Goal: Task Accomplishment & Management: Complete application form

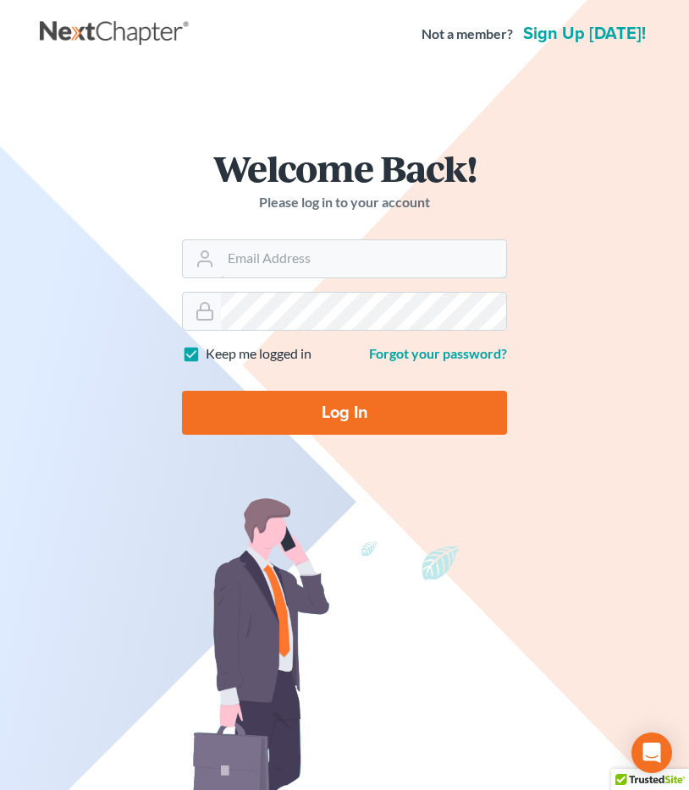
type input "[EMAIL_ADDRESS][DOMAIN_NAME]"
click at [332, 409] on input "Log In" at bounding box center [344, 413] width 325 height 44
type input "Thinking..."
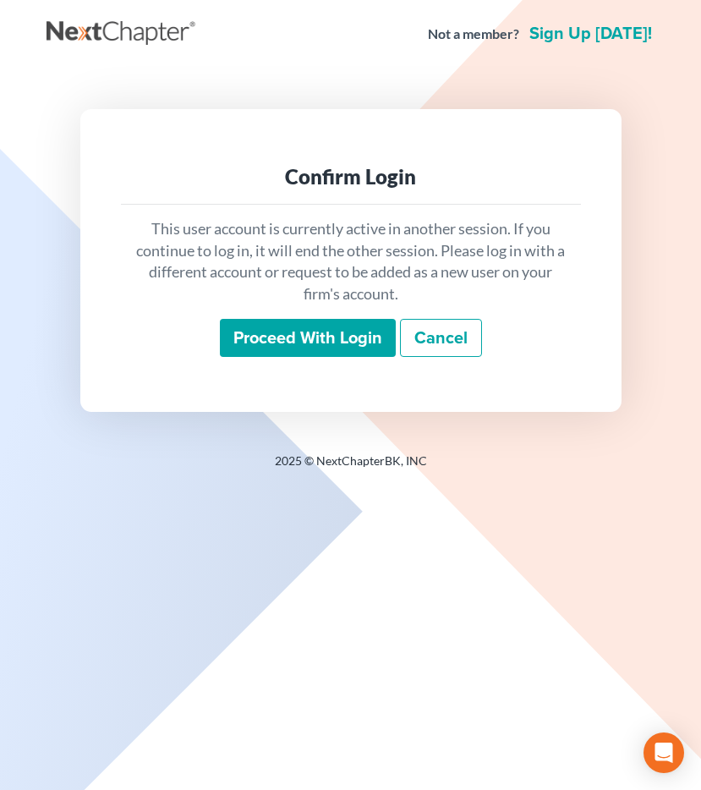
click at [268, 351] on input "Proceed with login" at bounding box center [308, 338] width 176 height 39
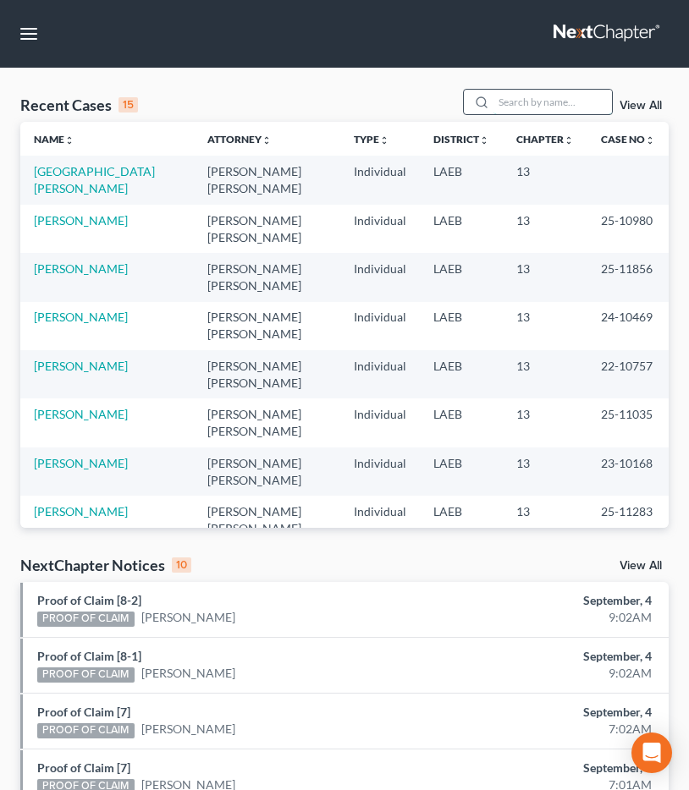
click at [567, 110] on input "search" at bounding box center [552, 102] width 118 height 25
type input "[PERSON_NAME]"
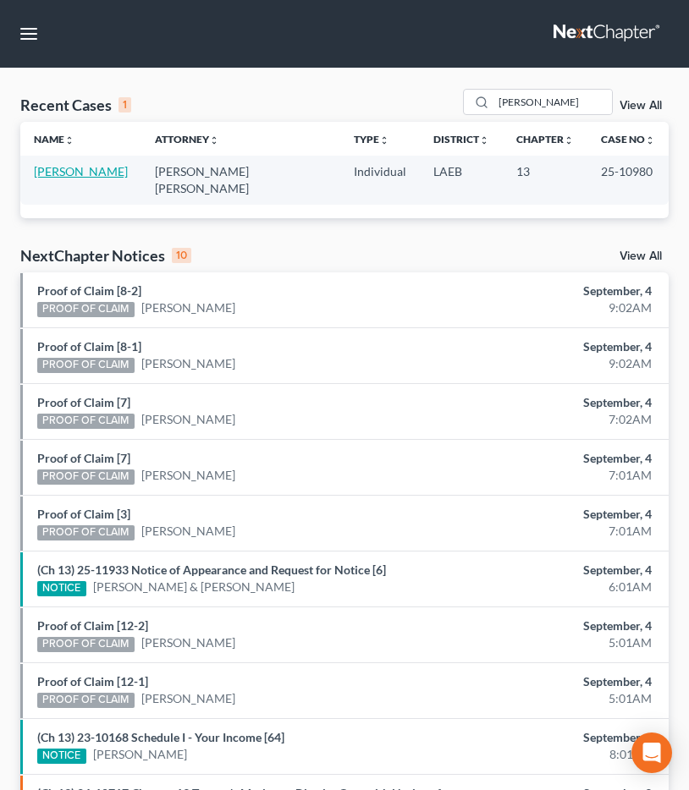
click at [108, 170] on link "[PERSON_NAME]" at bounding box center [81, 171] width 94 height 14
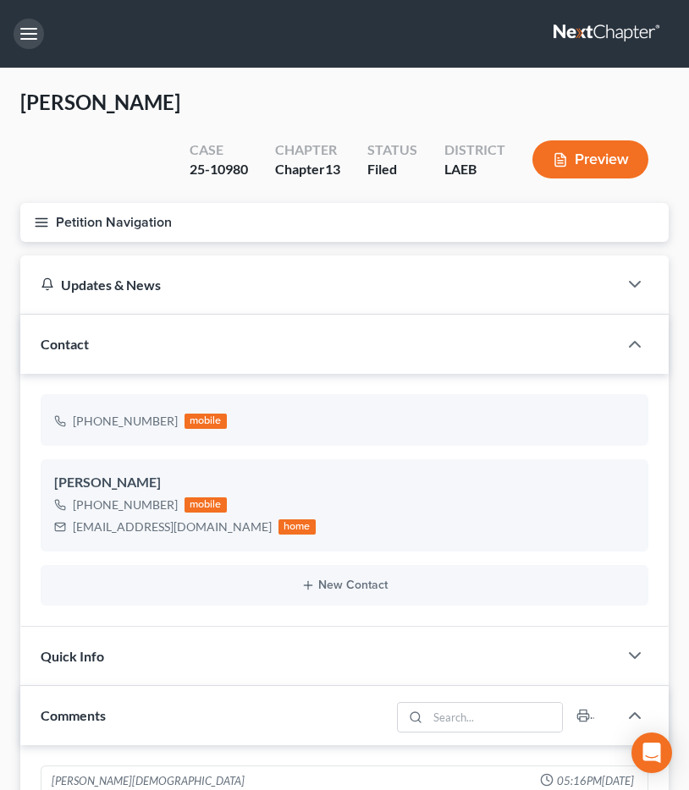
click at [35, 32] on button "button" at bounding box center [29, 34] width 30 height 30
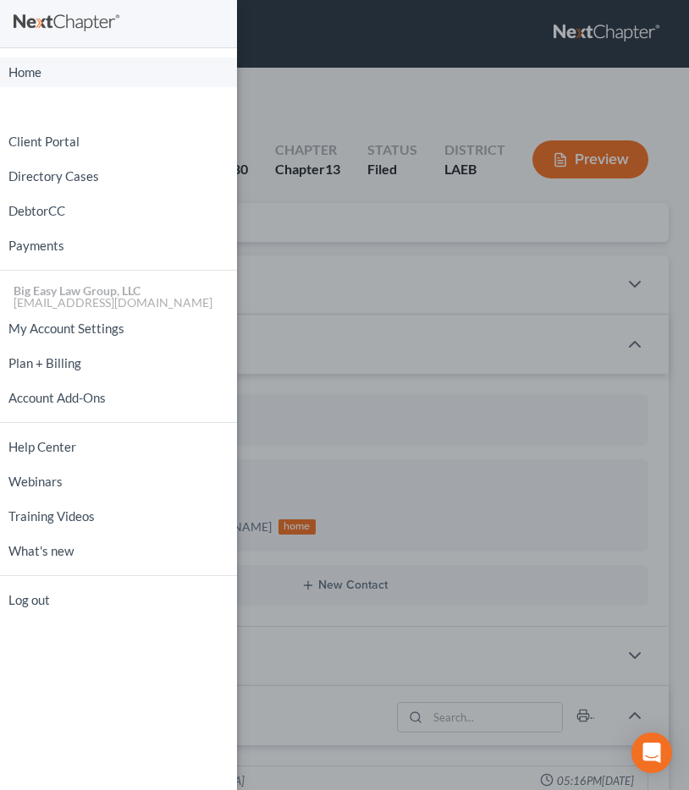
click at [126, 76] on link "Home" at bounding box center [118, 73] width 237 height 30
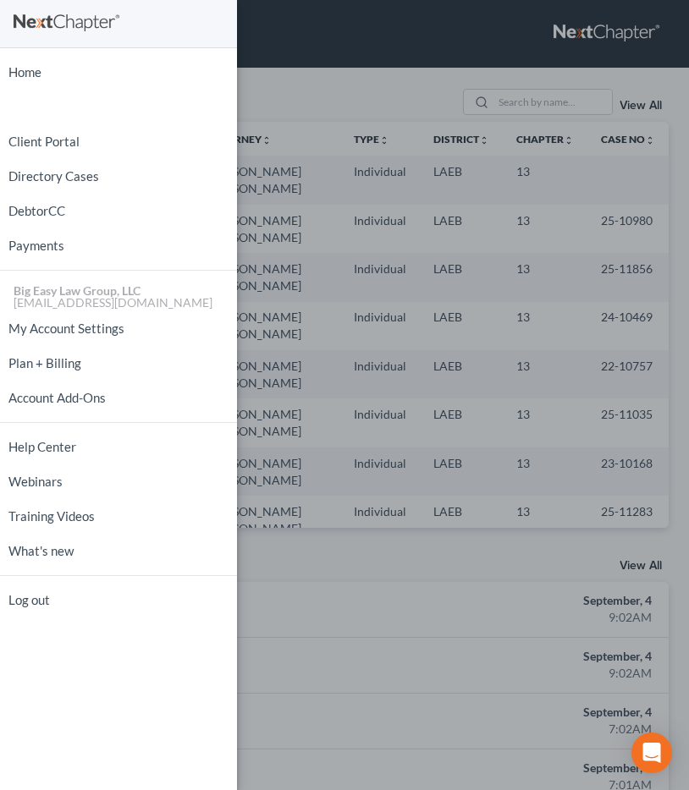
click at [520, 204] on div "Home New Case Client Portal Directory Cases DebtorCC Payments Big Easy Law Grou…" at bounding box center [344, 395] width 689 height 790
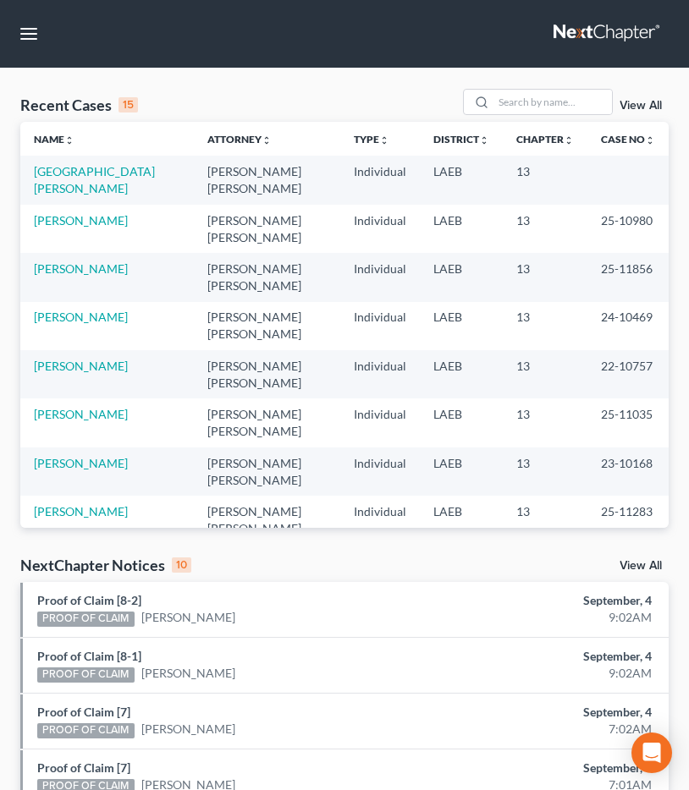
click at [648, 106] on link "View All" at bounding box center [640, 106] width 42 height 12
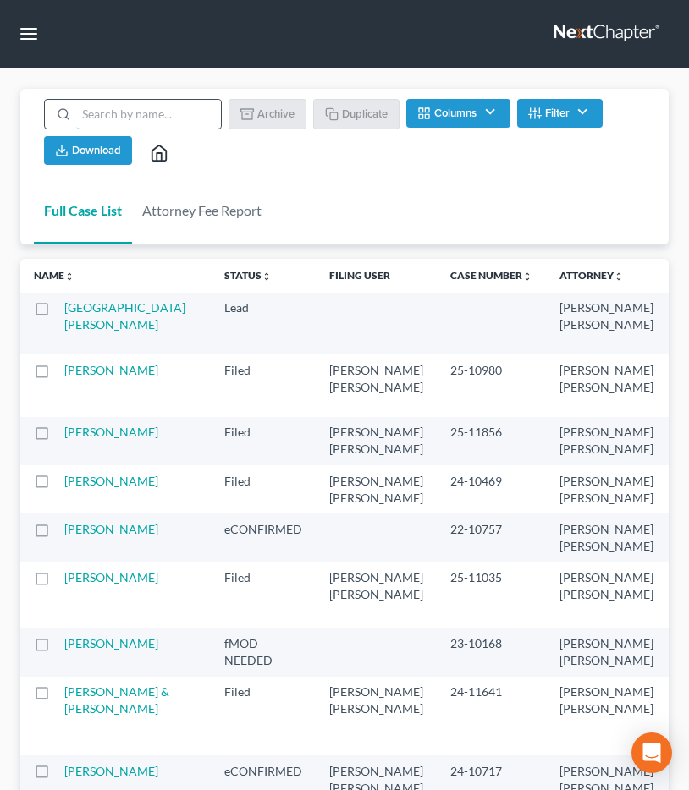
click at [133, 115] on input "search" at bounding box center [148, 114] width 145 height 29
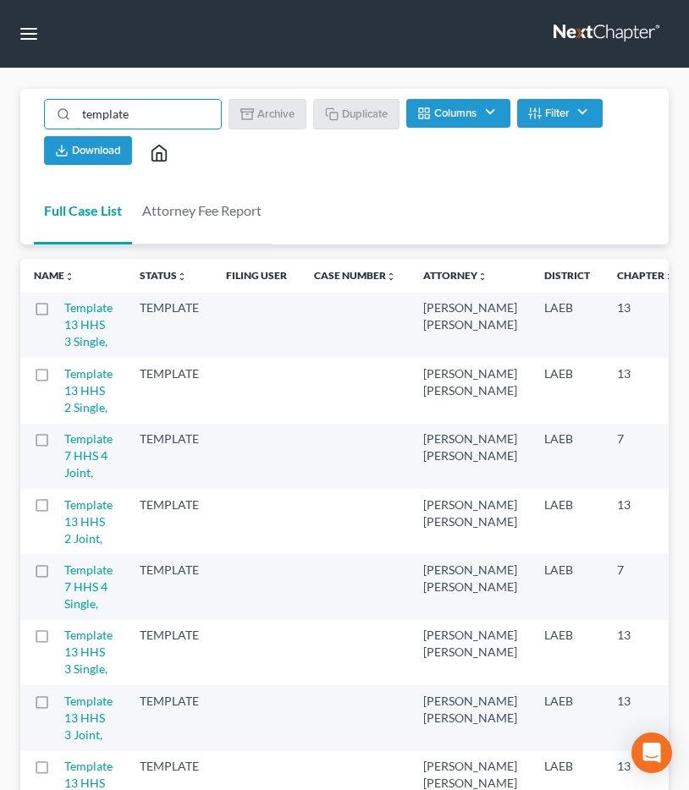
type input "template"
click at [371, 200] on div "Full Case List Attorney Fee Report template Batch Download Archive Un-archive D…" at bounding box center [344, 167] width 648 height 157
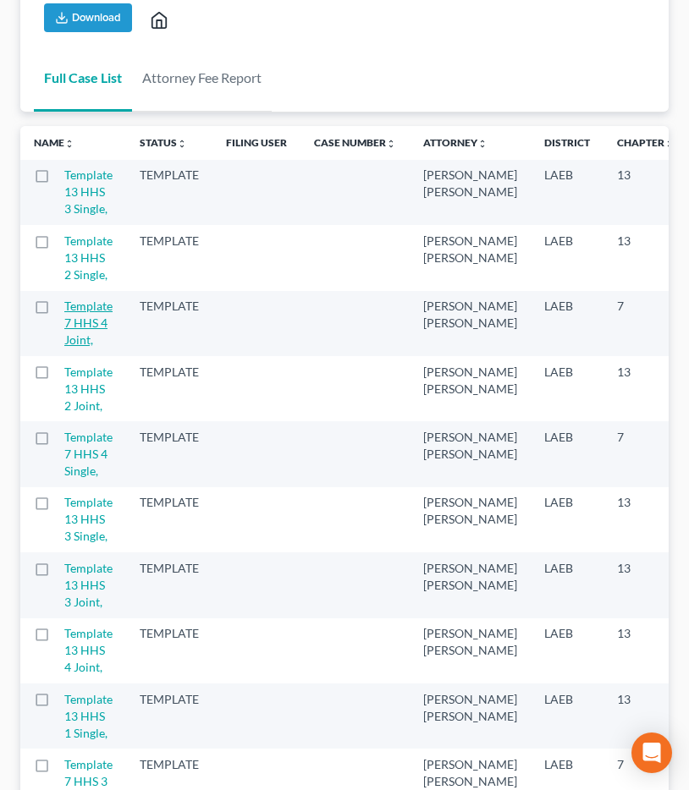
scroll to position [184, 0]
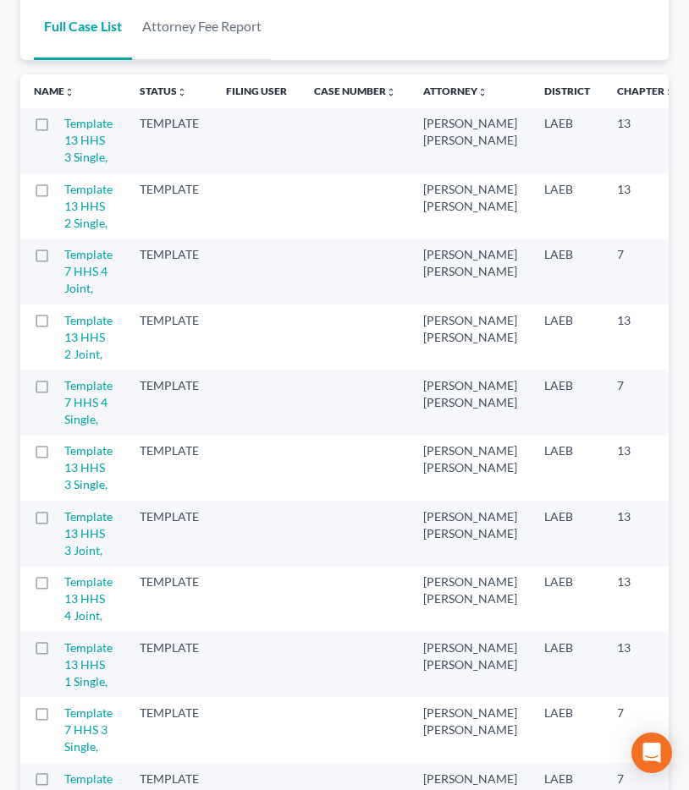
click at [58, 194] on label at bounding box center [58, 194] width 0 height 0
click at [64, 192] on input "checkbox" at bounding box center [69, 186] width 11 height 11
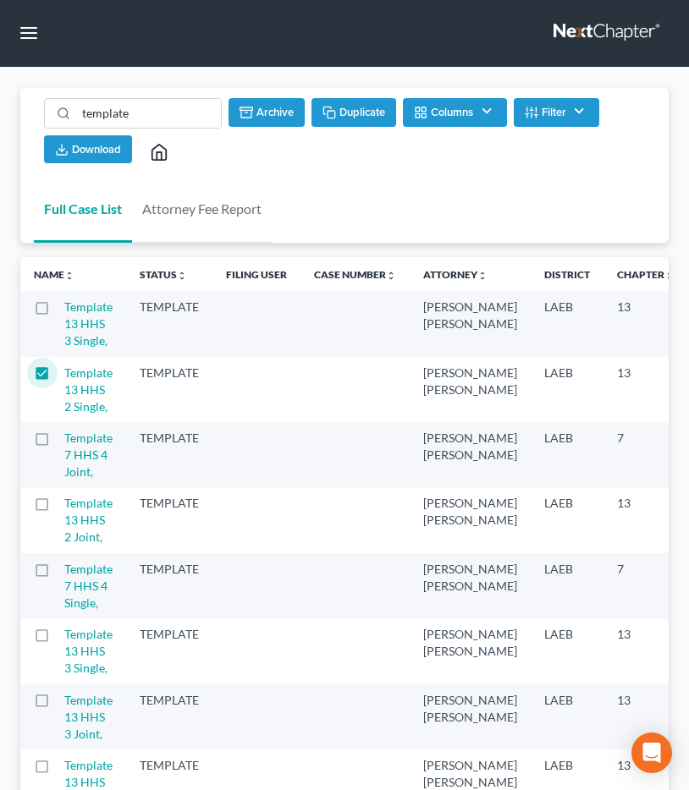
scroll to position [0, 0]
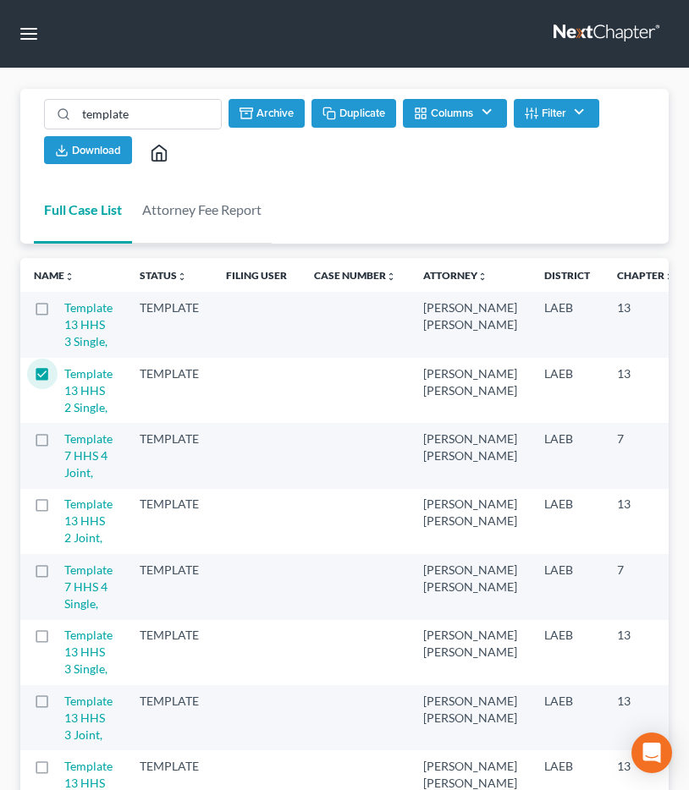
click at [358, 117] on button "Duplicate" at bounding box center [353, 113] width 85 height 29
checkbox input "false"
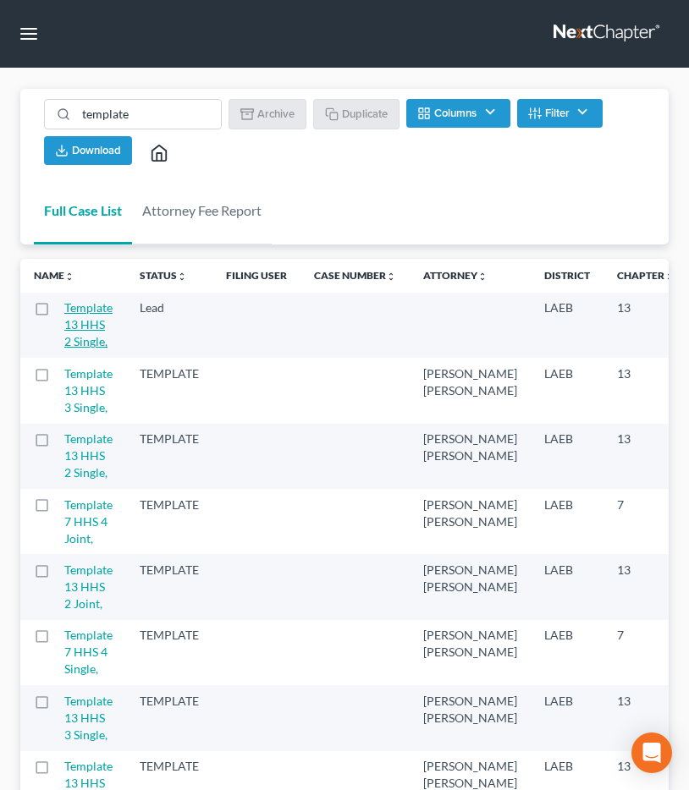
click at [89, 336] on link "Template 13 HHS 2 Single," at bounding box center [88, 324] width 48 height 48
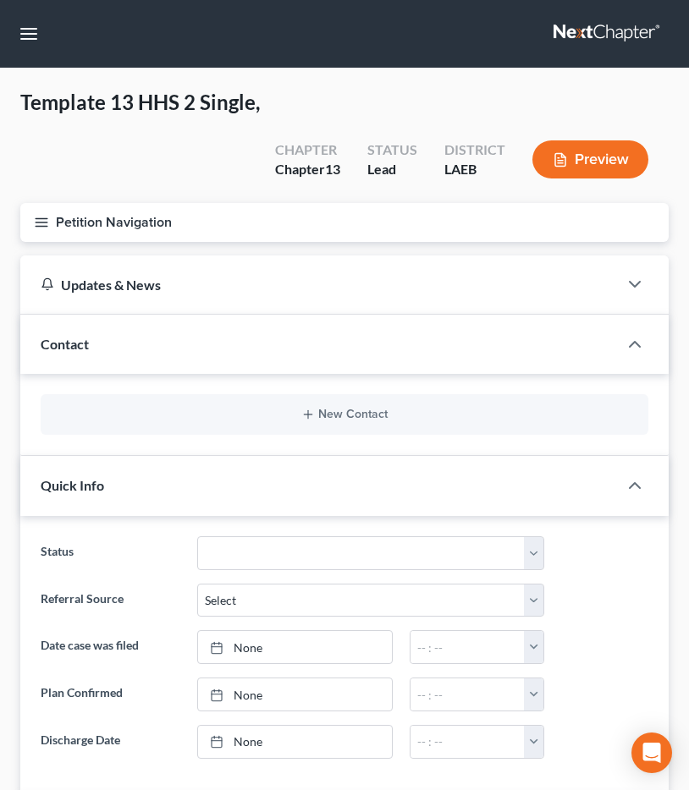
click at [74, 213] on button "Petition Navigation" at bounding box center [344, 222] width 648 height 39
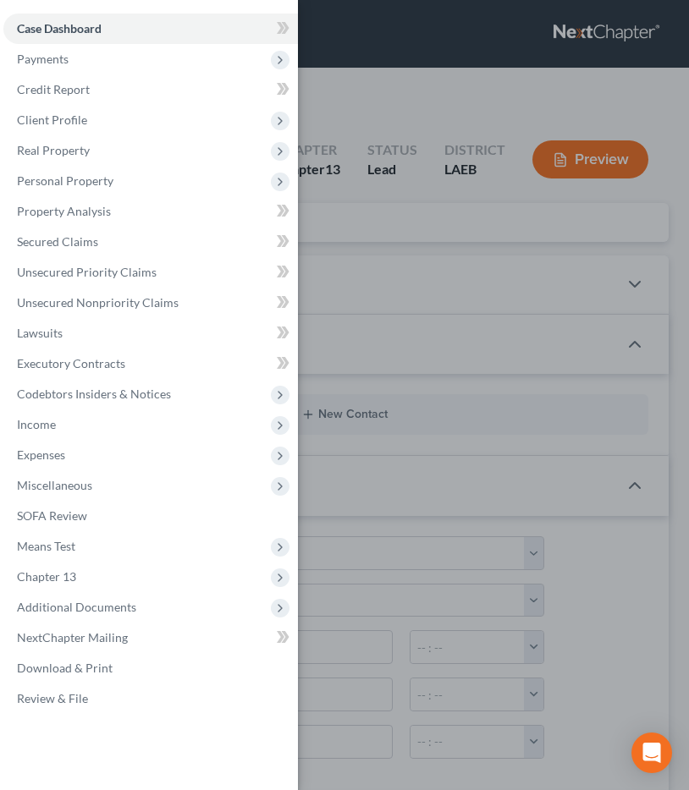
click at [525, 91] on div "Case Dashboard Payments Invoices Payments Payments Credit Report Client Profile" at bounding box center [344, 395] width 689 height 790
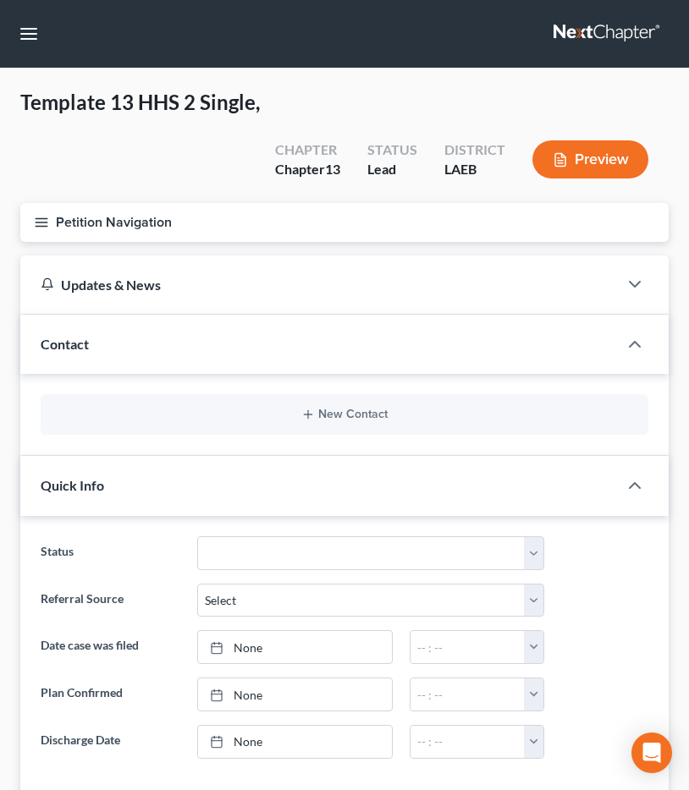
click at [66, 402] on div "New Contact" at bounding box center [344, 414] width 607 height 41
click at [316, 405] on div "New Contact" at bounding box center [344, 414] width 607 height 41
click at [313, 420] on icon "button" at bounding box center [308, 415] width 14 height 14
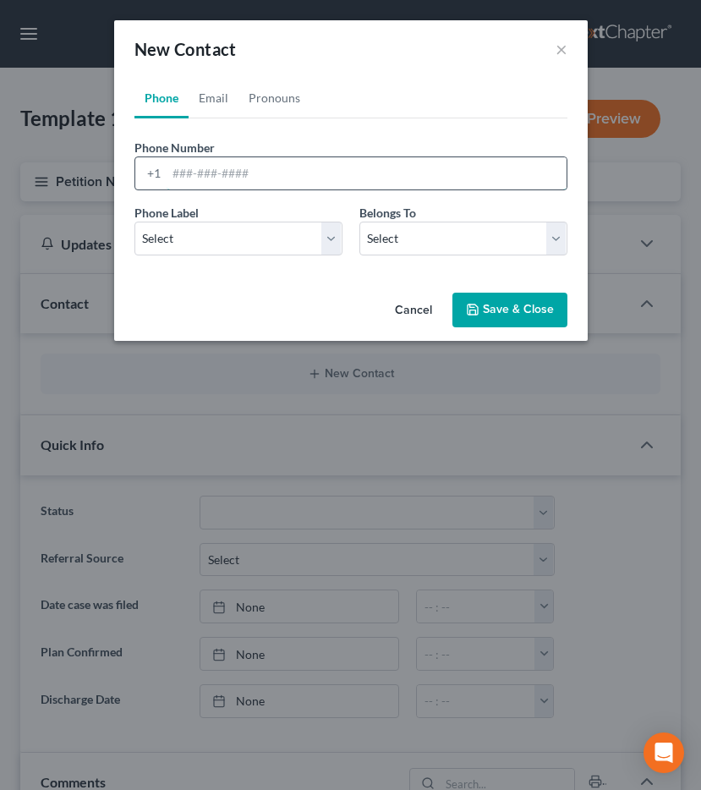
click at [244, 179] on input "tel" at bounding box center [367, 173] width 400 height 32
type input "443-528-3123"
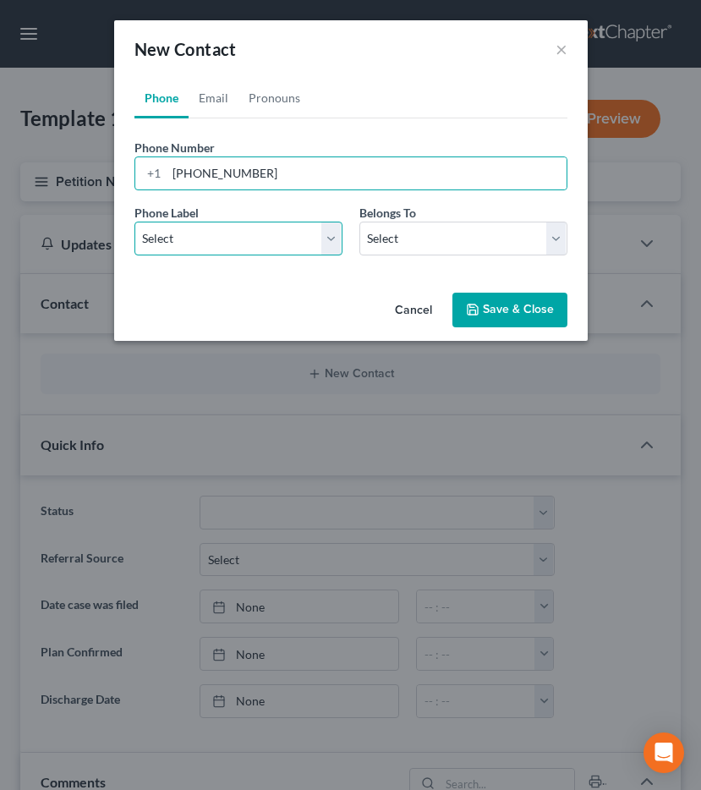
click at [208, 233] on select "Select Mobile Home Work Other" at bounding box center [239, 239] width 208 height 34
select select "0"
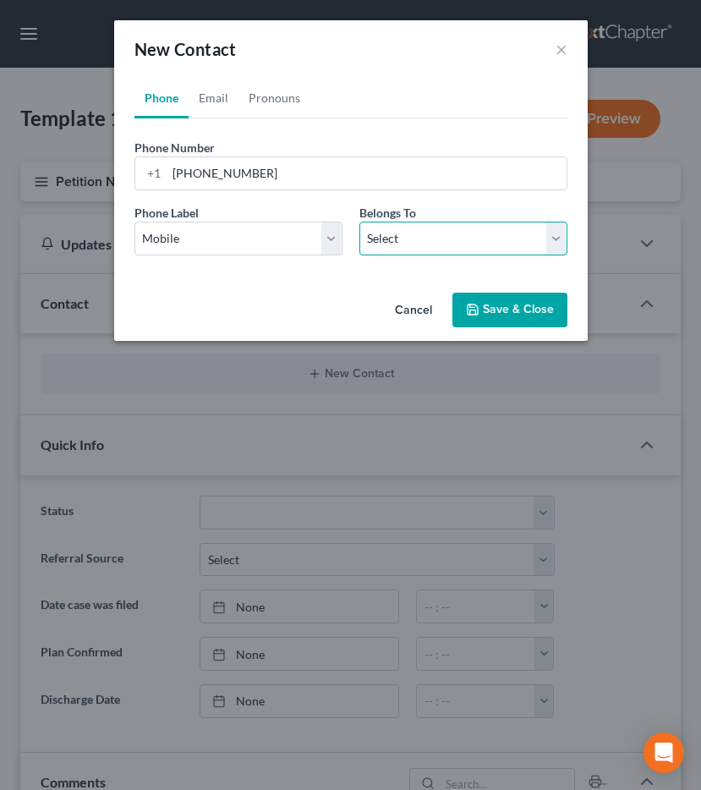
click at [554, 241] on select "Select Client Other" at bounding box center [464, 239] width 208 height 34
select select "0"
click at [217, 108] on link "Email" at bounding box center [214, 98] width 50 height 41
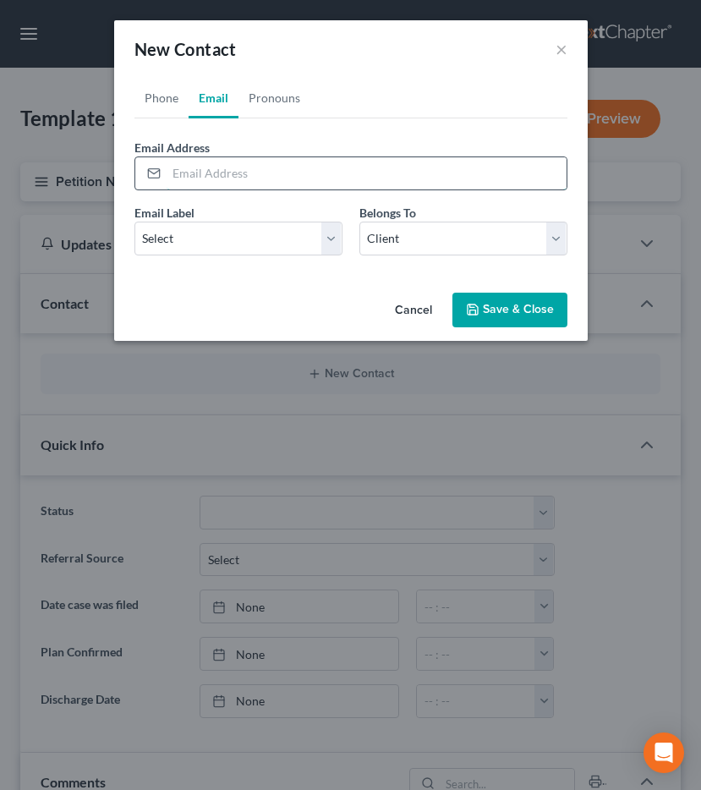
click at [307, 179] on input "email" at bounding box center [367, 173] width 400 height 32
type input "tiffany.vega@gmail.com"
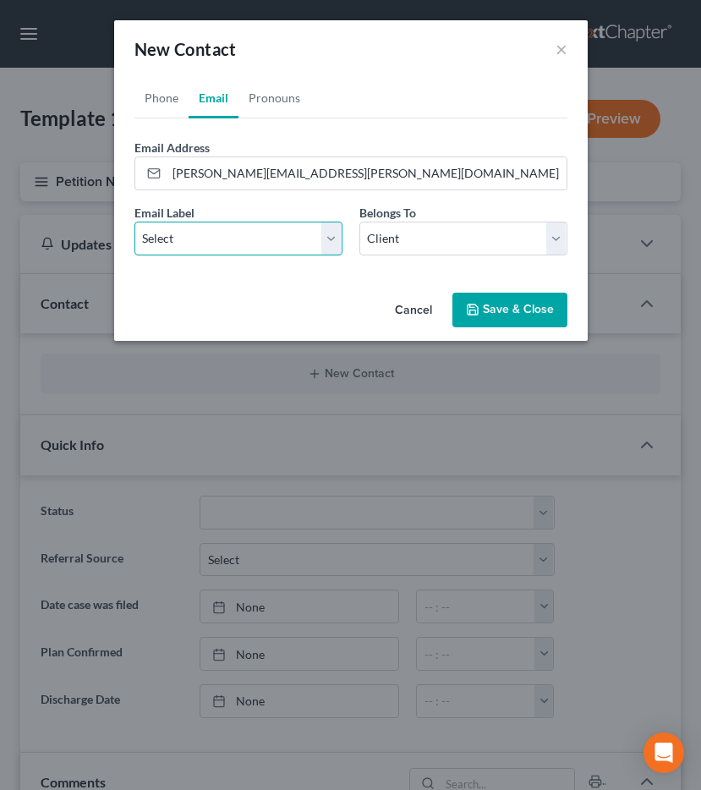
click at [308, 247] on select "Select Home Work Other" at bounding box center [239, 239] width 208 height 34
select select "0"
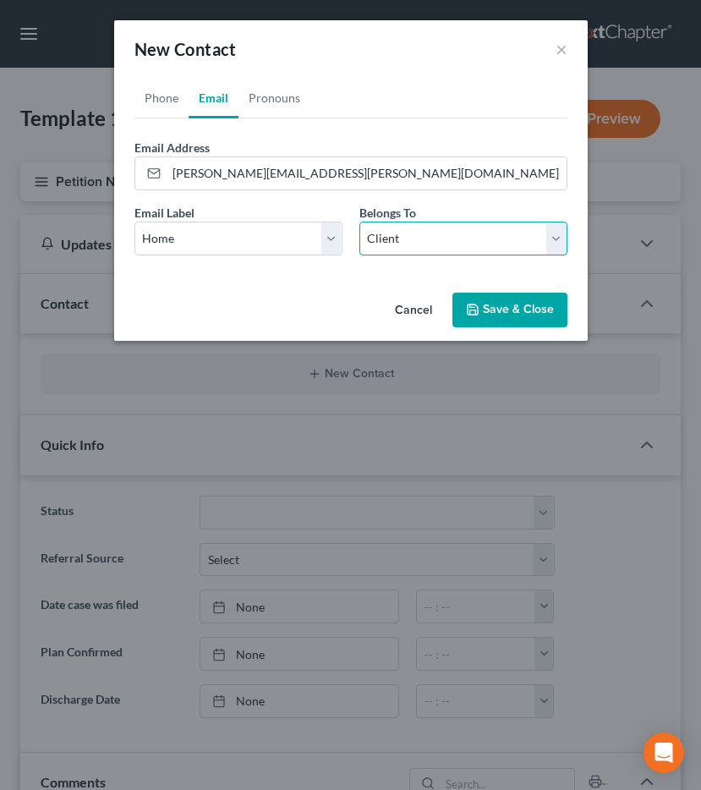
click at [390, 240] on select "Select Client Other" at bounding box center [464, 239] width 208 height 34
click at [507, 319] on button "Save & Close" at bounding box center [510, 311] width 115 height 36
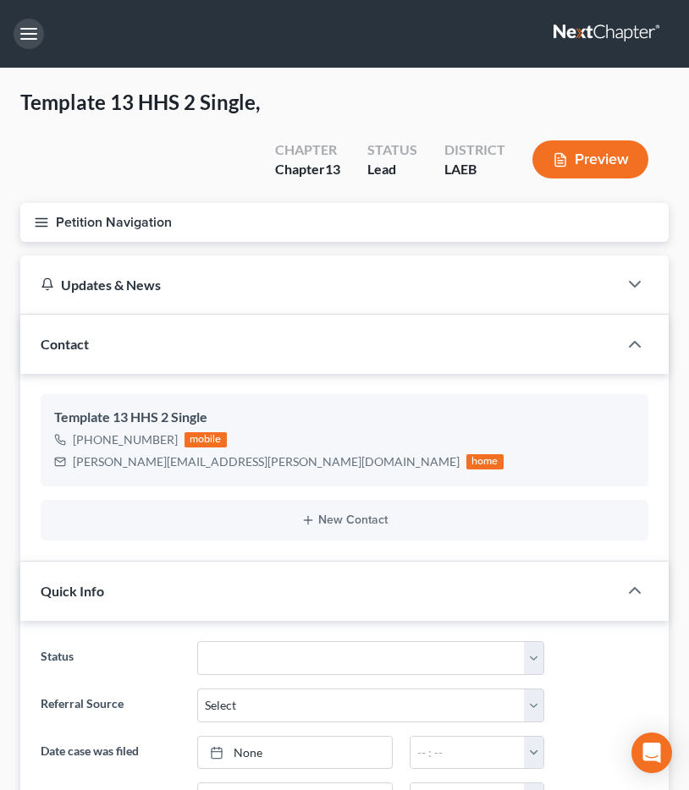
click at [37, 25] on button "button" at bounding box center [29, 34] width 30 height 30
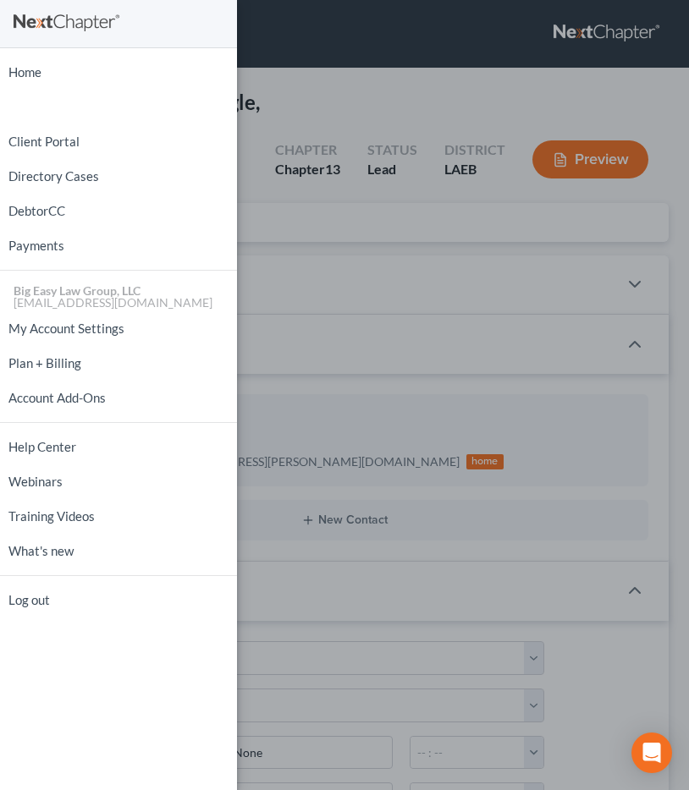
click at [312, 123] on div "Home New Case Client Portal Directory Cases DebtorCC Payments Big Easy Law Grou…" at bounding box center [344, 395] width 689 height 790
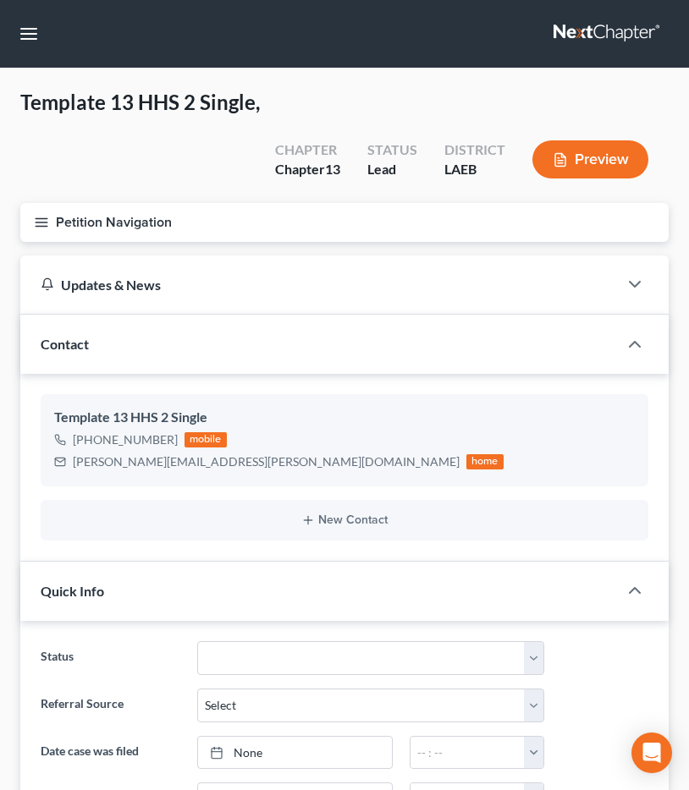
click at [69, 225] on button "Petition Navigation" at bounding box center [344, 222] width 648 height 39
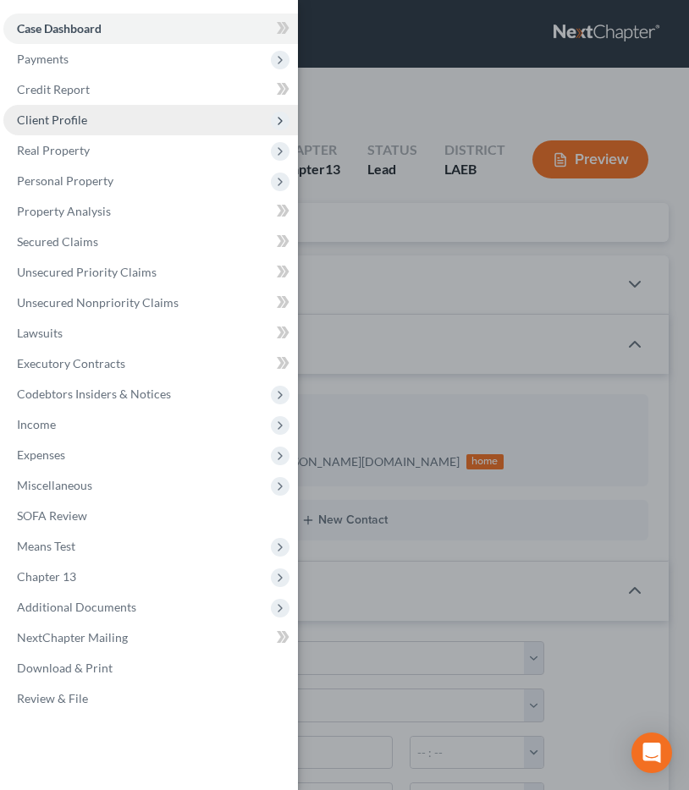
click at [29, 114] on span "Client Profile" at bounding box center [52, 120] width 70 height 14
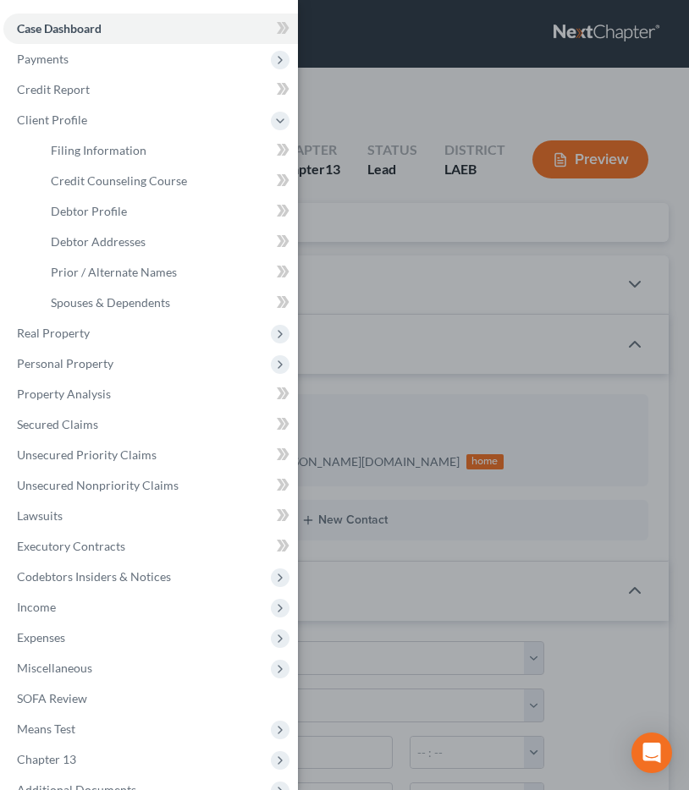
click at [43, 135] on li "Filing Information" at bounding box center [167, 150] width 261 height 30
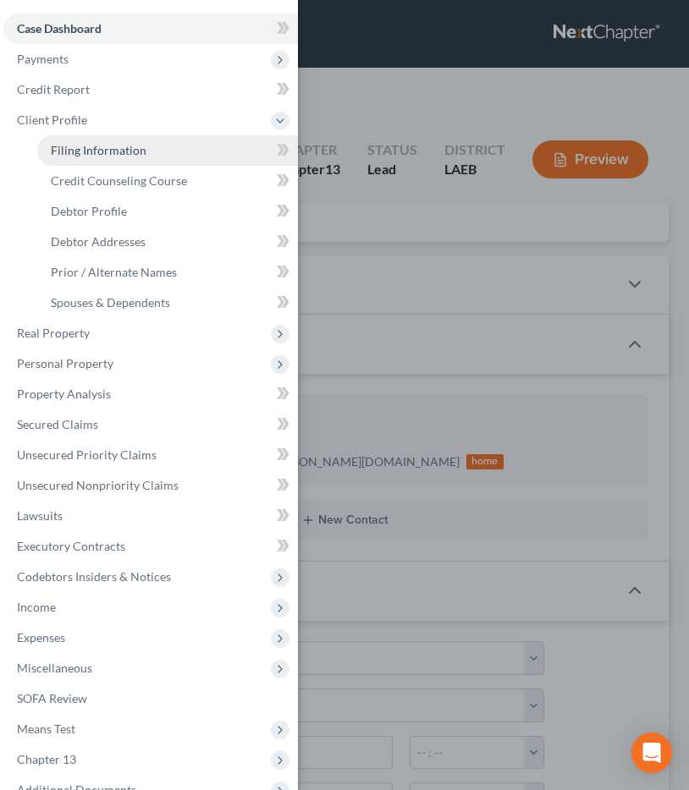
click at [43, 137] on link "Filing Information" at bounding box center [167, 150] width 261 height 30
select select "1"
select select "0"
select select "3"
select select "34"
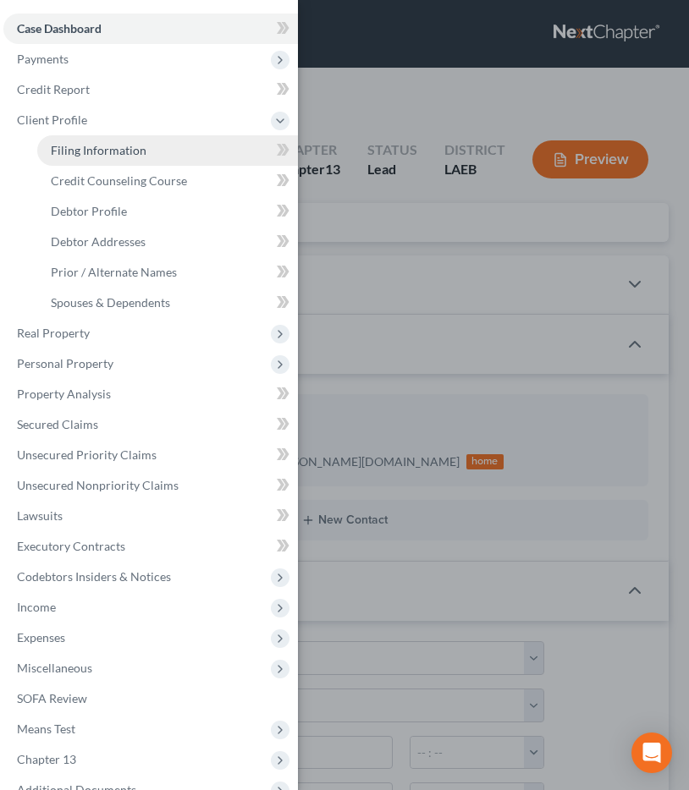
select select "0"
select select "19"
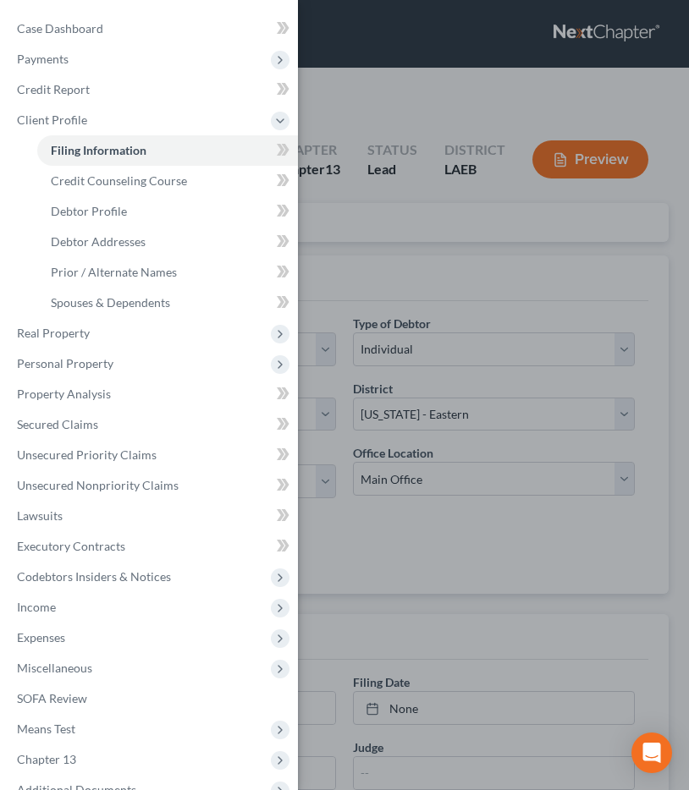
click at [428, 270] on div "Case Dashboard Payments Invoices Payments Payments Credit Report Client Profile" at bounding box center [344, 395] width 689 height 790
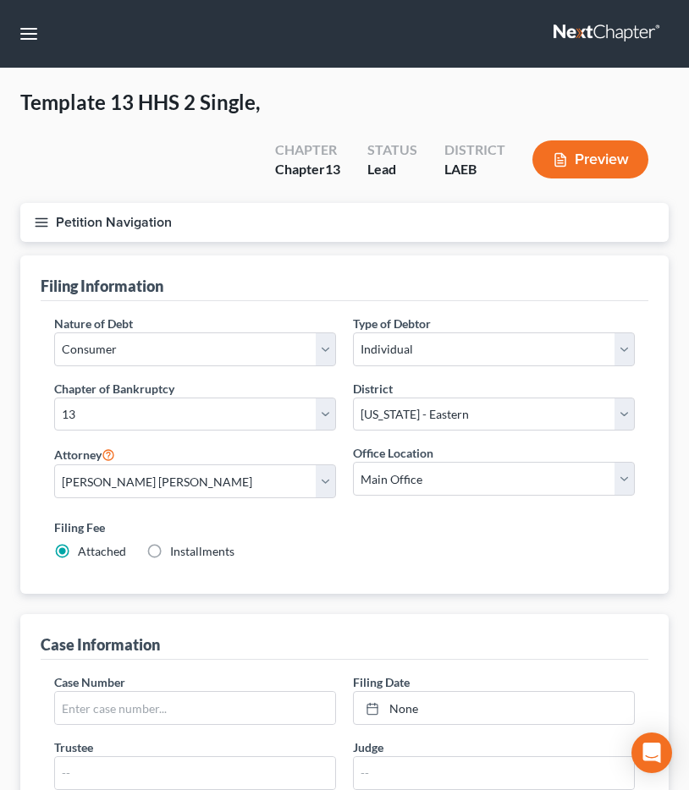
click at [194, 215] on button "Petition Navigation" at bounding box center [344, 222] width 648 height 39
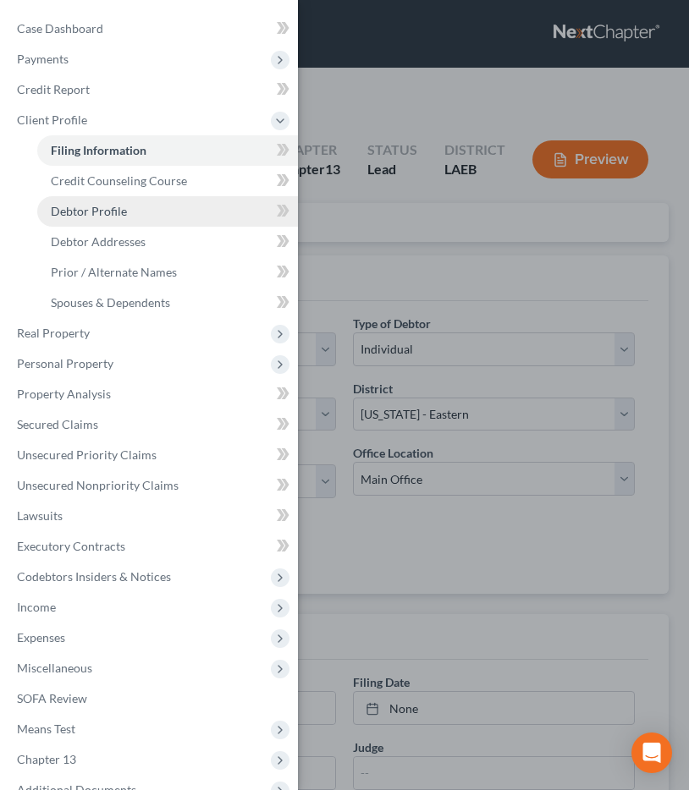
click at [156, 200] on link "Debtor Profile" at bounding box center [167, 211] width 261 height 30
select select "1"
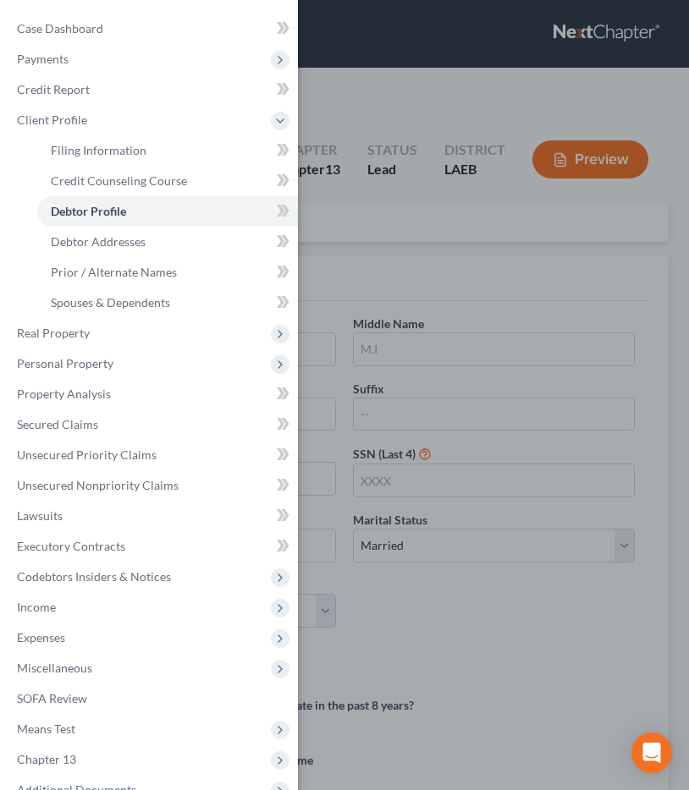
click at [365, 293] on div "Case Dashboard Payments Invoices Payments Payments Credit Report Client Profile" at bounding box center [344, 395] width 689 height 790
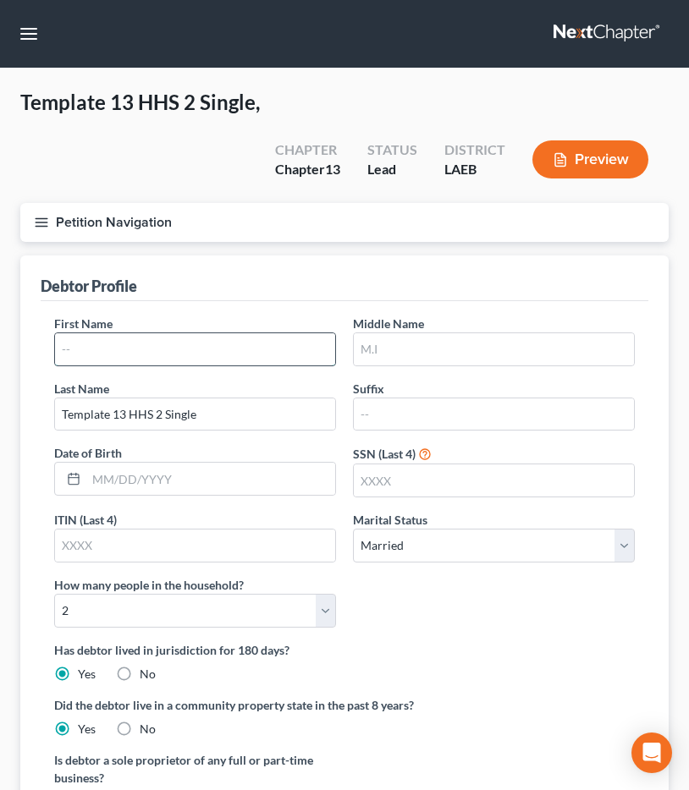
click at [167, 355] on input "text" at bounding box center [195, 349] width 280 height 32
type input "Tiffany"
type input "Vega"
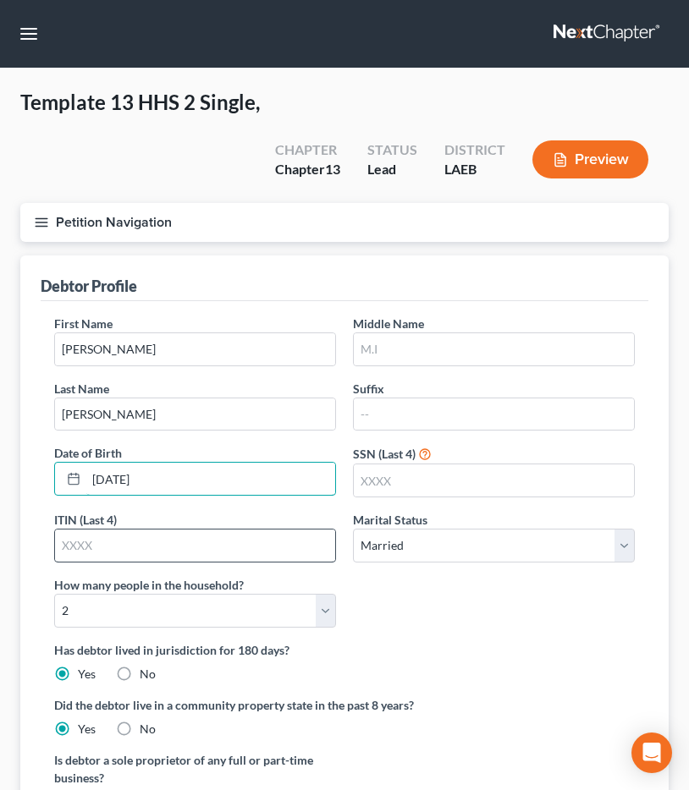
type input "05/07/1985"
click at [96, 550] on input "text" at bounding box center [195, 546] width 280 height 32
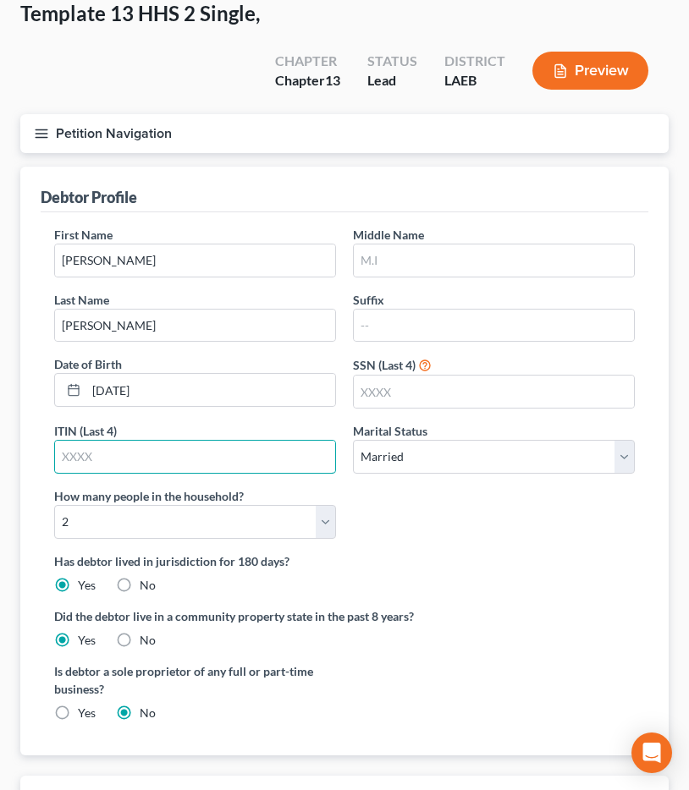
scroll to position [98, 0]
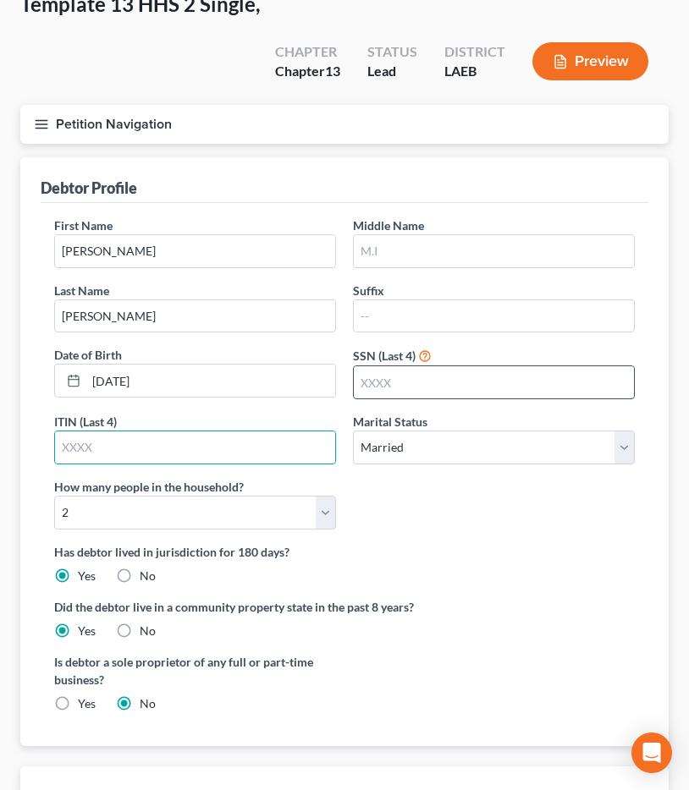
click at [387, 373] on input "text" at bounding box center [494, 382] width 280 height 32
type input "7507"
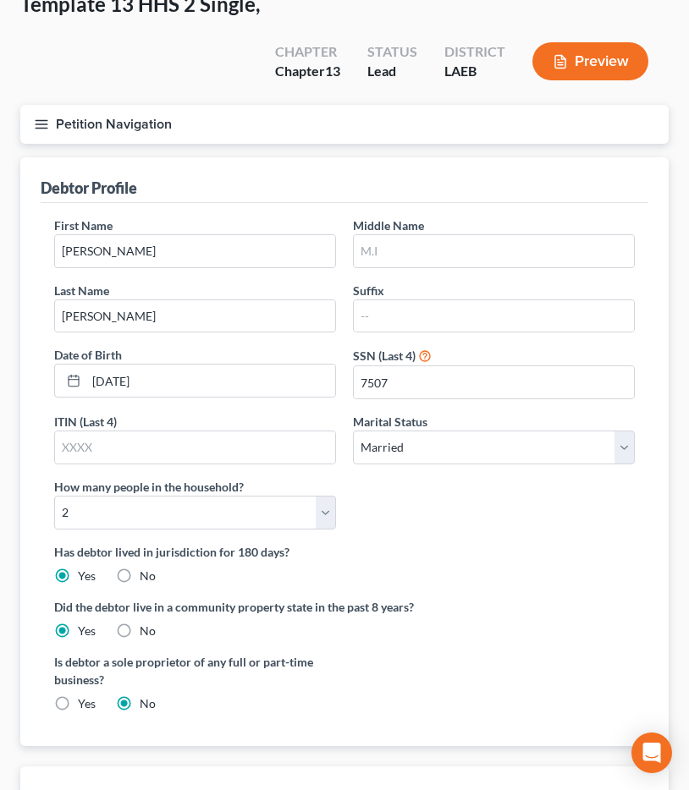
click at [437, 515] on div "First Name Tiffany Middle Name Last Name Vega Suffix Date of Birth 05/07/1985 S…" at bounding box center [344, 380] width 597 height 327
click at [423, 456] on select "Select Single Married Separated Divorced Widowed" at bounding box center [494, 448] width 282 height 34
click at [400, 471] on div "First Name Tiffany Middle Name Last Name Vega Suffix Date of Birth 05/07/1985 S…" at bounding box center [344, 380] width 597 height 327
click at [408, 452] on select "Select Single Married Separated Divorced Widowed" at bounding box center [494, 448] width 282 height 34
select select "3"
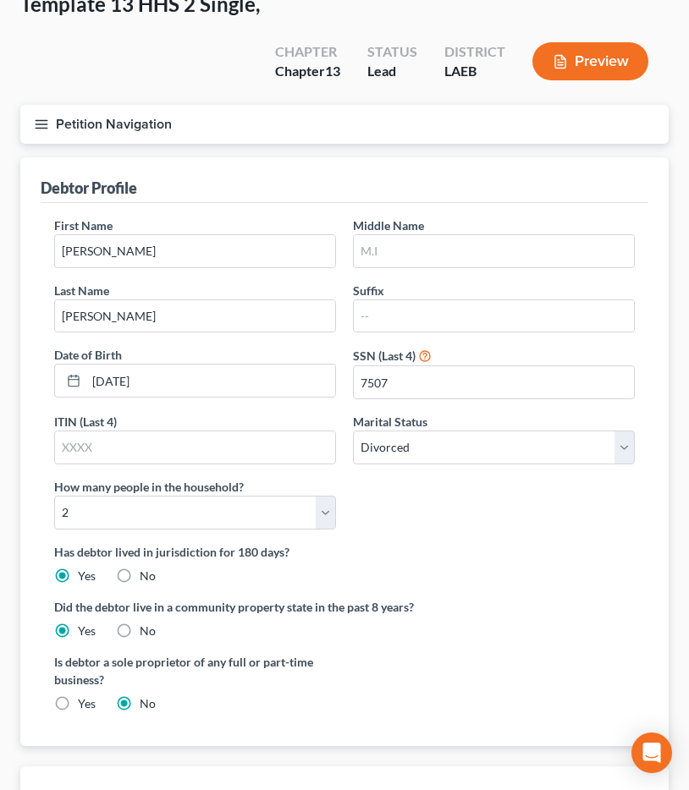
click at [437, 479] on div "First Name Tiffany Middle Name Last Name Vega Suffix Date of Birth 05/07/1985 S…" at bounding box center [344, 380] width 597 height 327
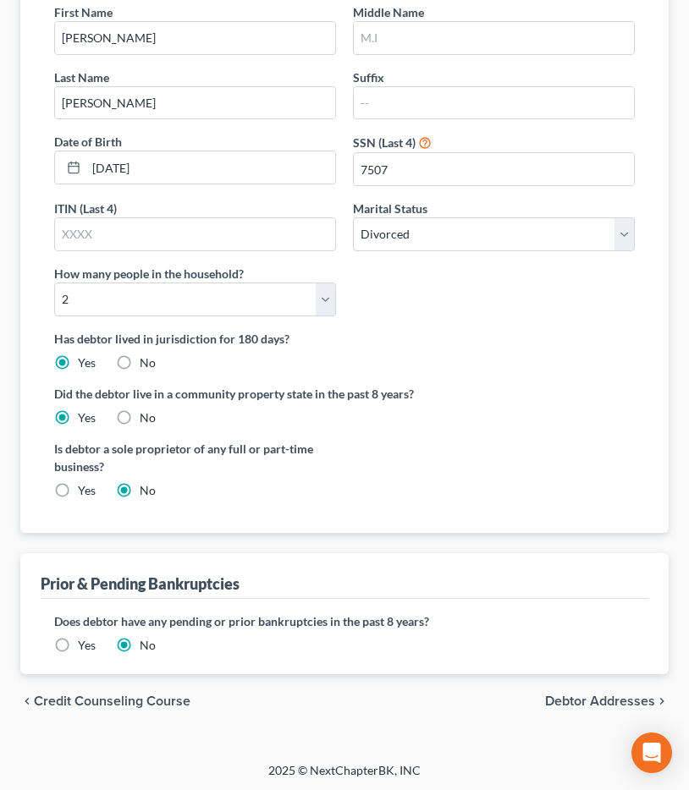
scroll to position [314, 0]
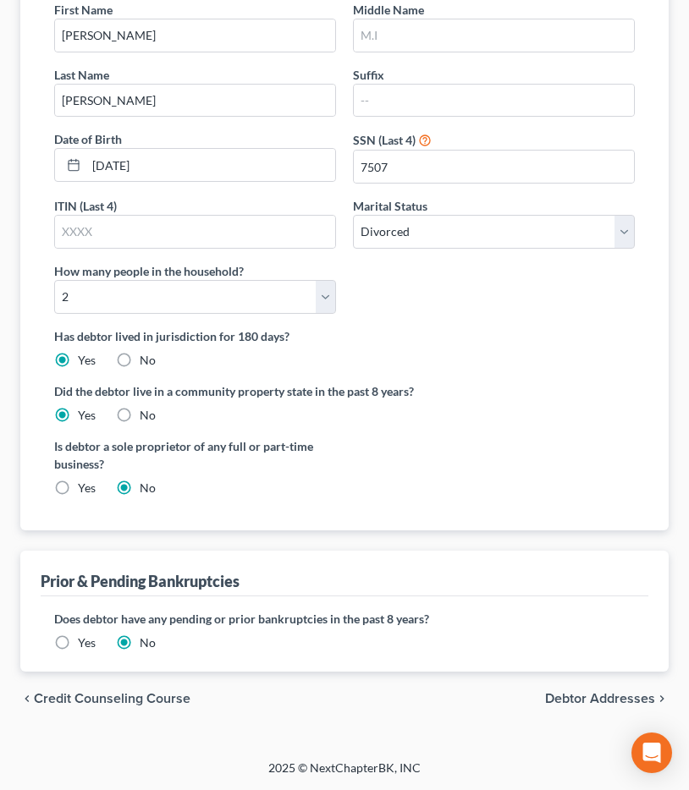
click at [606, 697] on span "Debtor Addresses" at bounding box center [600, 699] width 110 height 14
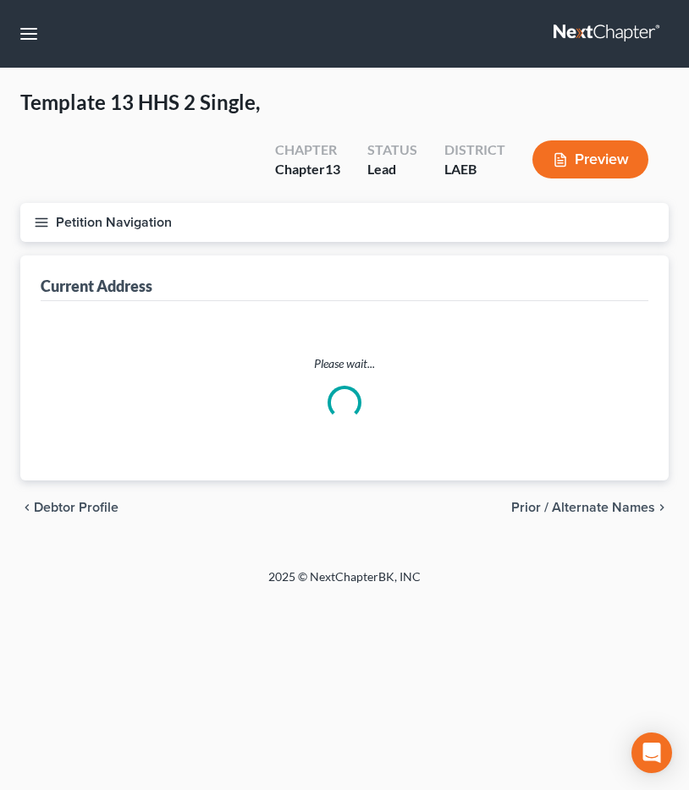
select select "0"
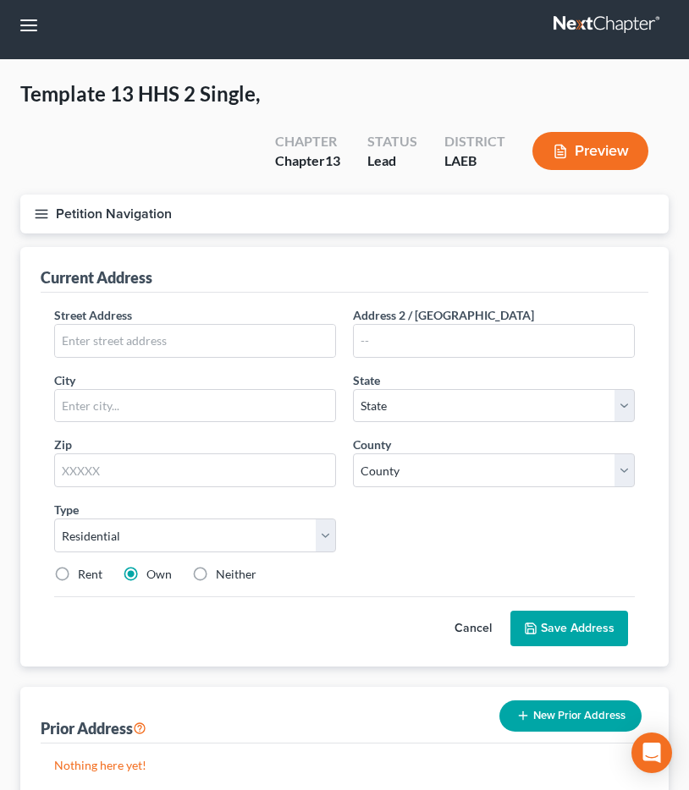
scroll to position [18, 0]
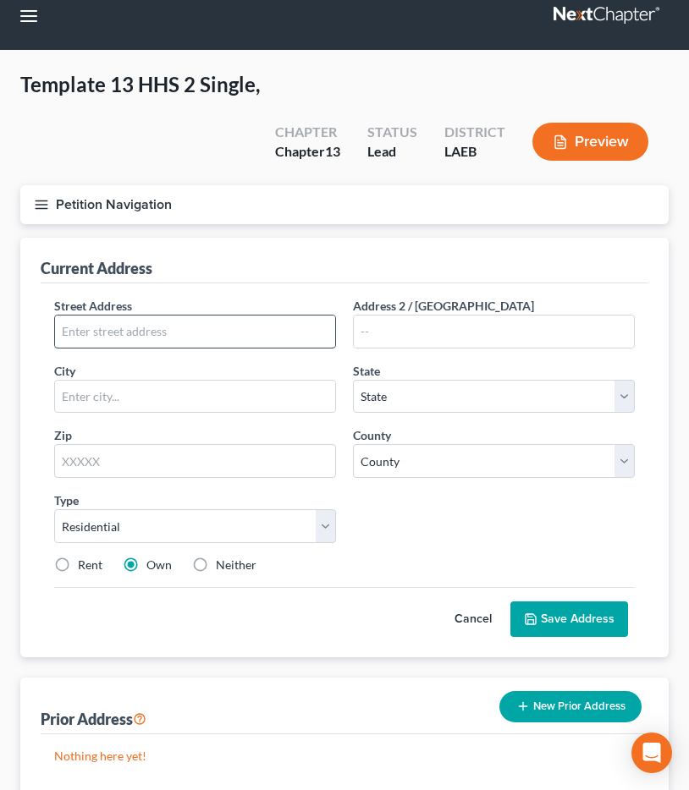
click at [200, 330] on input "text" at bounding box center [195, 332] width 280 height 32
type input "5109 St. Ferdinand Drive"
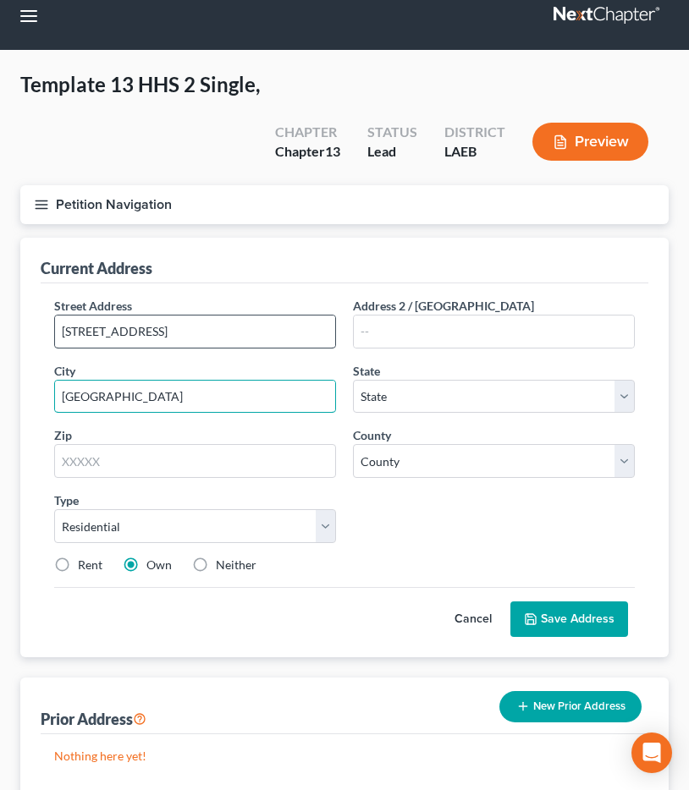
type input "New Orleans"
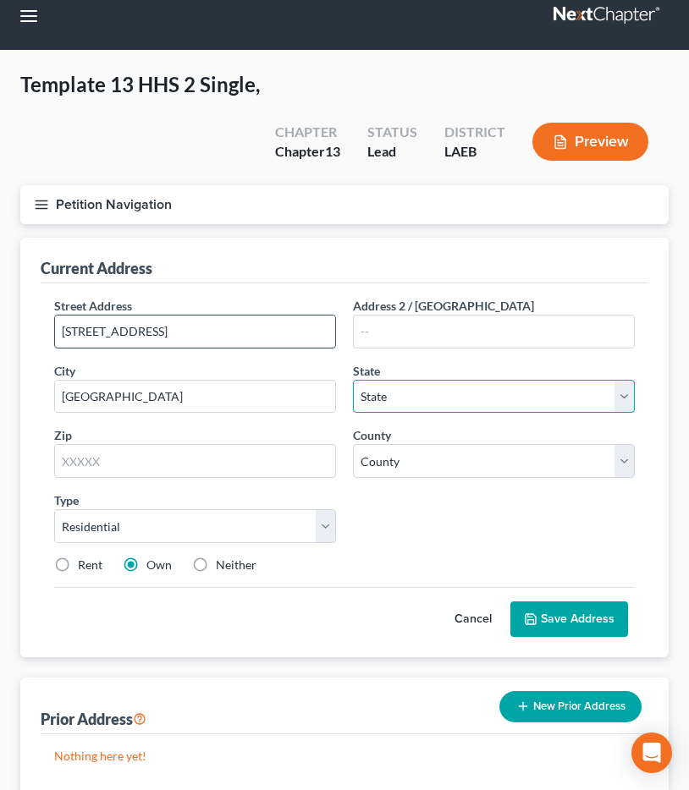
select select "19"
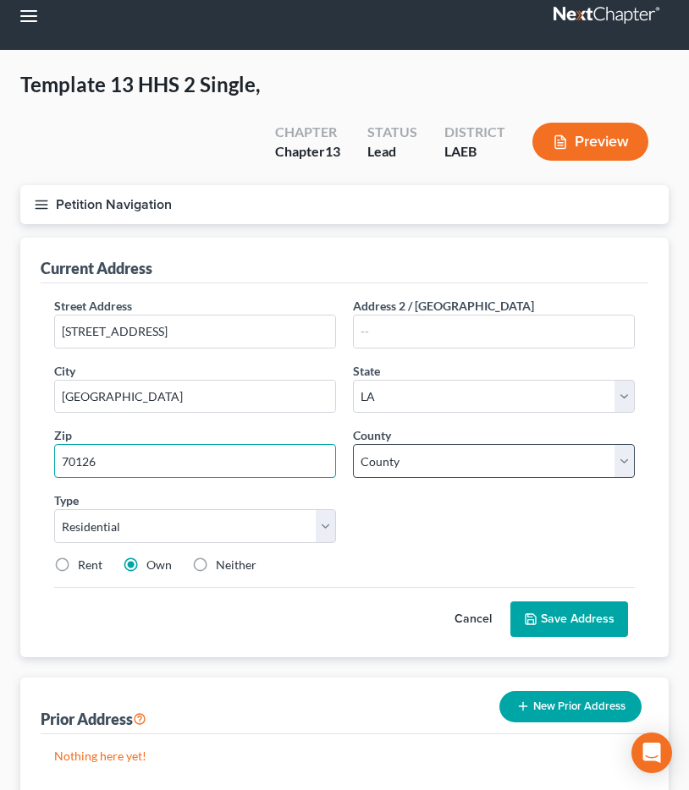
type input "70126"
click at [441, 475] on select "County Acadia Allen Ascension Assumption Avoyelles Beauregard Bienville Bossier…" at bounding box center [494, 461] width 282 height 34
select select "35"
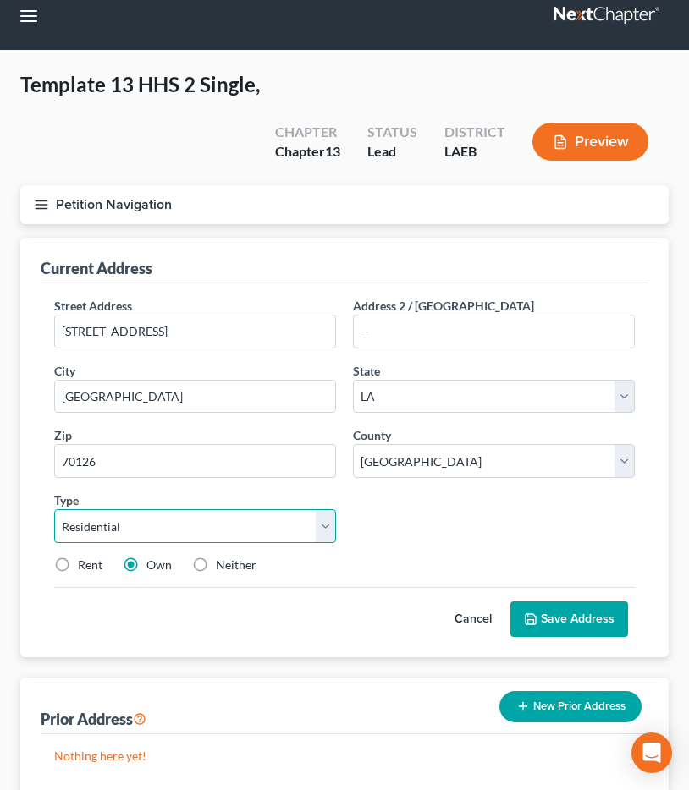
click at [193, 540] on select "Select Residential Mailing Rental Business" at bounding box center [195, 526] width 282 height 34
click at [555, 613] on button "Save Address" at bounding box center [569, 620] width 118 height 36
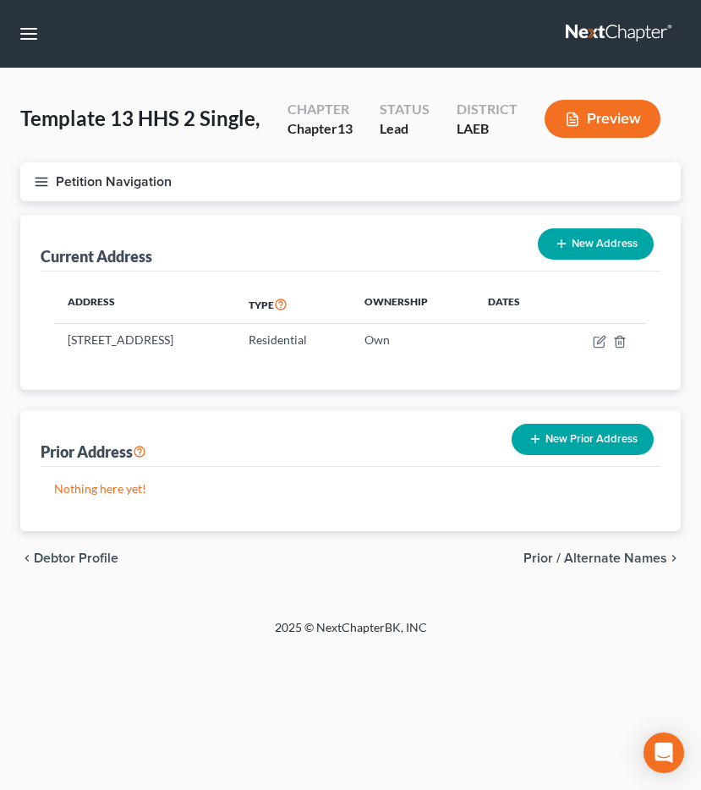
click at [101, 191] on button "Petition Navigation" at bounding box center [350, 181] width 661 height 39
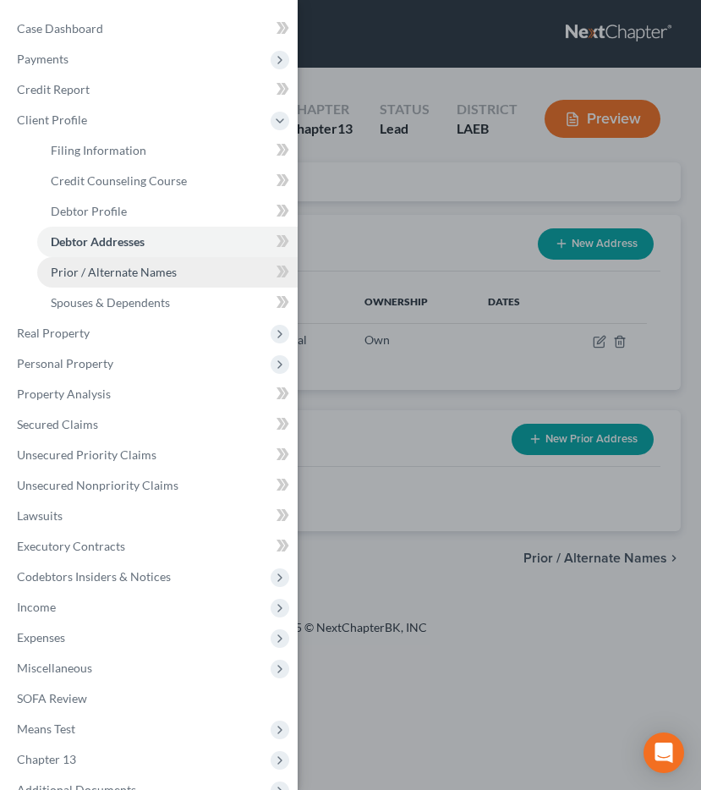
click at [99, 269] on span "Prior / Alternate Names" at bounding box center [114, 272] width 126 height 14
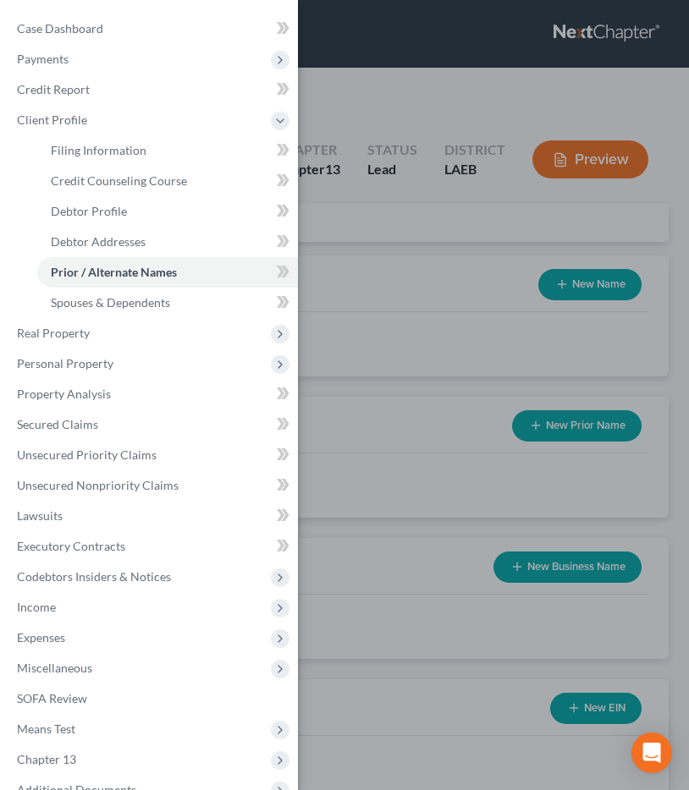
click at [365, 104] on div "Case Dashboard Payments Invoices Payments Payments Credit Report Client Profile" at bounding box center [344, 395] width 689 height 790
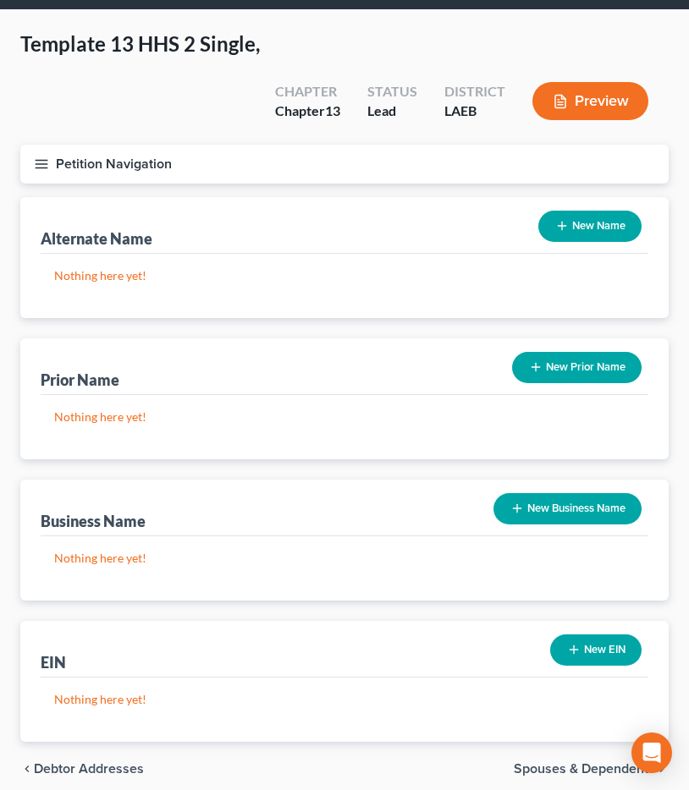
scroll to position [129, 0]
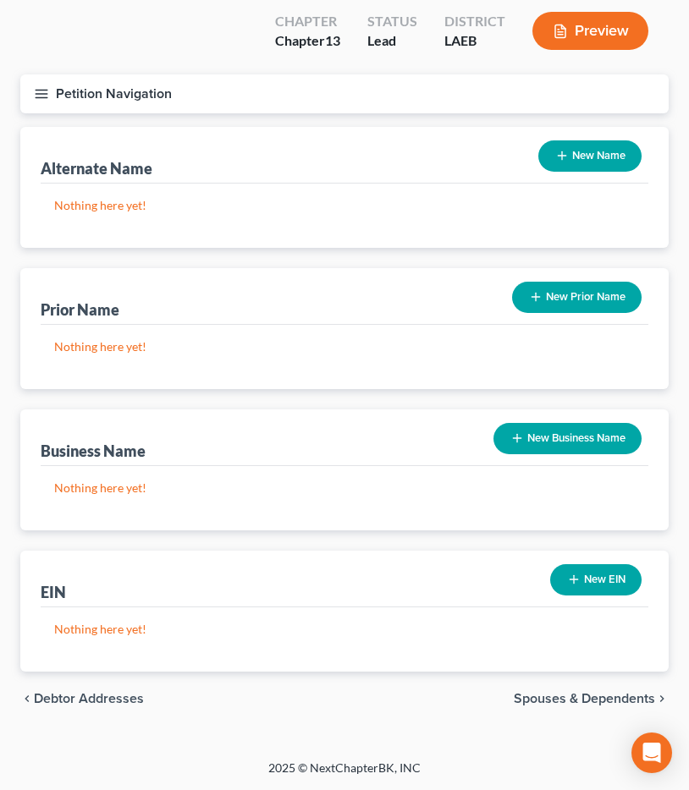
click at [591, 698] on span "Spouses & Dependents" at bounding box center [584, 699] width 141 height 14
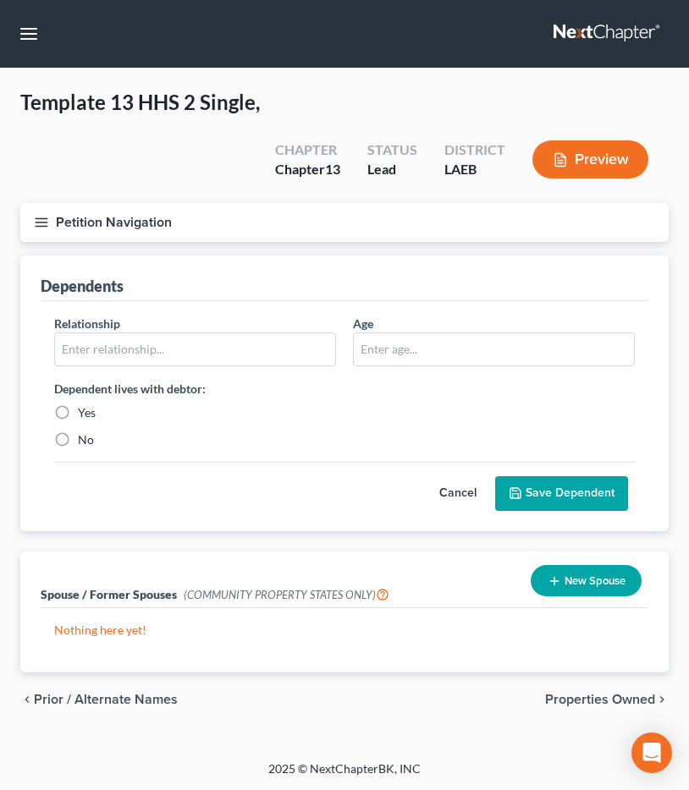
scroll to position [1, 0]
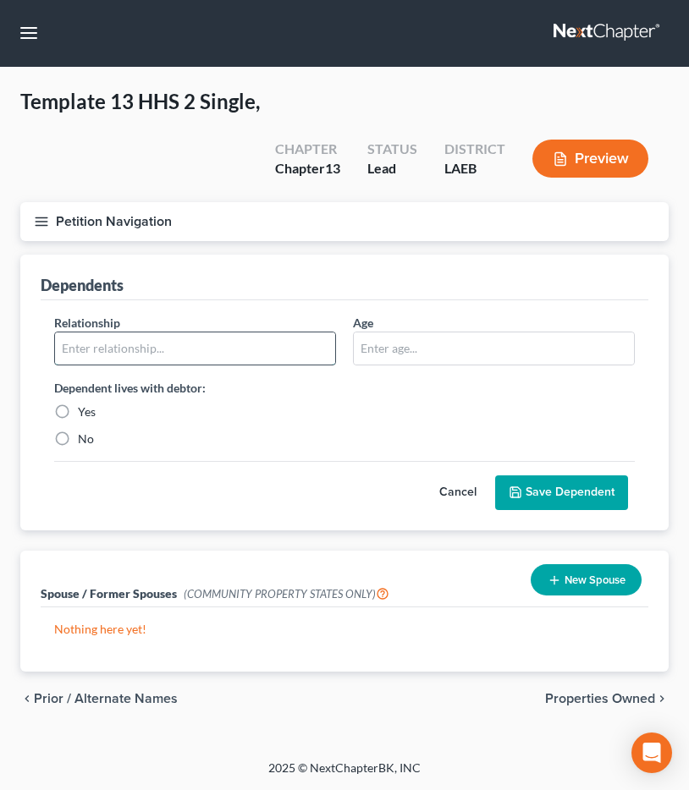
click at [228, 335] on input "text" at bounding box center [195, 348] width 280 height 32
type input "Son"
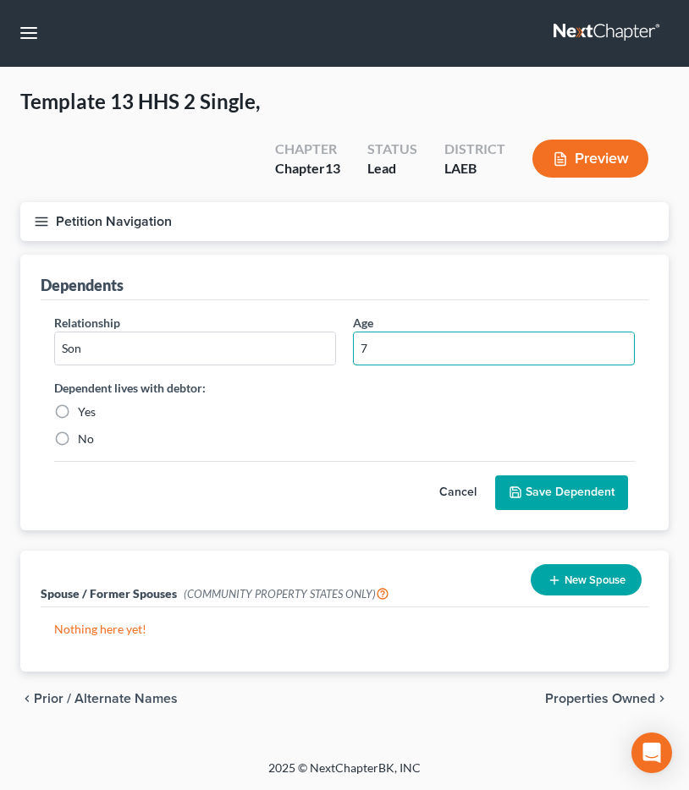
type input "7"
click at [78, 405] on label "Yes" at bounding box center [87, 412] width 18 height 17
click at [85, 405] on input "Yes" at bounding box center [90, 409] width 11 height 11
radio input "true"
click at [599, 503] on button "Save Dependent" at bounding box center [561, 493] width 133 height 36
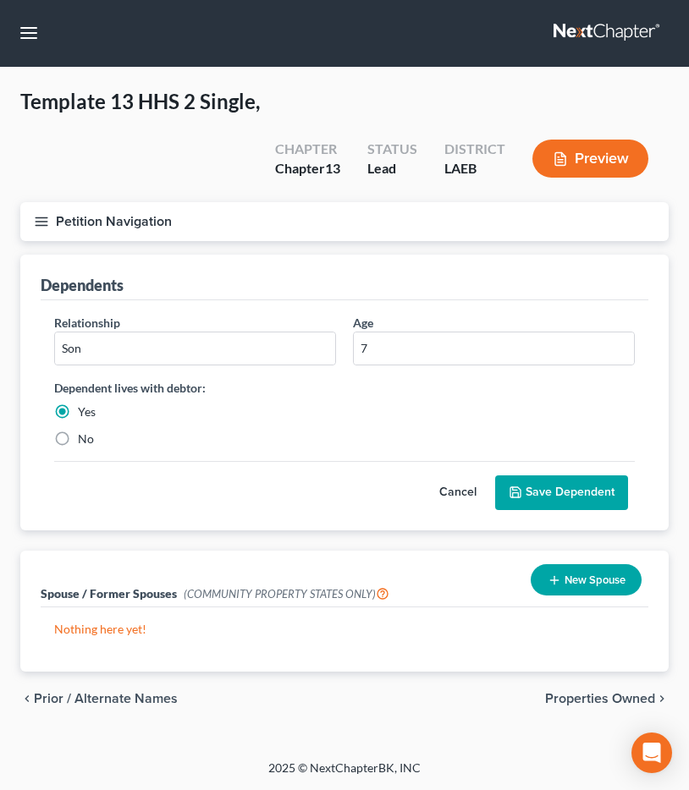
scroll to position [0, 0]
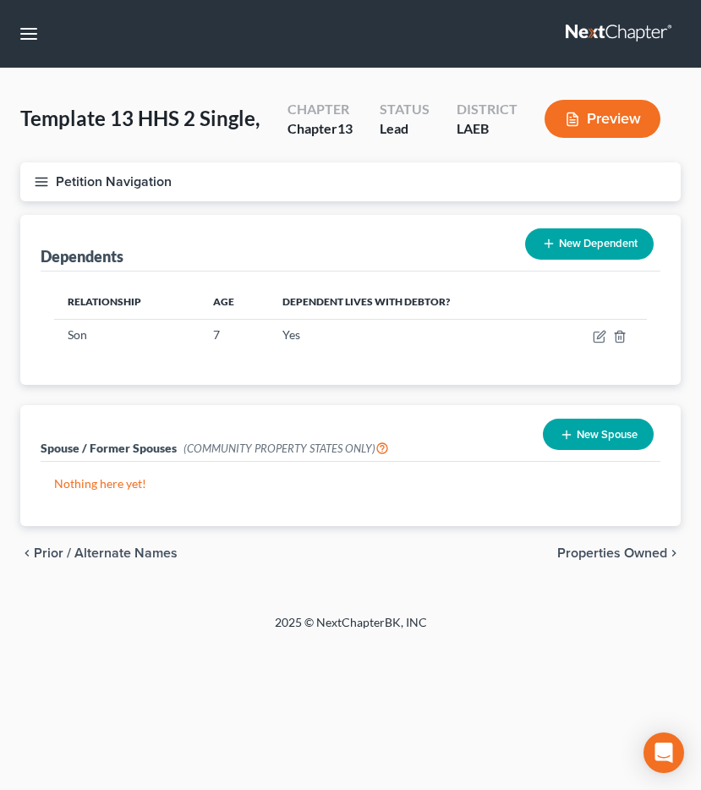
click at [649, 555] on span "Properties Owned" at bounding box center [613, 554] width 110 height 14
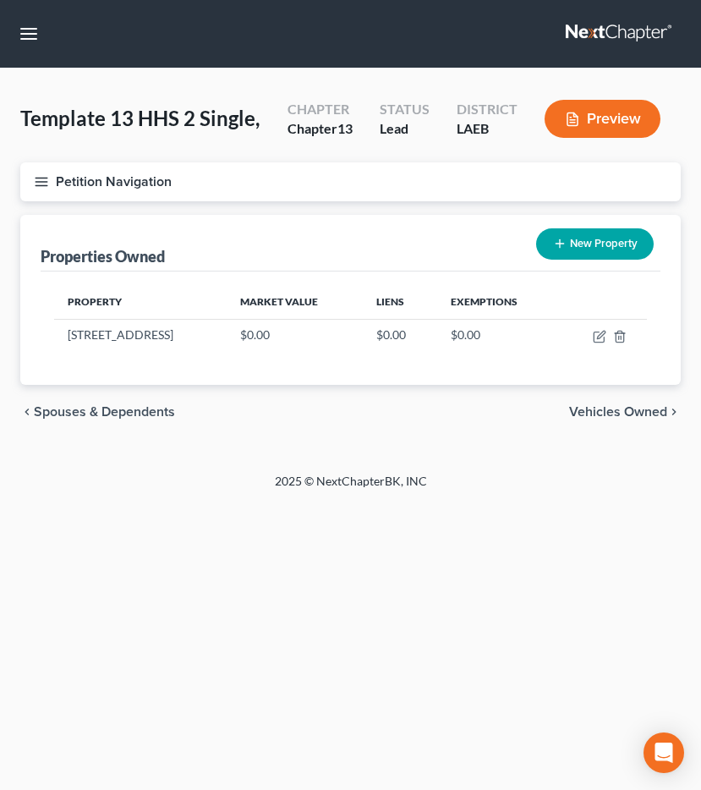
click at [606, 413] on span "Vehicles Owned" at bounding box center [618, 412] width 98 height 14
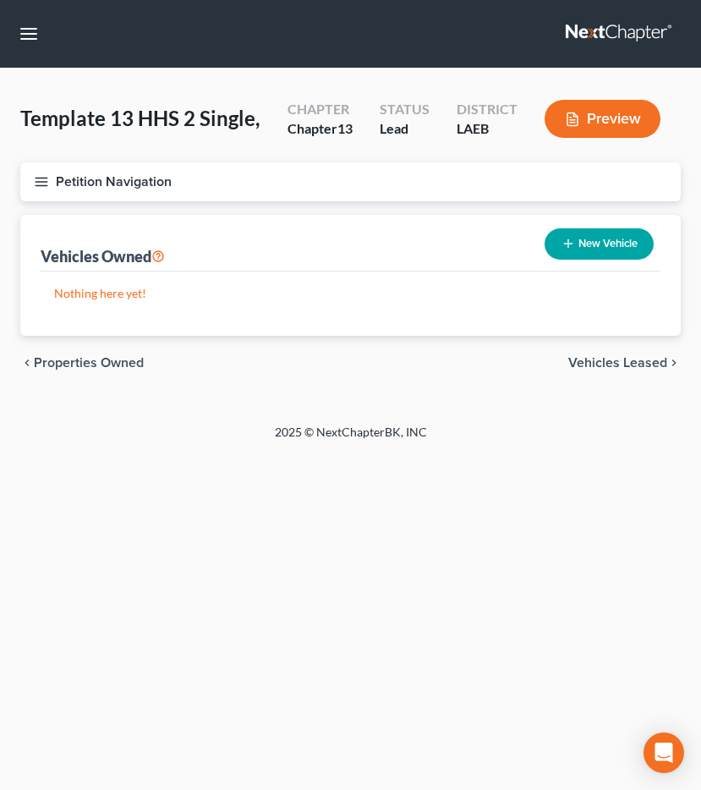
click at [630, 364] on span "Vehicles Leased" at bounding box center [618, 363] width 99 height 14
click at [74, 353] on div "chevron_left Vehicles Owned Secured Assets chevron_right" at bounding box center [350, 363] width 661 height 54
click at [58, 371] on div "chevron_left Vehicles Owned Secured Assets chevron_right" at bounding box center [350, 363] width 661 height 54
click at [50, 363] on span "Vehicles Owned" at bounding box center [83, 363] width 98 height 14
click at [624, 239] on button "New Vehicle" at bounding box center [599, 243] width 109 height 31
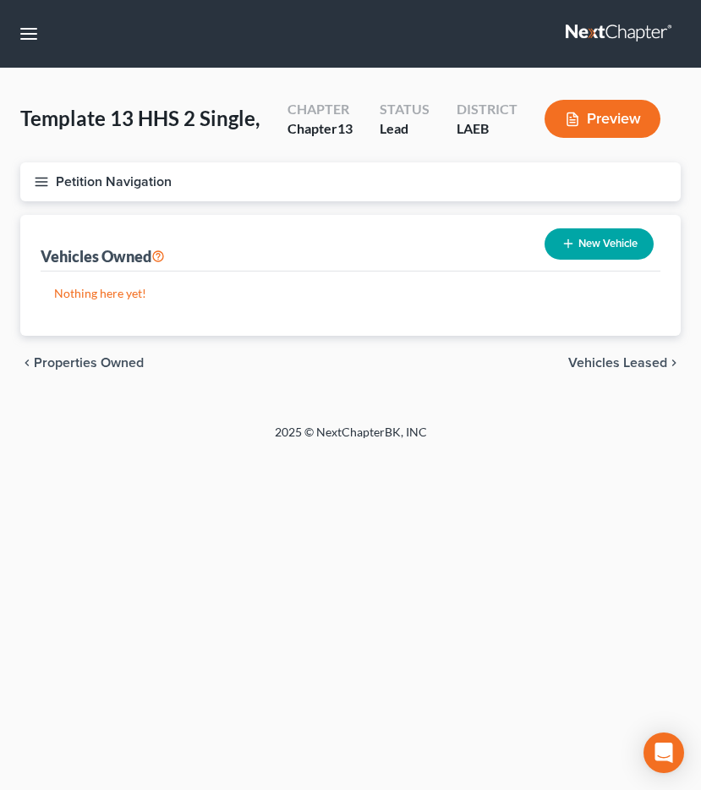
select select "0"
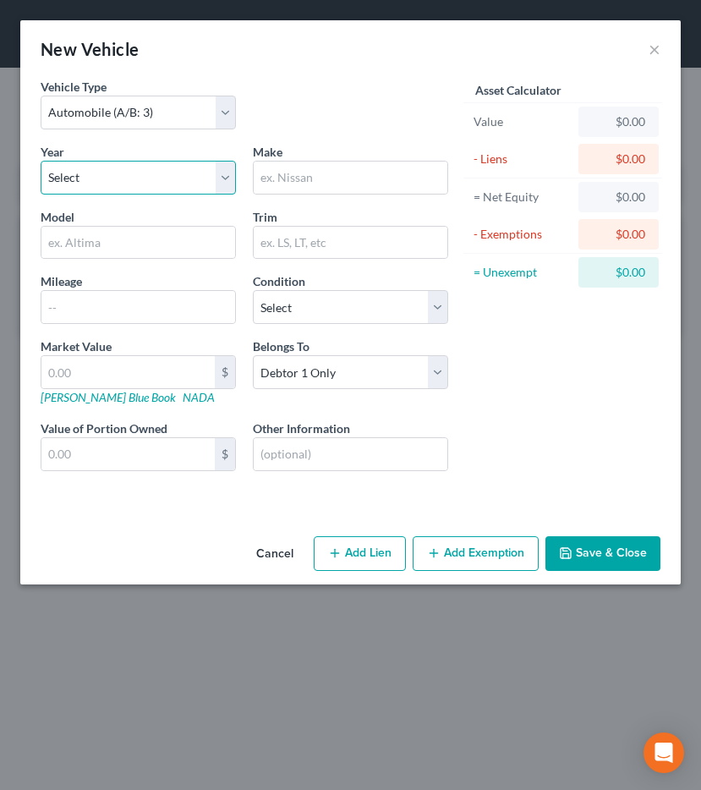
click at [113, 189] on select "Select 2026 2025 2024 2023 2022 2021 2020 2019 2018 2017 2016 2015 2014 2013 20…" at bounding box center [138, 178] width 195 height 34
select select "7"
click at [278, 184] on input "text" at bounding box center [351, 178] width 194 height 32
type input "Nissan"
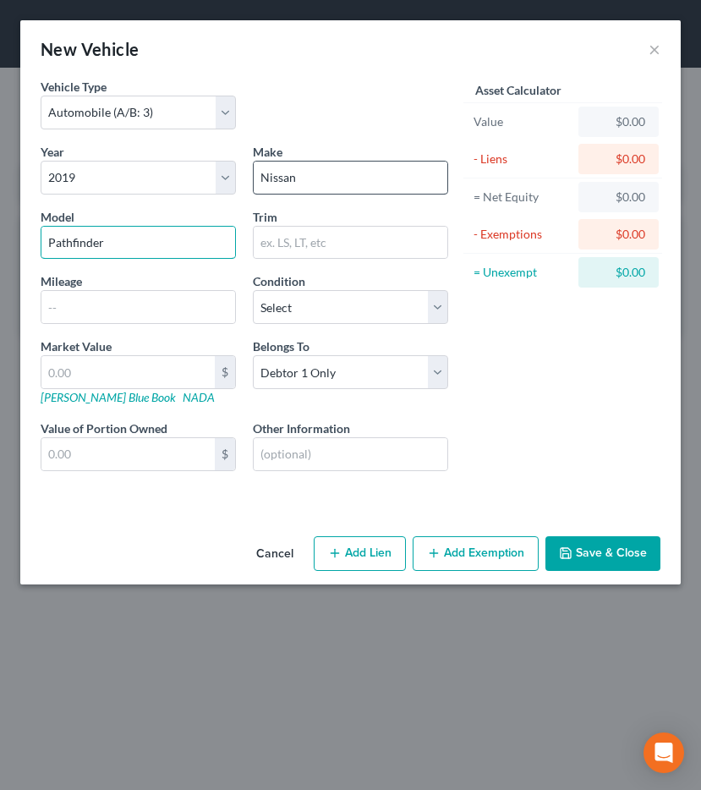
type input "Pathfinder"
type input "LL"
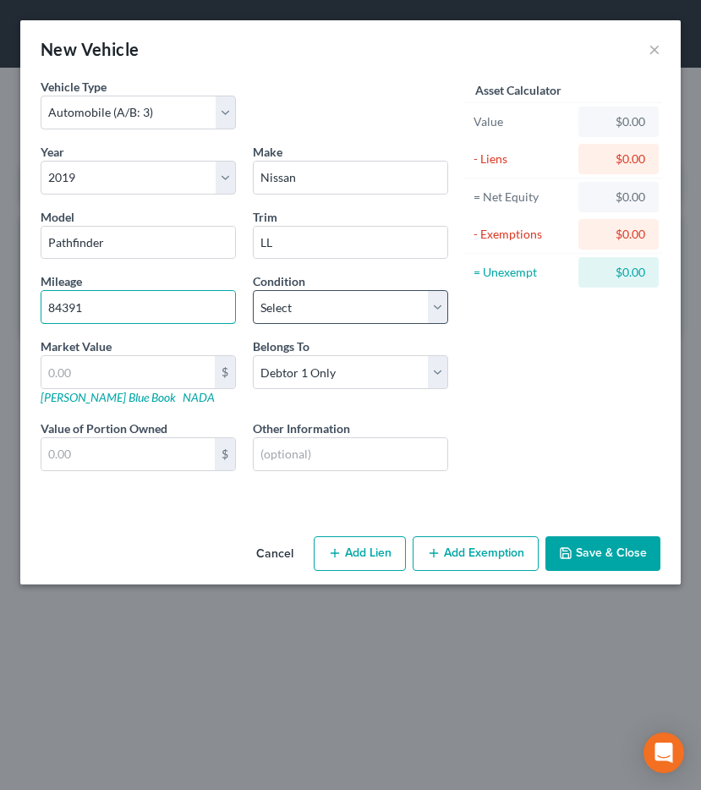
type input "84391"
click at [306, 311] on select "Select Excellent Very Good Good Fair Poor" at bounding box center [350, 307] width 195 height 34
select select "2"
click at [382, 300] on select "Select Excellent Very Good Good Fair Poor" at bounding box center [350, 307] width 195 height 34
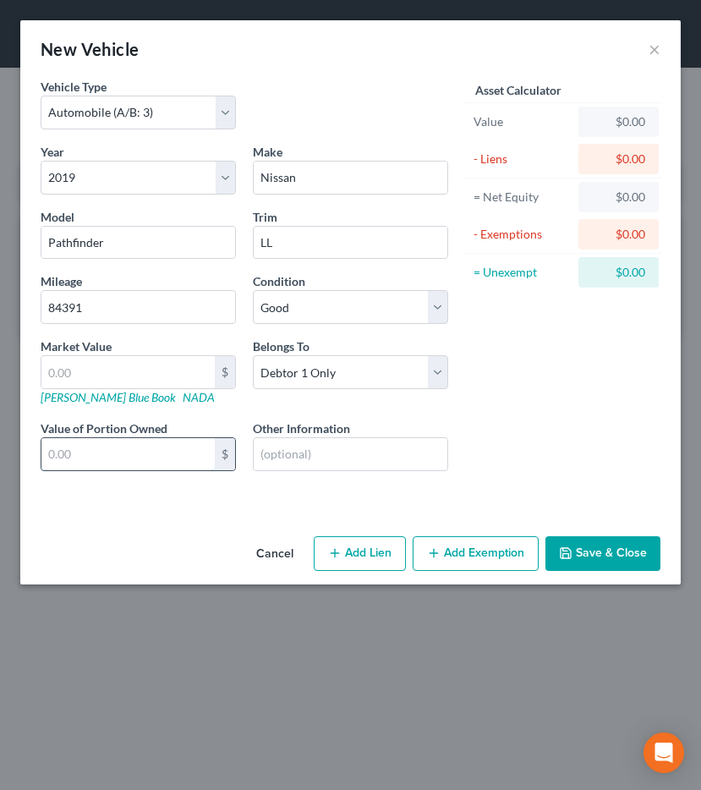
click at [201, 464] on input "text" at bounding box center [127, 454] width 173 height 32
click at [275, 459] on input "text" at bounding box center [351, 454] width 194 height 32
click at [426, 409] on div "Year Select 2026 2025 2024 2023 2022 2021 2020 2019 2018 2017 2016 2015 2014 20…" at bounding box center [244, 321] width 425 height 356
click at [647, 541] on button "Save & Close" at bounding box center [603, 554] width 115 height 36
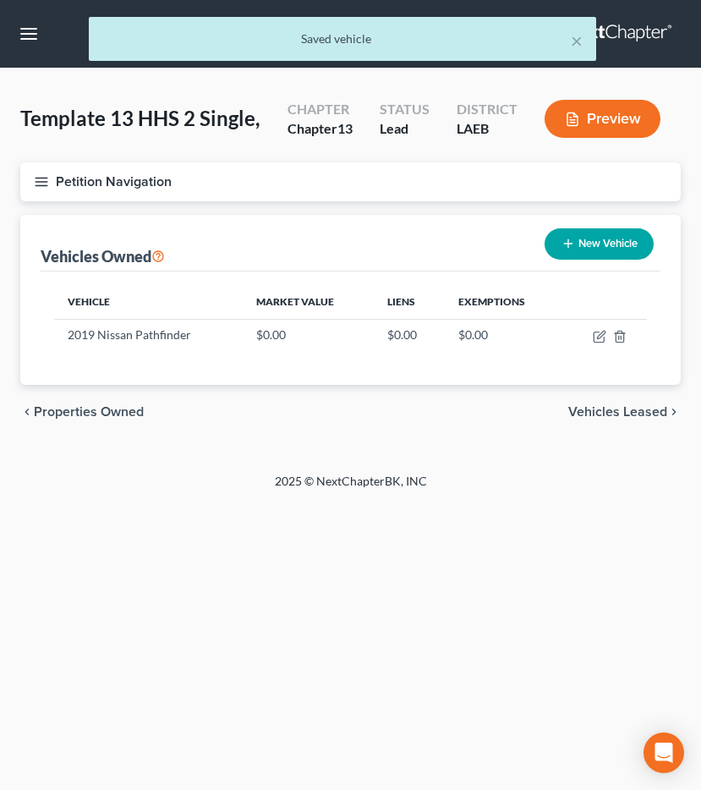
click at [617, 417] on span "Vehicles Leased" at bounding box center [618, 412] width 99 height 14
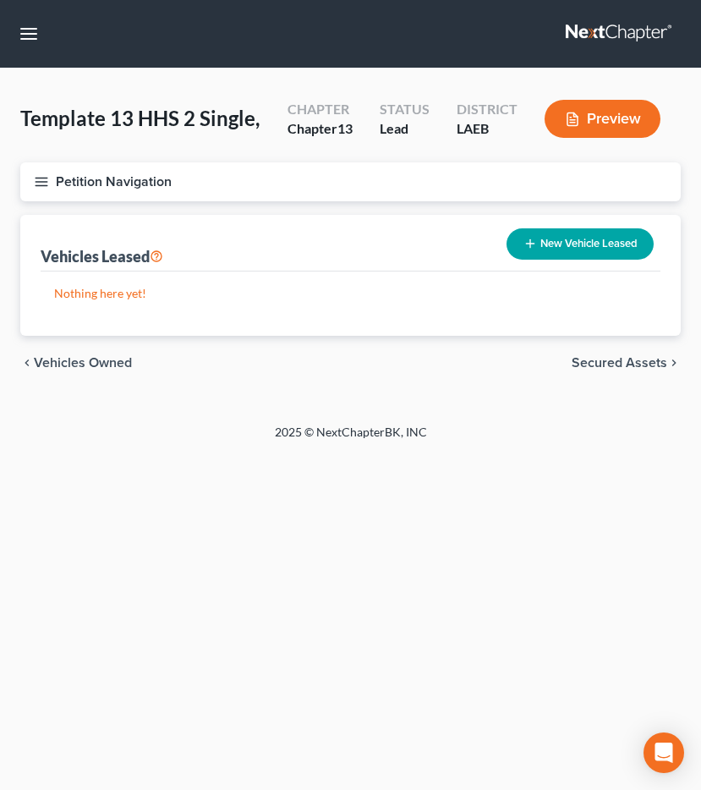
click at [608, 360] on span "Secured Assets" at bounding box center [620, 363] width 96 height 14
click at [608, 360] on span "Personal Items" at bounding box center [622, 363] width 91 height 14
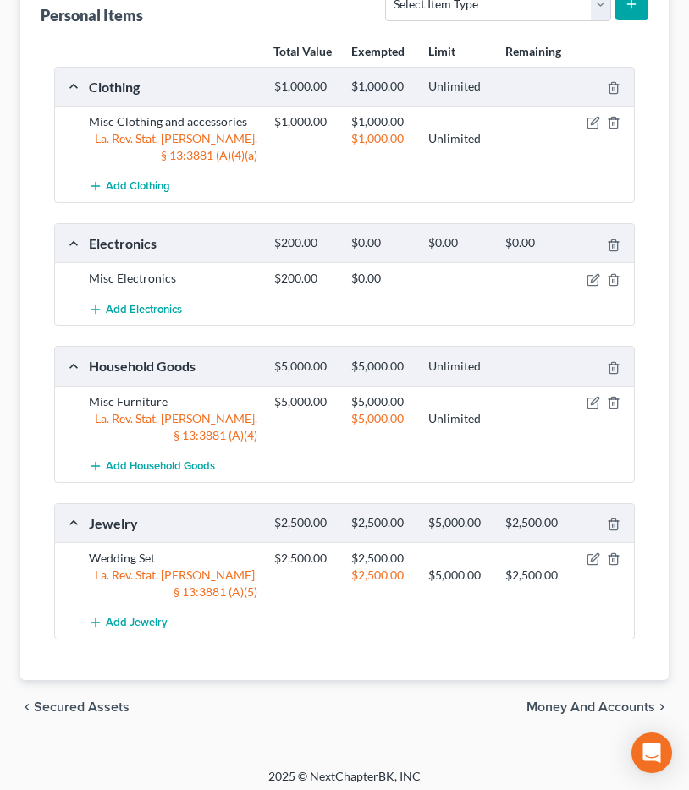
scroll to position [290, 0]
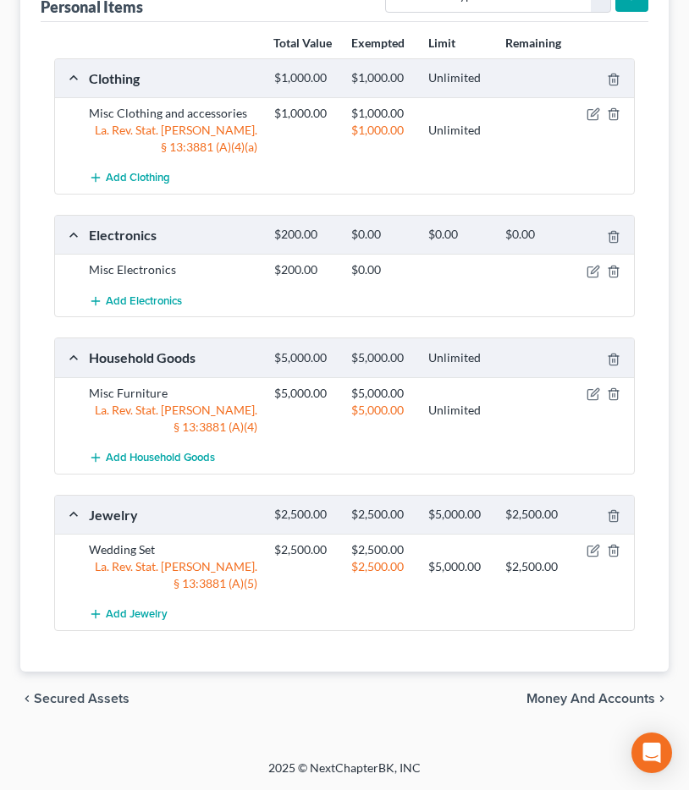
click at [580, 692] on span "Money and Accounts" at bounding box center [590, 699] width 129 height 14
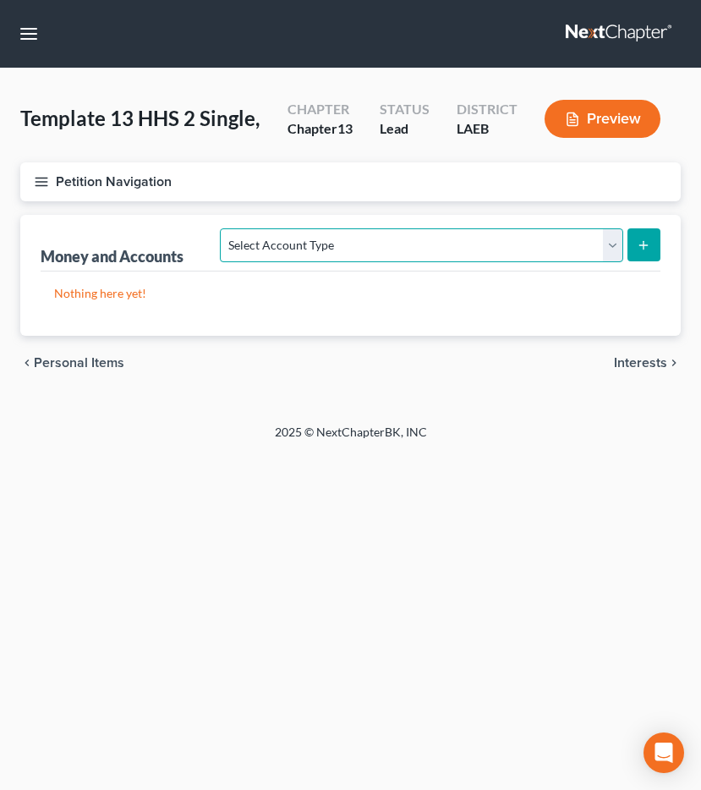
click at [551, 246] on select "Select Account Type Brokerage (A/B: 18, SOFA: 20) Cash on Hand (A/B: 16) Certif…" at bounding box center [421, 245] width 403 height 34
click at [396, 245] on select "Select Account Type Brokerage (A/B: 18, SOFA: 20) Cash on Hand (A/B: 16) Certif…" at bounding box center [421, 245] width 403 height 34
select select "checking"
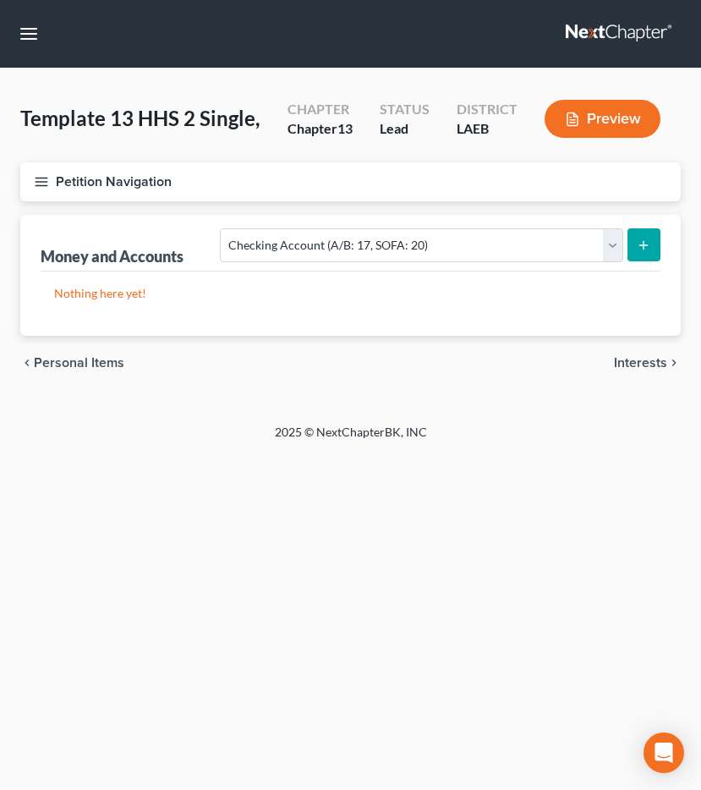
click at [646, 231] on button "submit" at bounding box center [644, 244] width 33 height 33
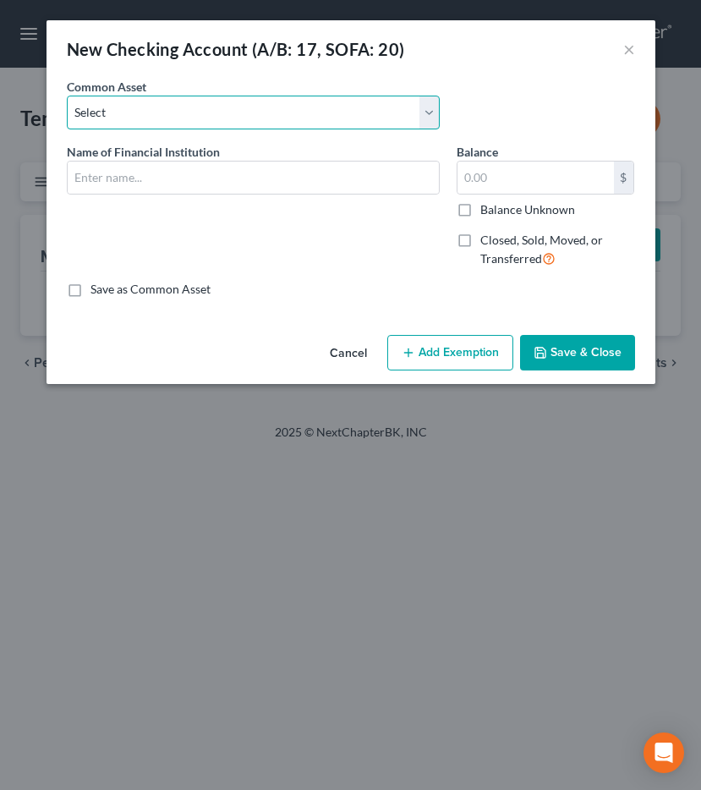
click at [271, 106] on select "Select Gulf Coast Bank & Trust Chase Bank JP Morgan Chase Louisiana FCU First A…" at bounding box center [253, 113] width 373 height 34
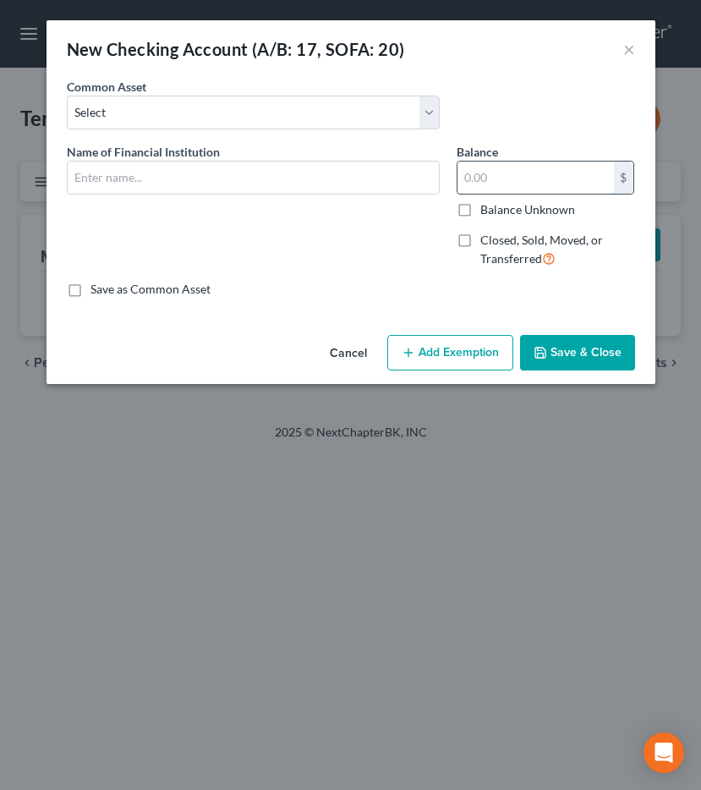
click at [562, 176] on input "text" at bounding box center [536, 178] width 157 height 32
type input "79.00"
click at [280, 109] on select "Select Gulf Coast Bank & Trust Chase Bank JP Morgan Chase Louisiana FCU First A…" at bounding box center [253, 113] width 373 height 34
click at [349, 345] on button "Cancel" at bounding box center [348, 354] width 64 height 34
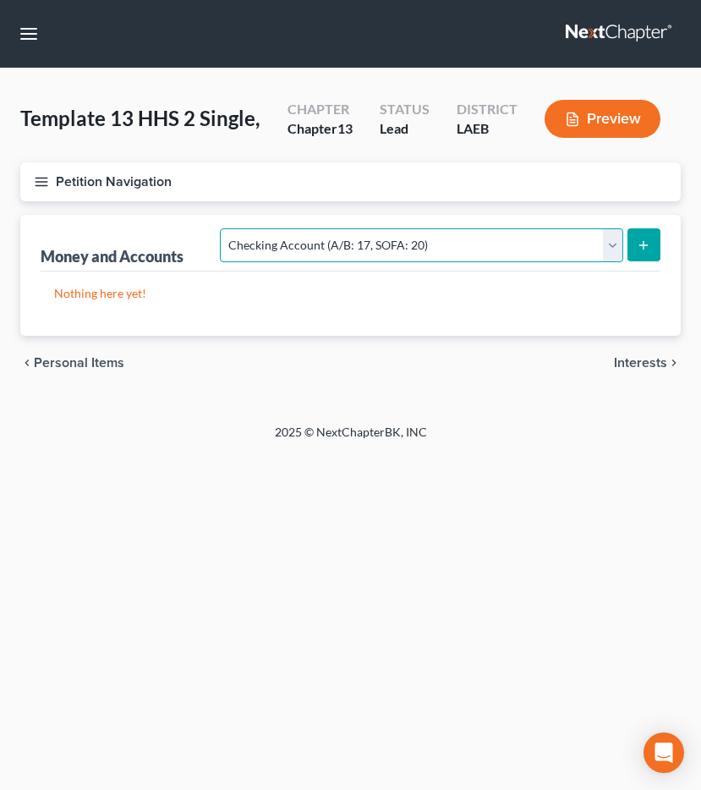
click at [434, 245] on select "Select Account Type Brokerage (A/B: 18, SOFA: 20) Cash on Hand (A/B: 16) Certif…" at bounding box center [421, 245] width 403 height 34
click at [646, 358] on span "Interests" at bounding box center [640, 363] width 53 height 14
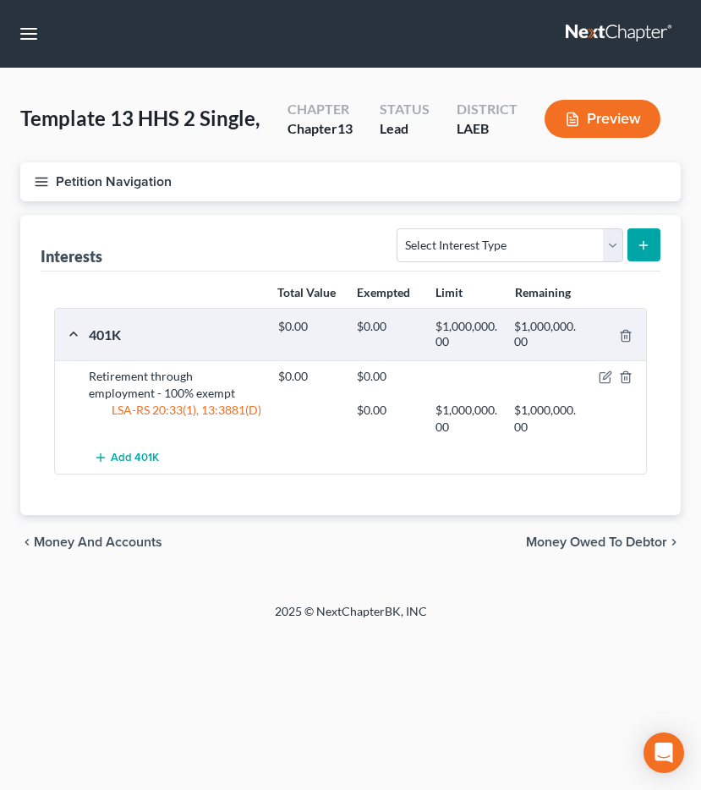
click at [596, 527] on div "chevron_left Money and Accounts Money Owed to Debtor chevron_right" at bounding box center [350, 542] width 661 height 54
click at [584, 551] on div "chevron_left Money and Accounts Money Owed to Debtor chevron_right" at bounding box center [350, 542] width 661 height 54
click at [586, 543] on span "Money Owed to Debtor" at bounding box center [596, 543] width 141 height 14
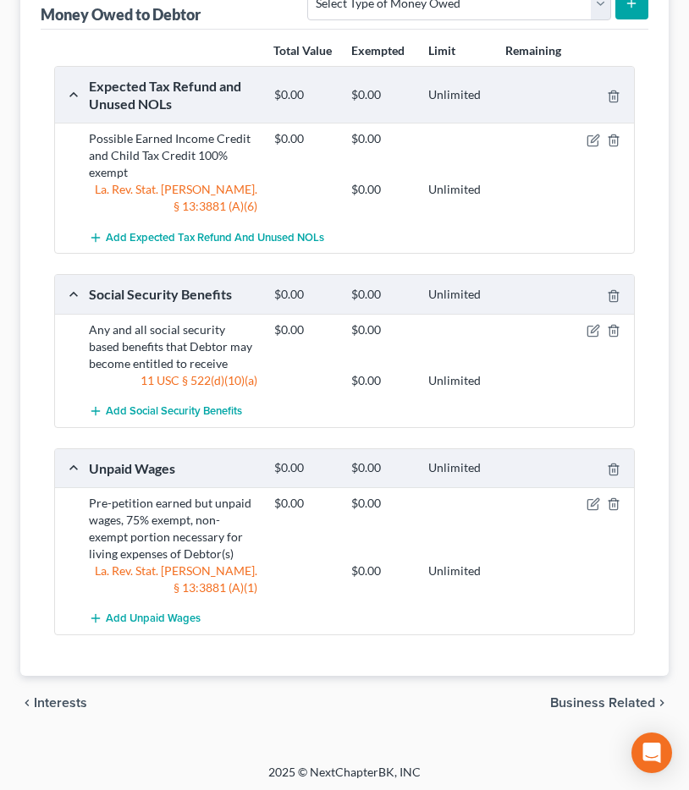
scroll to position [287, 0]
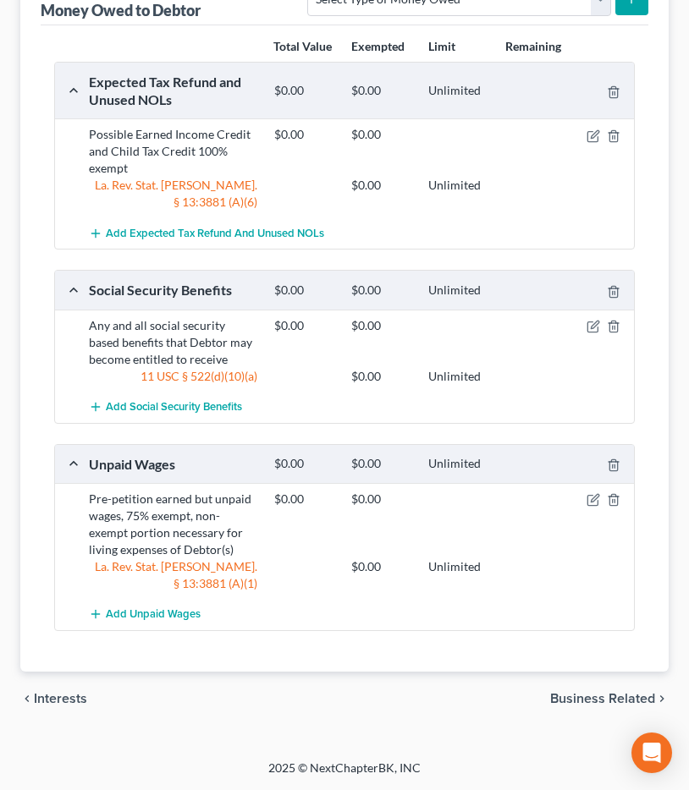
click at [635, 704] on span "Business Related" at bounding box center [602, 699] width 105 height 14
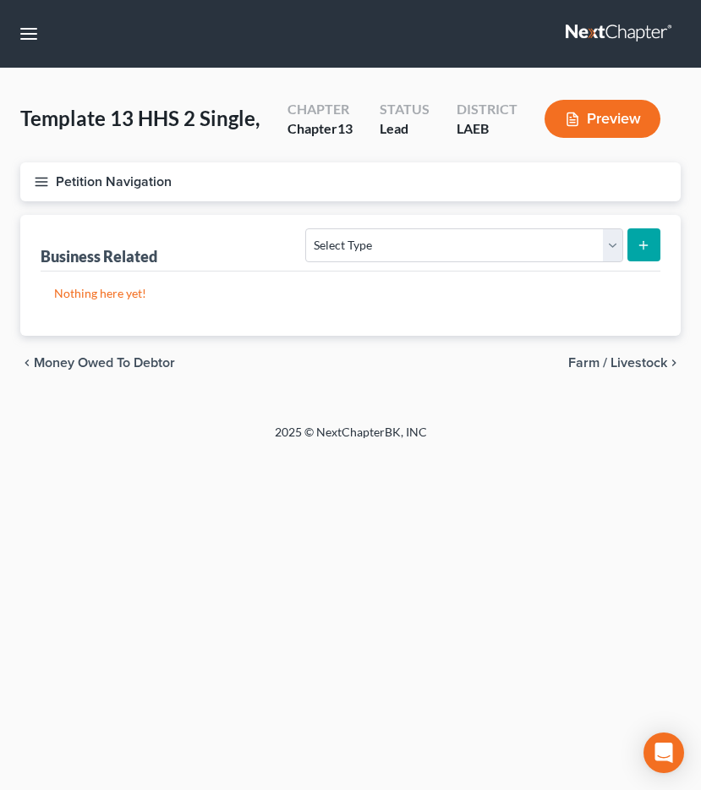
click at [646, 357] on span "Farm / Livestock" at bounding box center [618, 363] width 99 height 14
click at [568, 365] on span "Miscellaneous Property" at bounding box center [596, 363] width 143 height 14
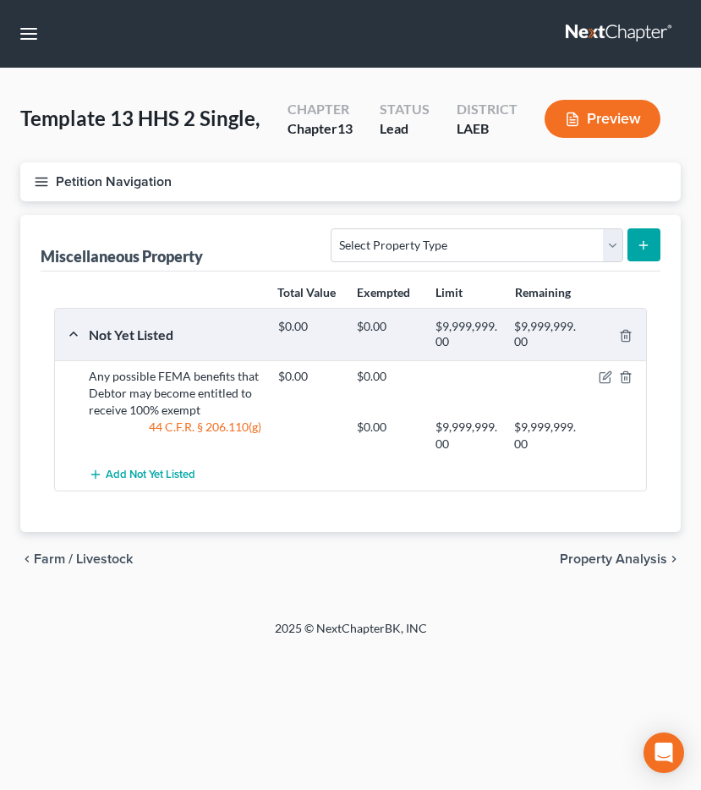
click at [576, 563] on span "Property Analysis" at bounding box center [613, 559] width 107 height 14
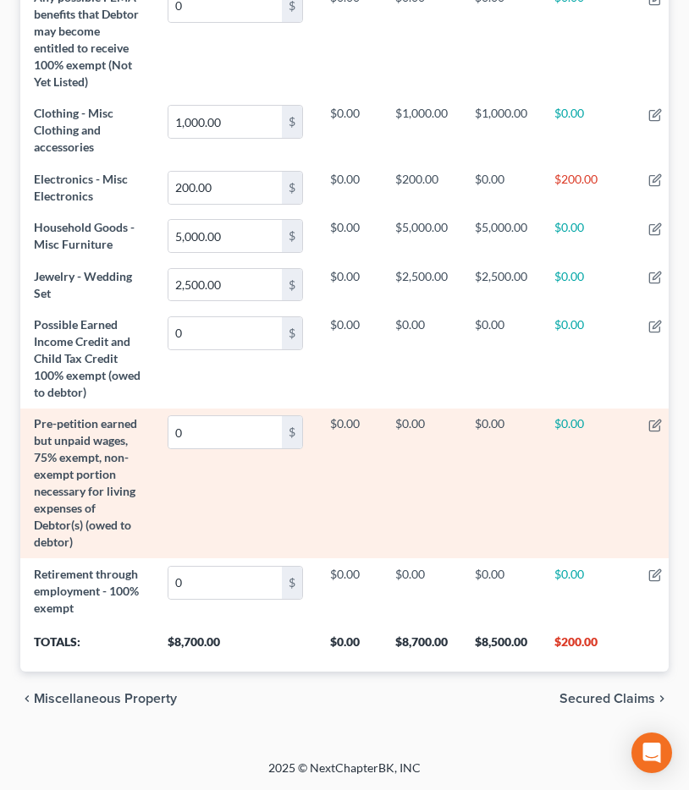
scroll to position [1294, 0]
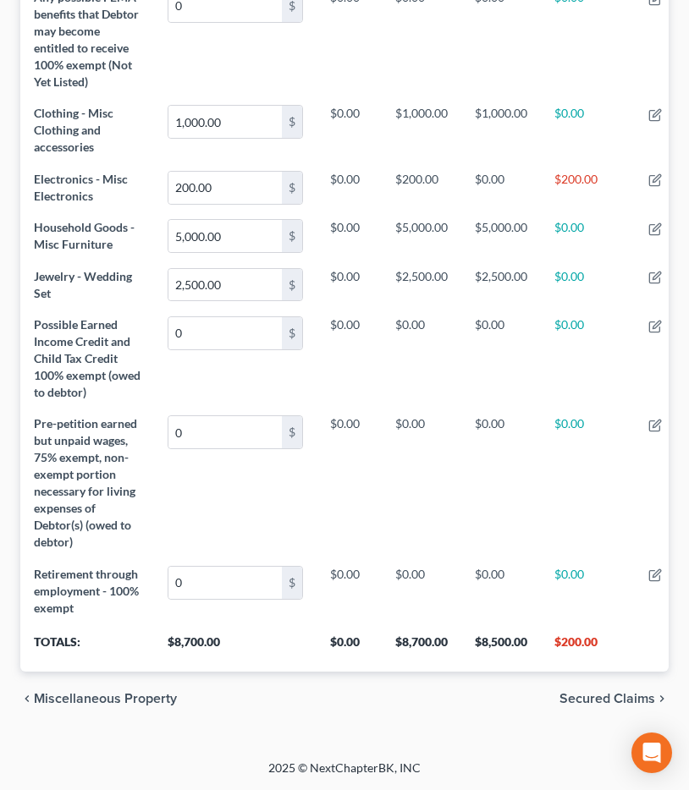
click at [587, 692] on span "Secured Claims" at bounding box center [607, 699] width 96 height 14
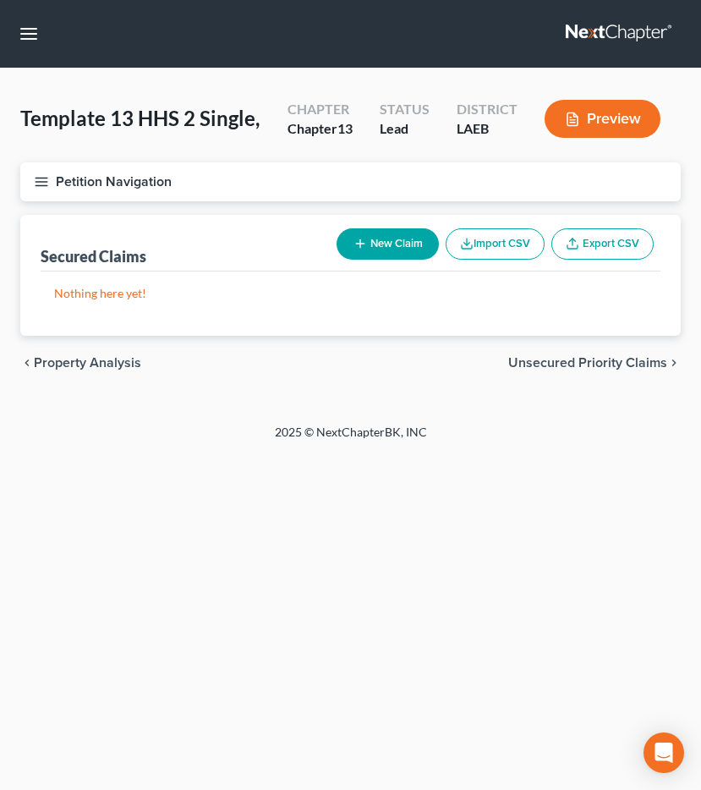
click at [91, 174] on button "Petition Navigation" at bounding box center [350, 181] width 661 height 39
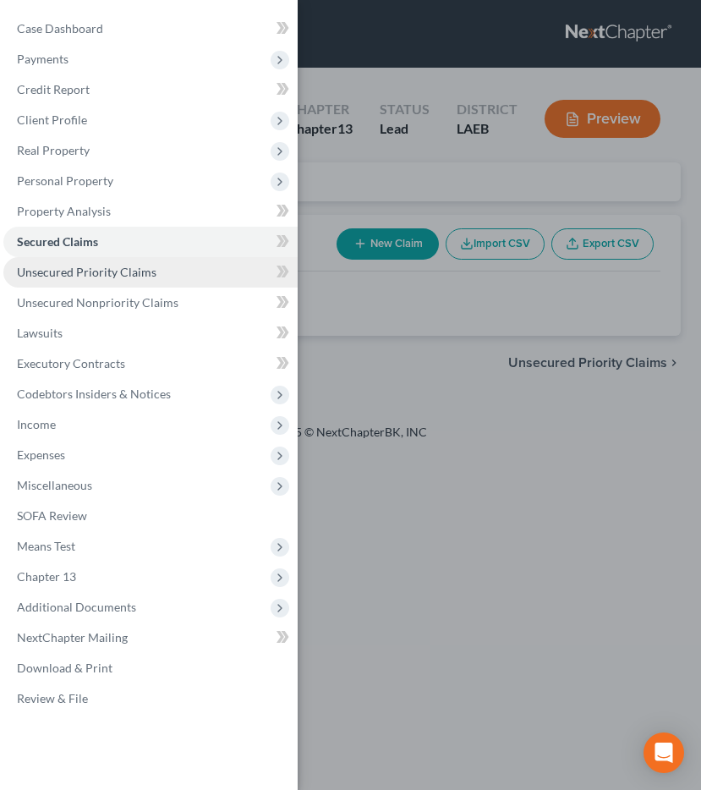
click at [191, 264] on link "Unsecured Priority Claims" at bounding box center [150, 272] width 294 height 30
click at [362, 371] on div "Case Dashboard Payments Invoices Payments Payments Credit Report Client Profile" at bounding box center [350, 395] width 701 height 790
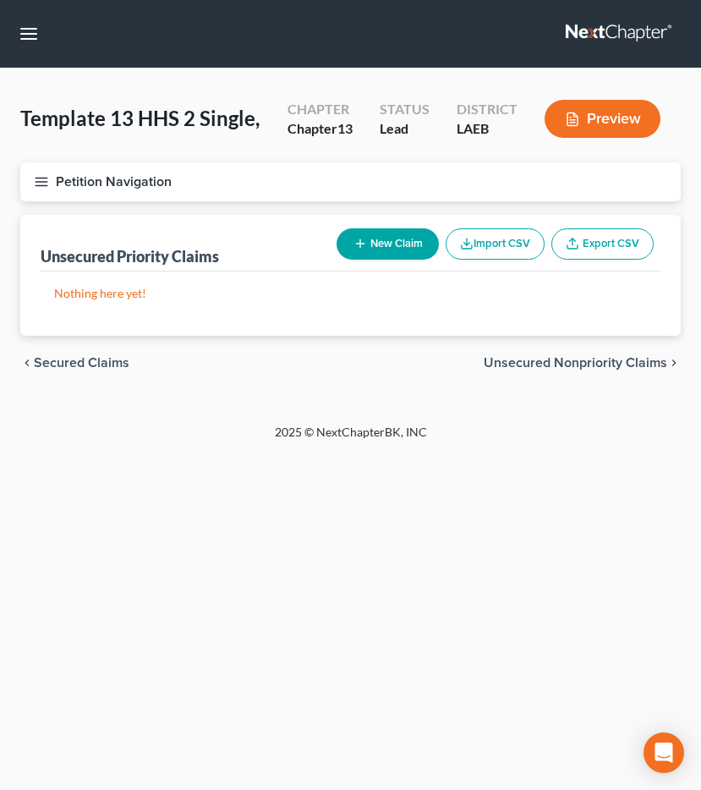
click at [393, 244] on button "New Claim" at bounding box center [388, 243] width 102 height 31
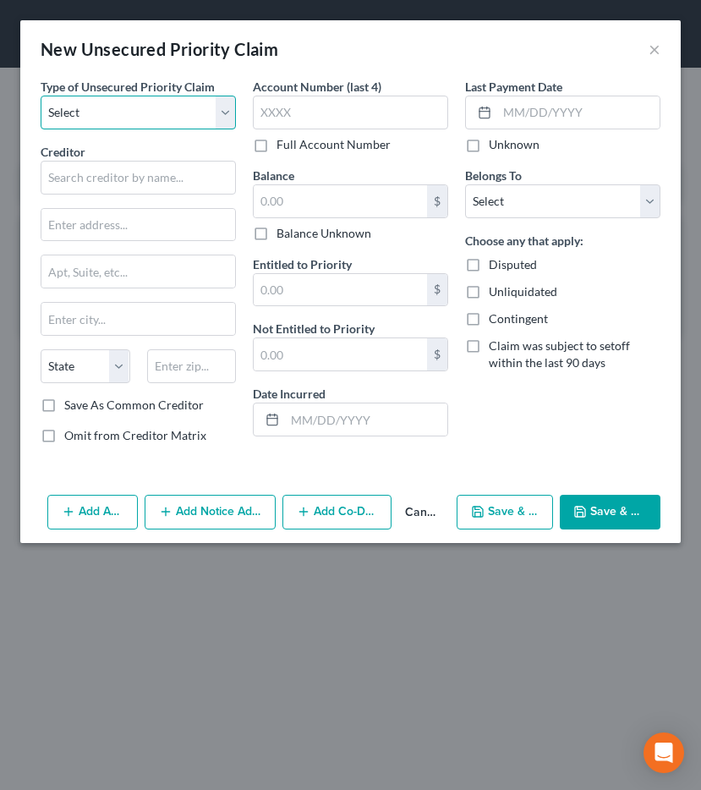
click at [71, 98] on select "Select Taxes & Other Government Units Domestic Support Obligations Extensions o…" at bounding box center [138, 113] width 195 height 34
click at [414, 510] on button "Cancel" at bounding box center [421, 514] width 58 height 34
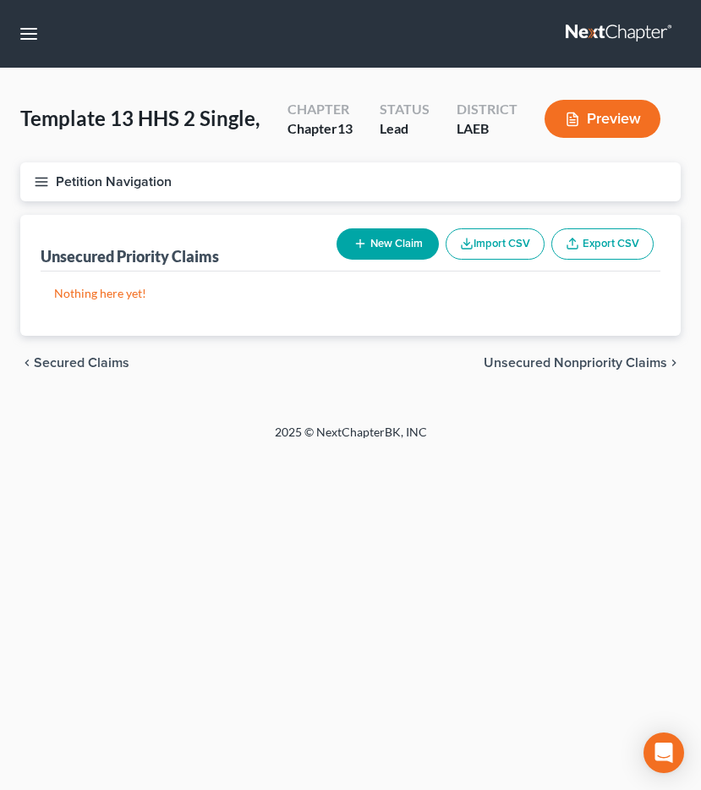
click at [585, 356] on span "Unsecured Nonpriority Claims" at bounding box center [576, 363] width 184 height 14
click at [632, 365] on span "Lawsuits" at bounding box center [640, 363] width 53 height 14
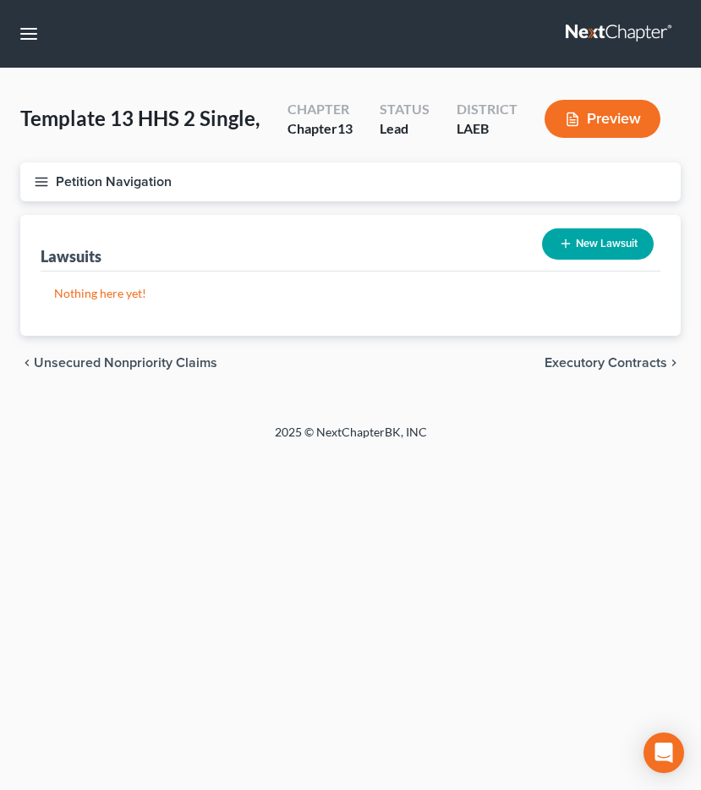
click at [632, 365] on span "Executory Contracts" at bounding box center [606, 363] width 123 height 14
click at [632, 365] on span "Codebtors" at bounding box center [635, 363] width 63 height 14
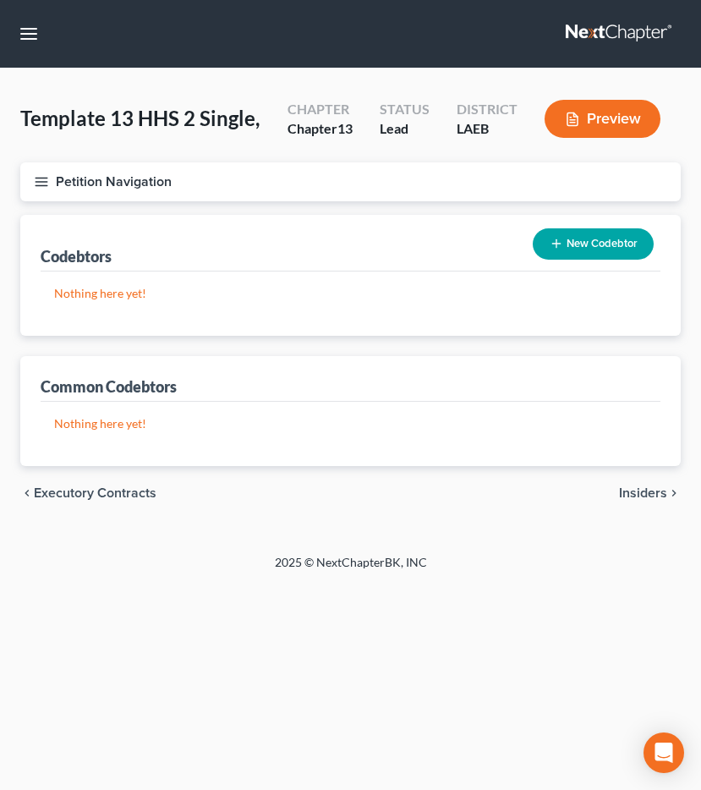
click at [621, 490] on span "Insiders" at bounding box center [643, 493] width 48 height 14
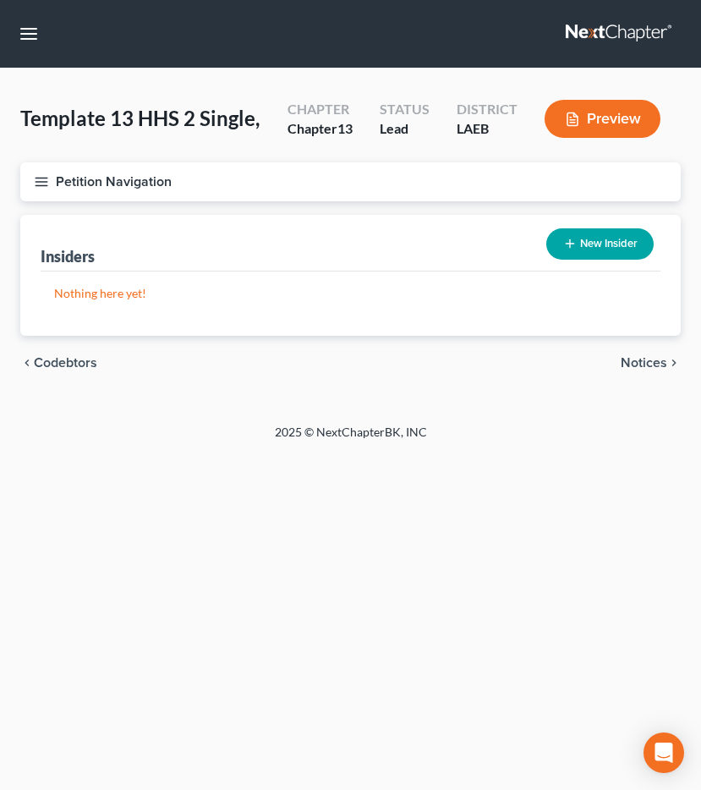
click at [651, 361] on span "Notices" at bounding box center [644, 363] width 47 height 14
click at [636, 367] on span "Employment Income" at bounding box center [607, 363] width 122 height 14
click at [616, 368] on span "Non Employment Income" at bounding box center [592, 363] width 151 height 14
click at [609, 367] on span "Expected Change in Income" at bounding box center [583, 363] width 168 height 14
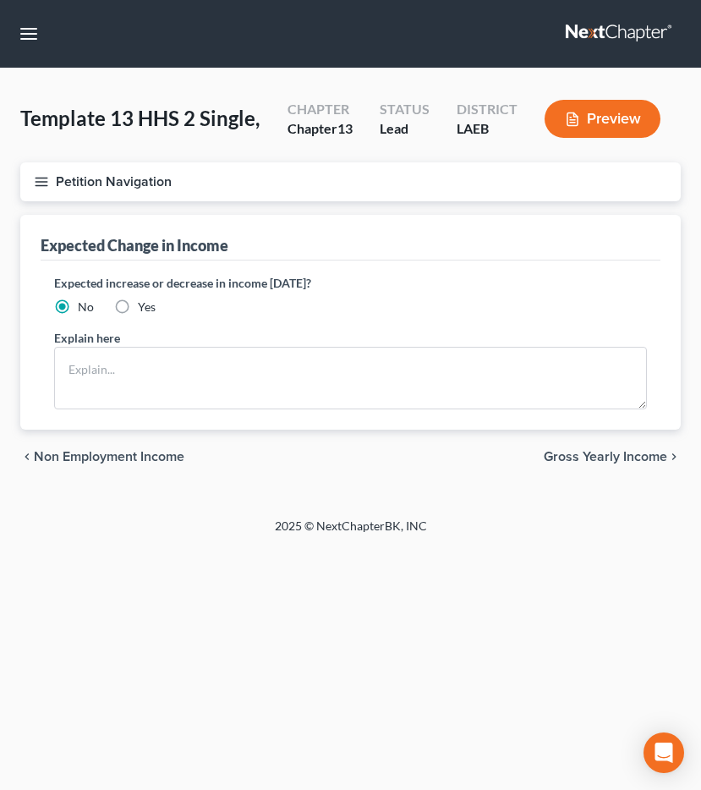
click at [151, 462] on span "Non Employment Income" at bounding box center [109, 457] width 151 height 14
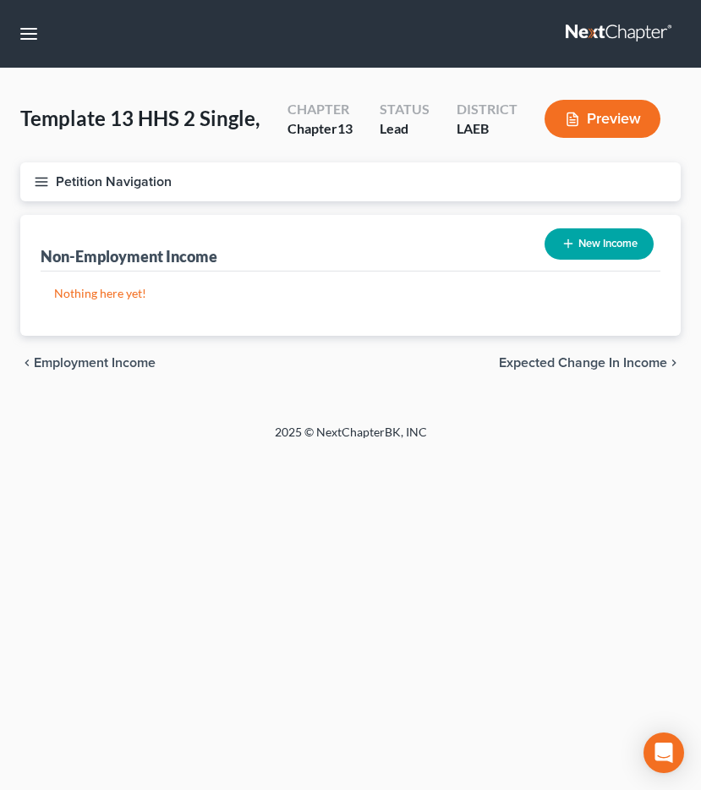
click at [614, 264] on div "New Income" at bounding box center [599, 244] width 123 height 45
click at [612, 250] on button "New Income" at bounding box center [599, 243] width 109 height 31
select select "0"
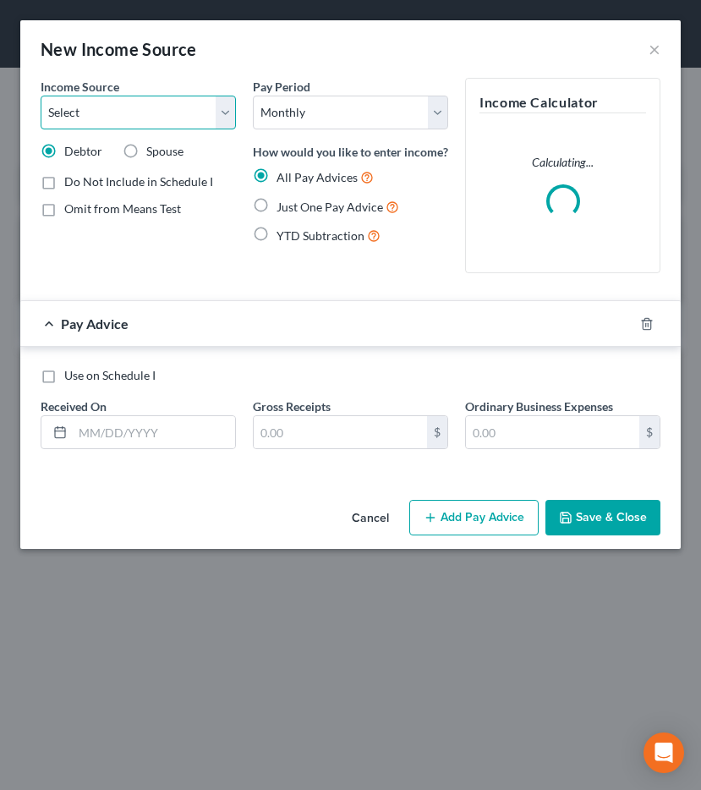
click at [221, 116] on select "Select Unemployment Disability (from employer) Pension Retirement Social Securi…" at bounding box center [138, 113] width 195 height 34
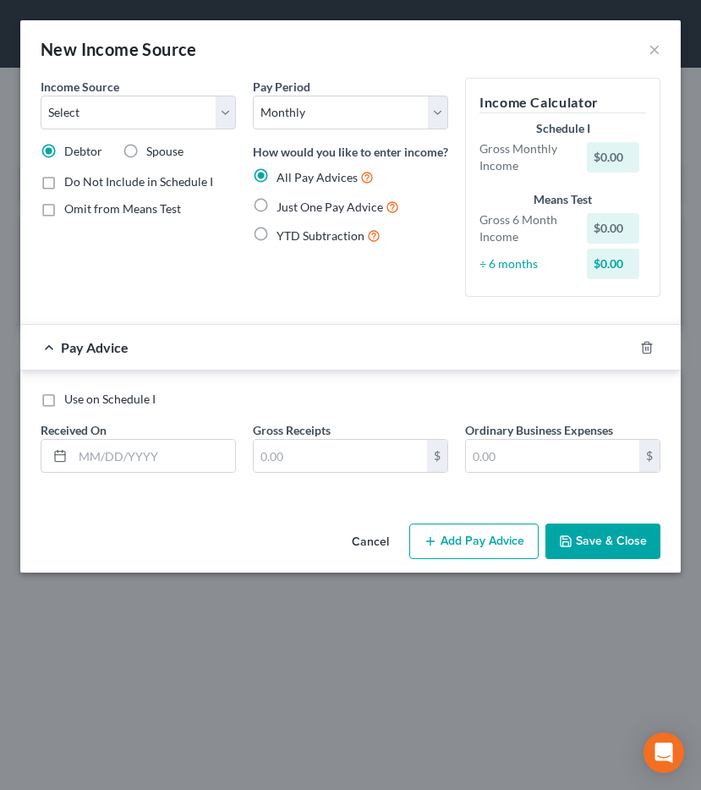
click at [382, 534] on button "Cancel" at bounding box center [370, 542] width 64 height 34
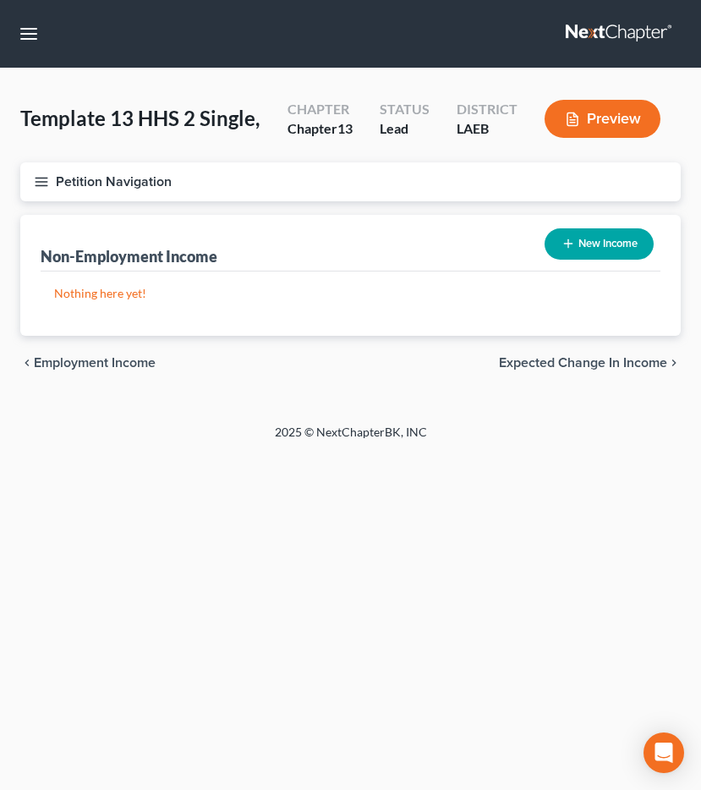
click at [72, 183] on button "Petition Navigation" at bounding box center [350, 181] width 661 height 39
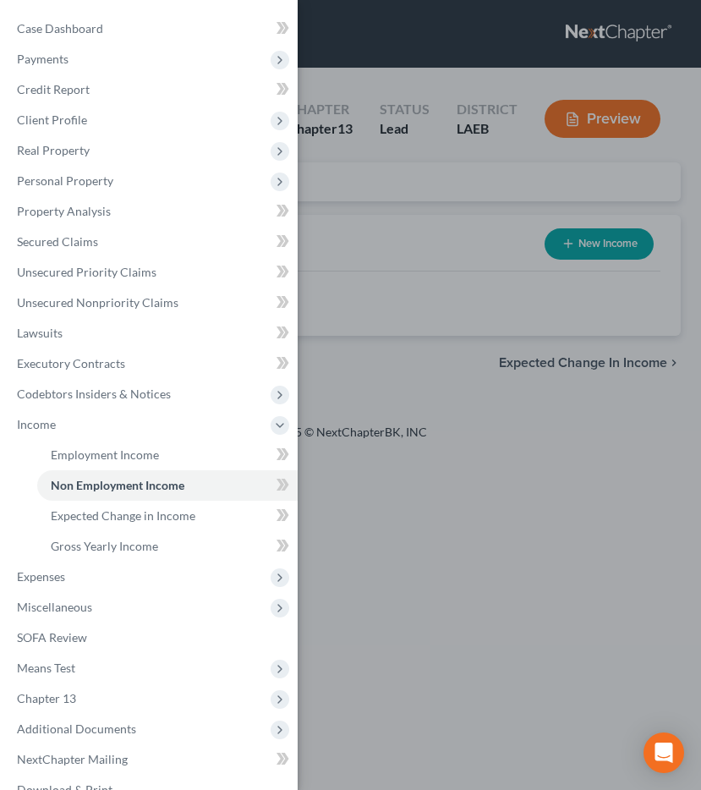
click at [439, 385] on div "Case Dashboard Payments Invoices Payments Payments Credit Report Client Profile" at bounding box center [350, 395] width 701 height 790
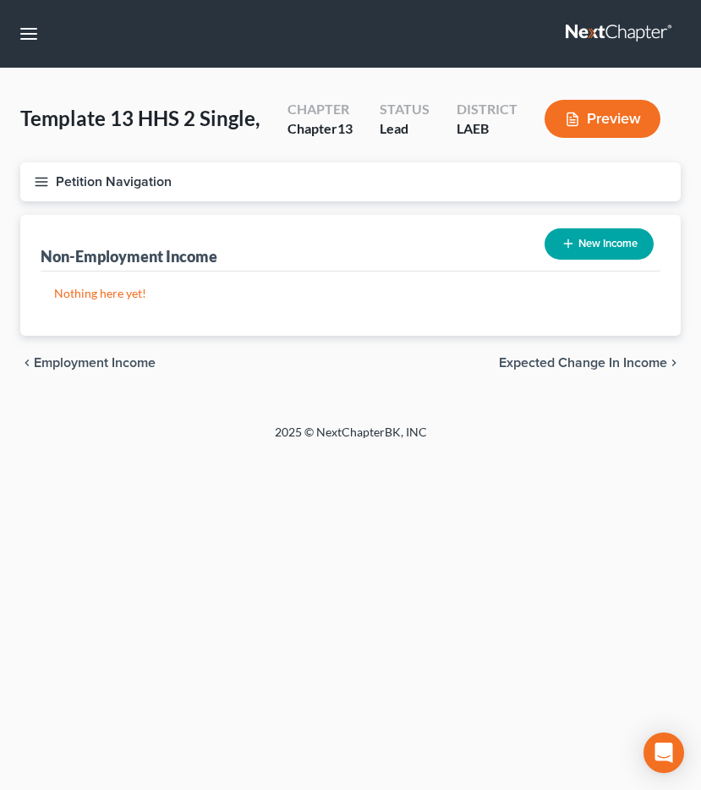
click at [571, 364] on span "Expected Change in Income" at bounding box center [583, 363] width 168 height 14
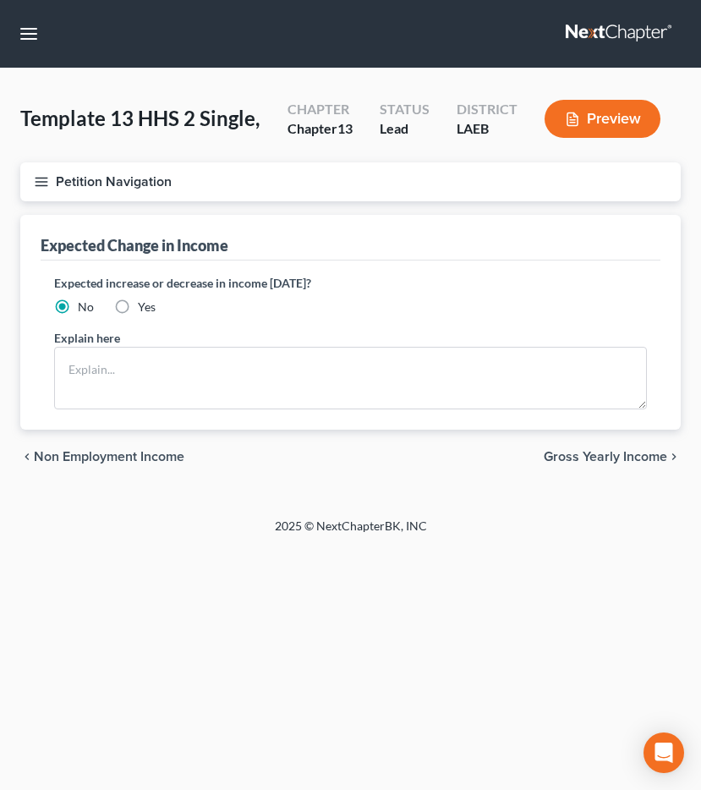
click at [610, 459] on span "Gross Yearly Income" at bounding box center [606, 457] width 124 height 14
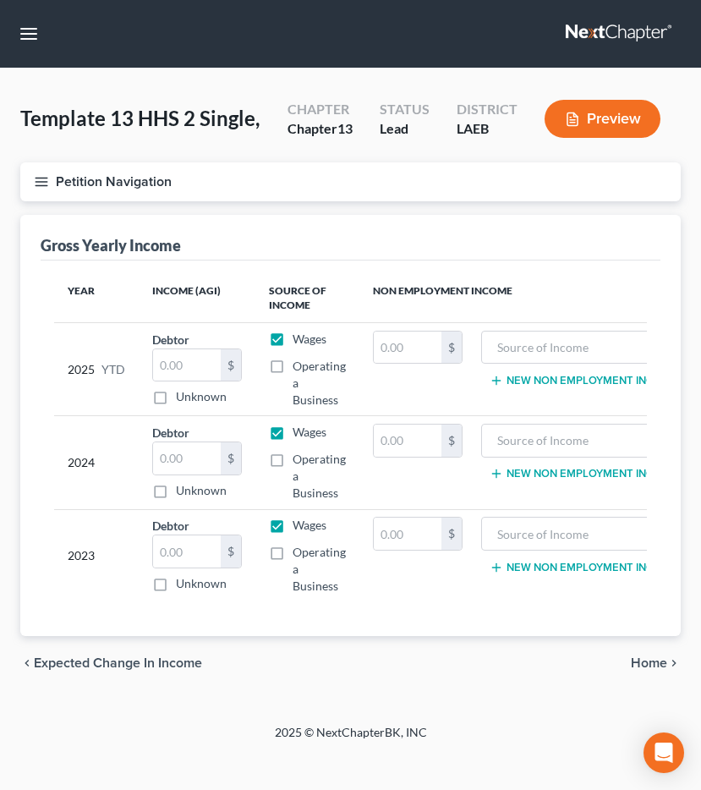
click at [637, 670] on span "Home" at bounding box center [649, 664] width 36 height 14
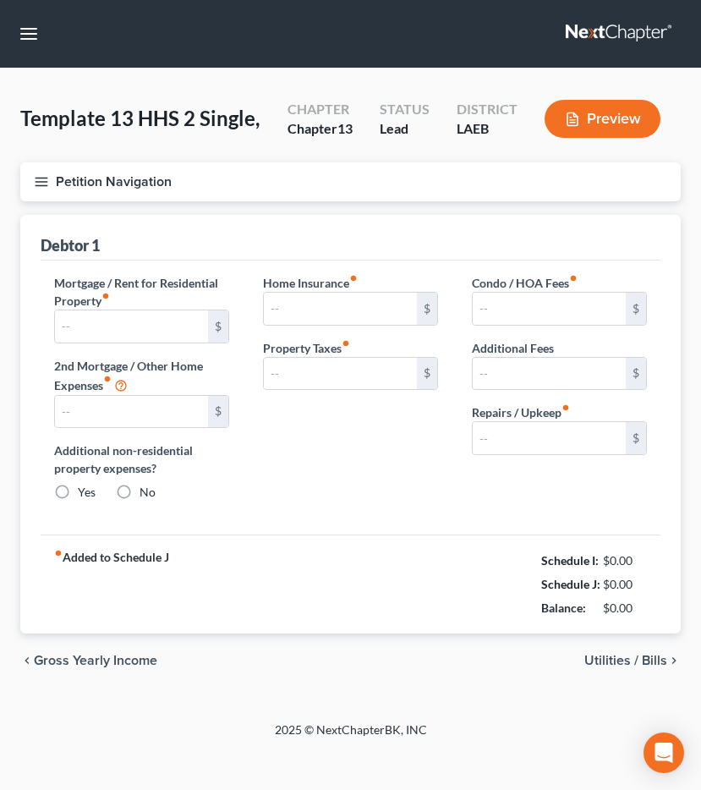
type input "0.00"
radio input "true"
type input "0.00"
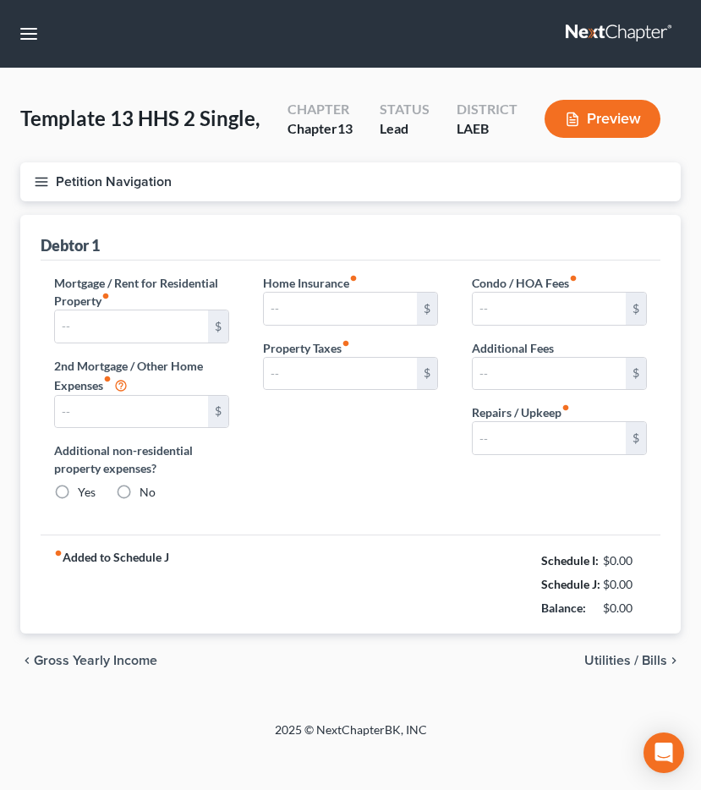
type input "0.00"
click at [659, 658] on span "Utilities / Bills" at bounding box center [626, 661] width 83 height 14
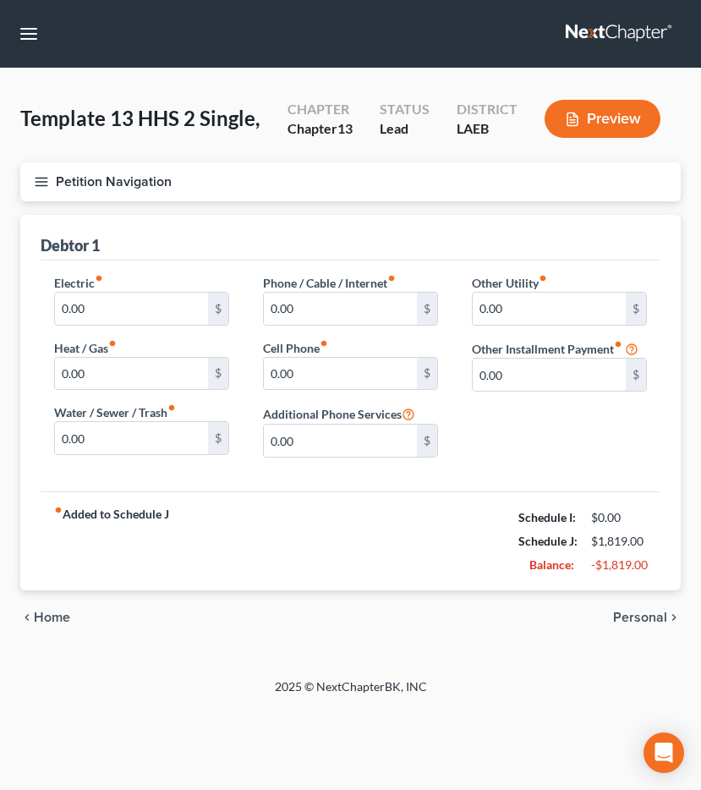
click at [659, 658] on div "Template 13 HHS 2 Single, Upgraded Chapter Chapter 13 Status Lead District LAEB…" at bounding box center [350, 374] width 701 height 610
click at [644, 621] on span "Personal" at bounding box center [640, 618] width 54 height 14
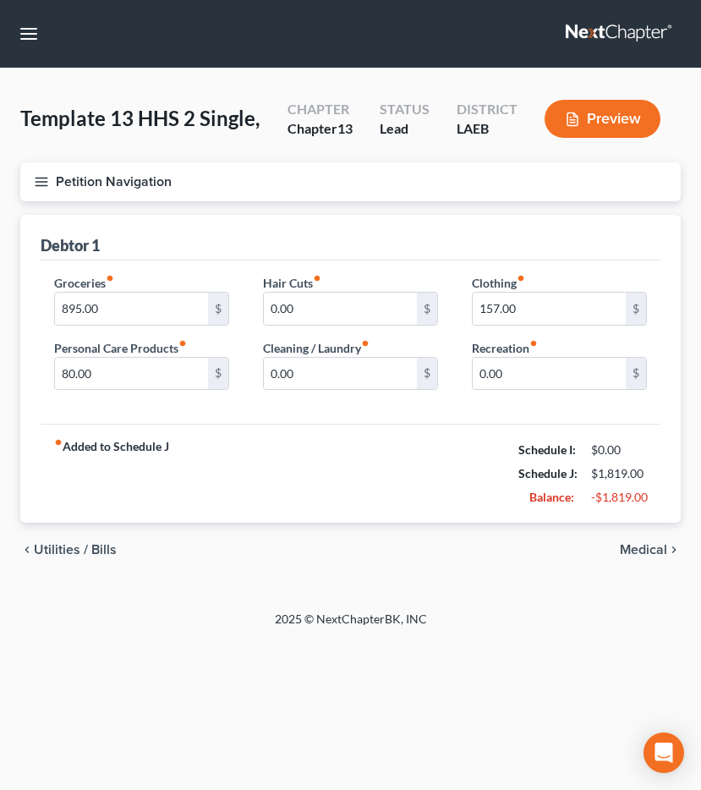
click at [648, 547] on span "Medical" at bounding box center [643, 550] width 47 height 14
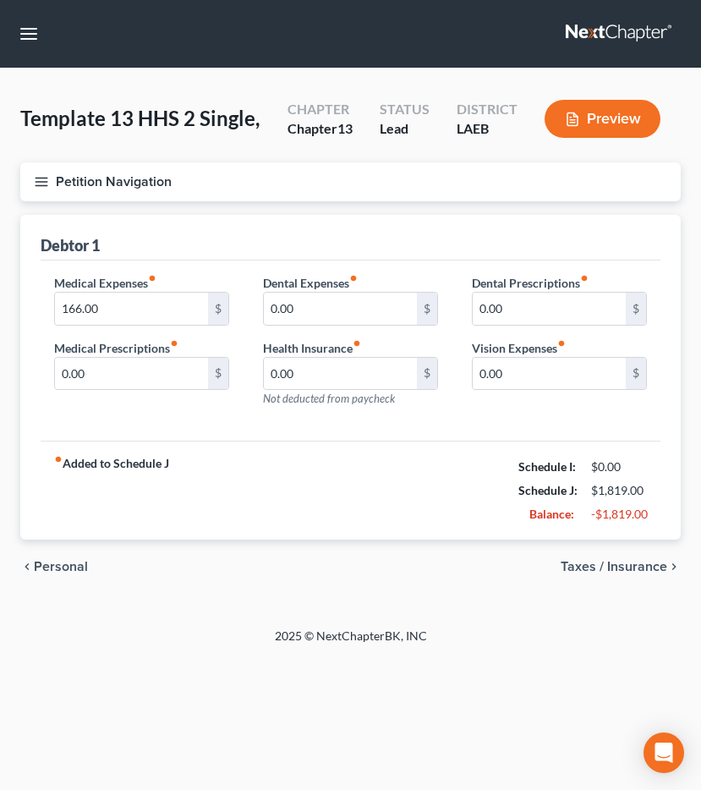
click at [635, 560] on span "Taxes / Insurance" at bounding box center [614, 567] width 107 height 14
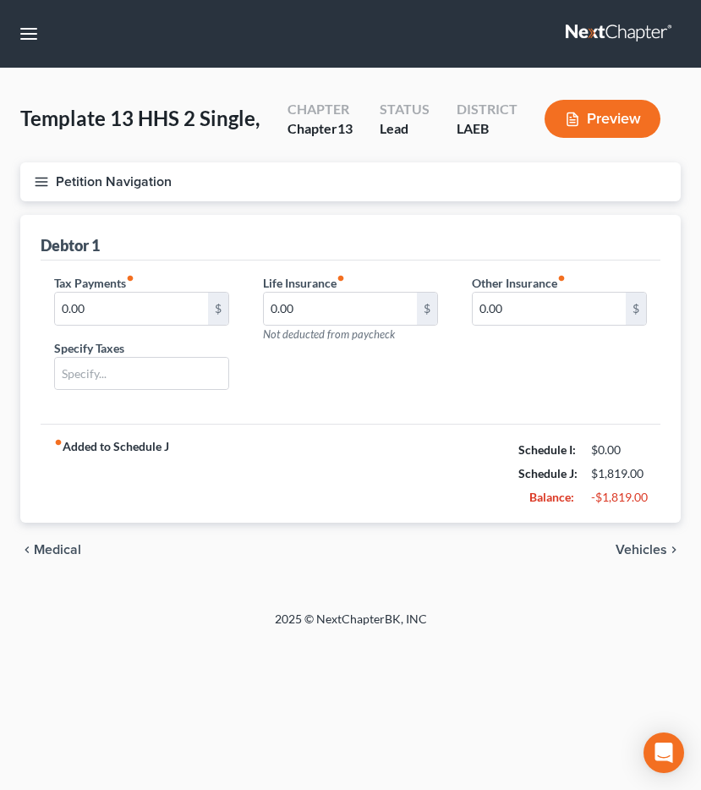
click at [628, 549] on span "Vehicles" at bounding box center [642, 550] width 52 height 14
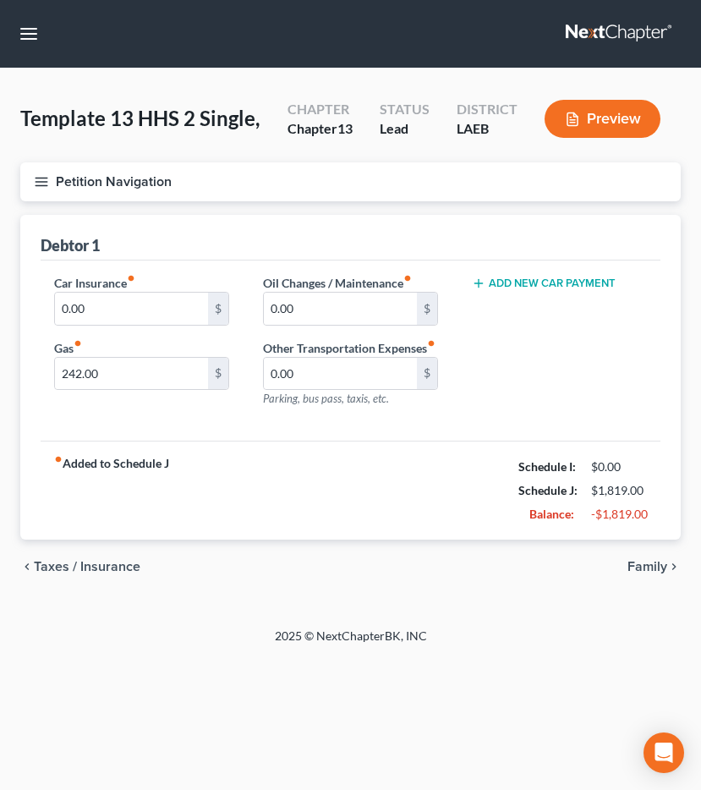
click at [54, 574] on span "Taxes / Insurance" at bounding box center [87, 567] width 107 height 14
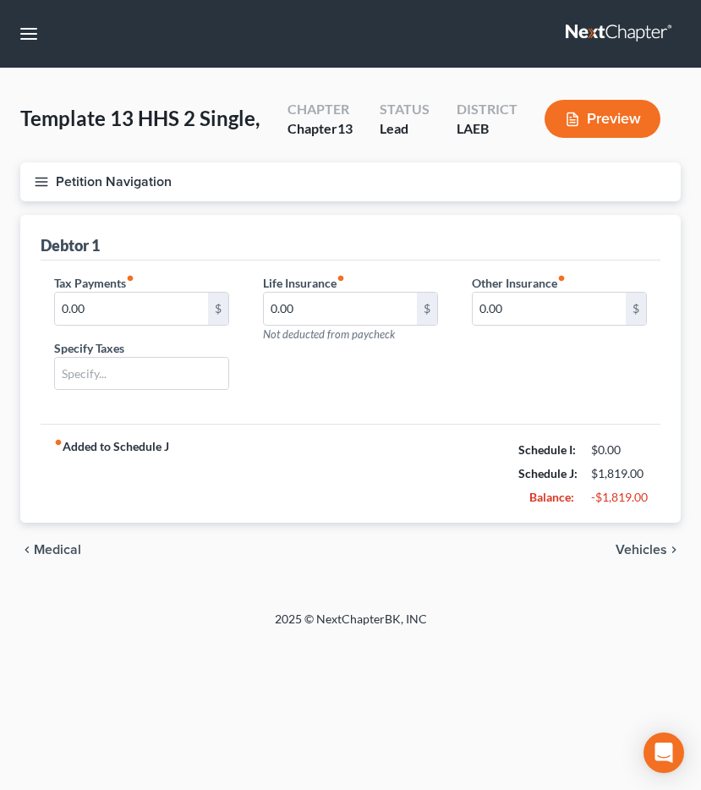
click at [58, 543] on span "Medical" at bounding box center [57, 550] width 47 height 14
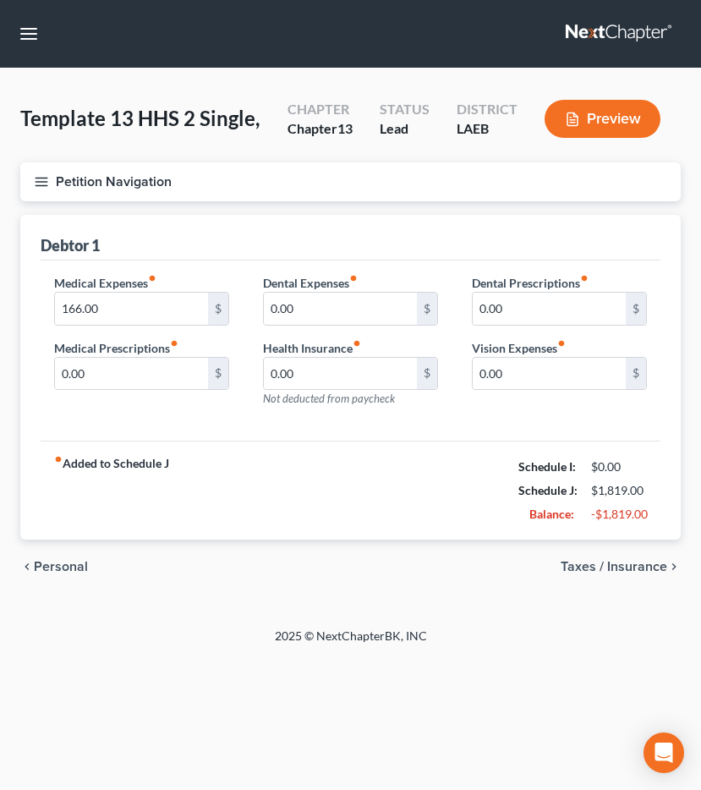
click at [59, 568] on span "Personal" at bounding box center [61, 567] width 54 height 14
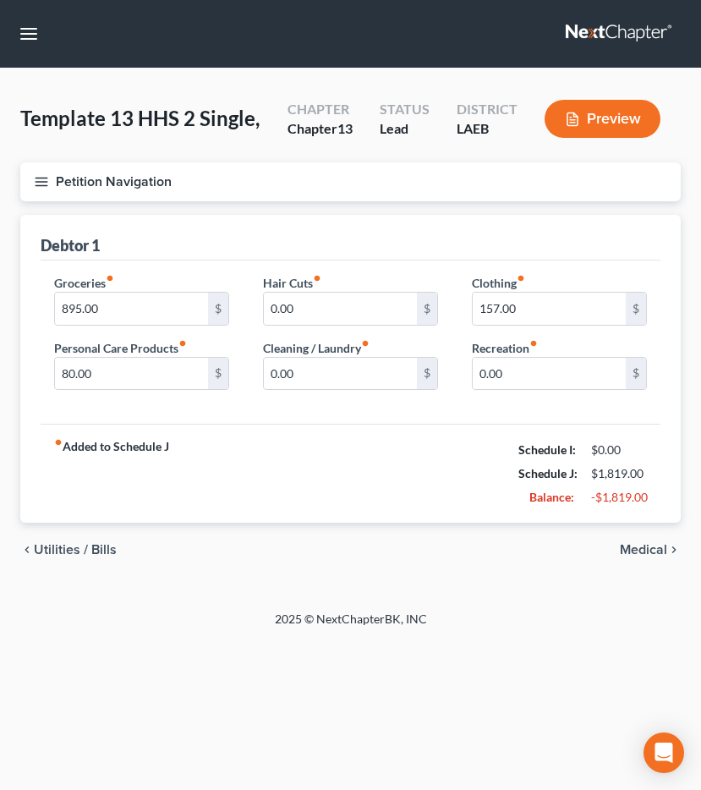
click at [64, 549] on span "Utilities / Bills" at bounding box center [75, 550] width 83 height 14
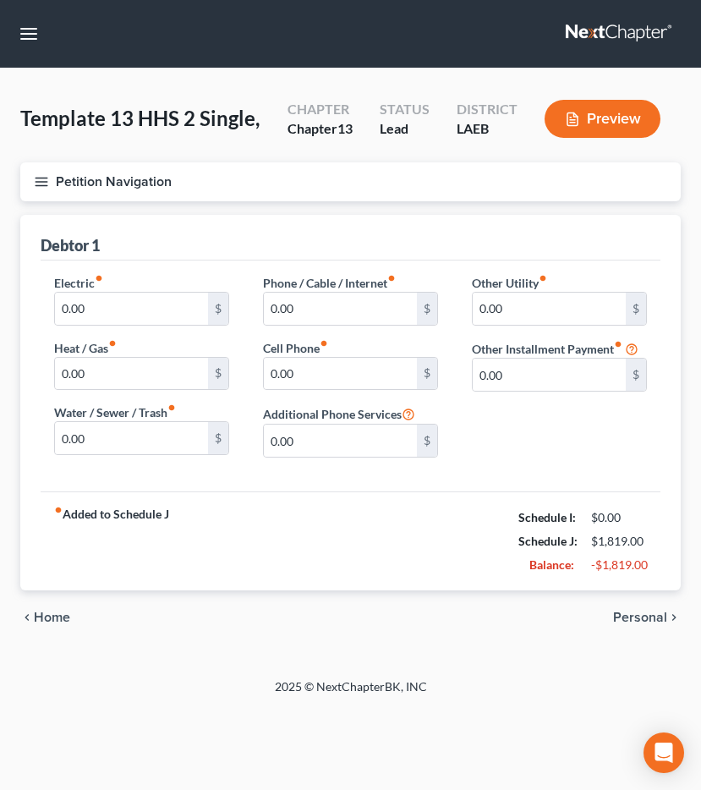
click at [57, 618] on span "Home" at bounding box center [52, 618] width 36 height 14
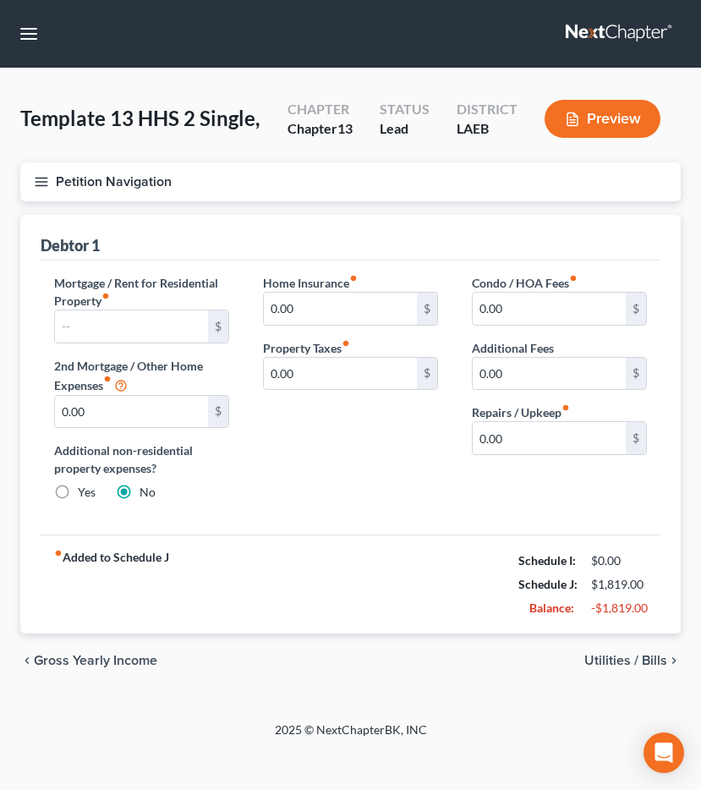
click at [631, 662] on span "Utilities / Bills" at bounding box center [626, 661] width 83 height 14
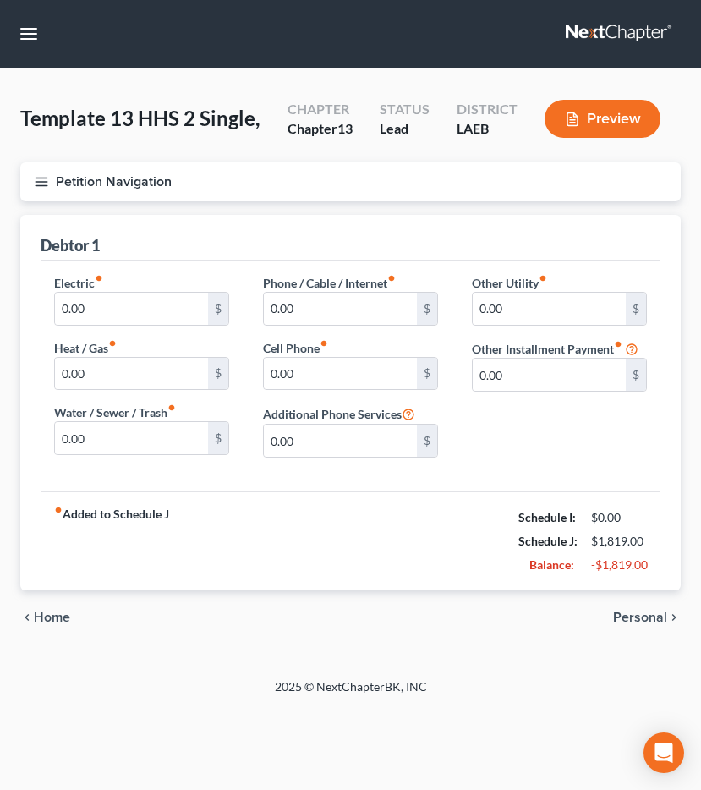
click at [631, 662] on div "Template 13 HHS 2 Single, Upgraded Chapter Chapter 13 Status Lead District LAEB…" at bounding box center [350, 374] width 701 height 610
click at [626, 620] on span "Personal" at bounding box center [640, 618] width 54 height 14
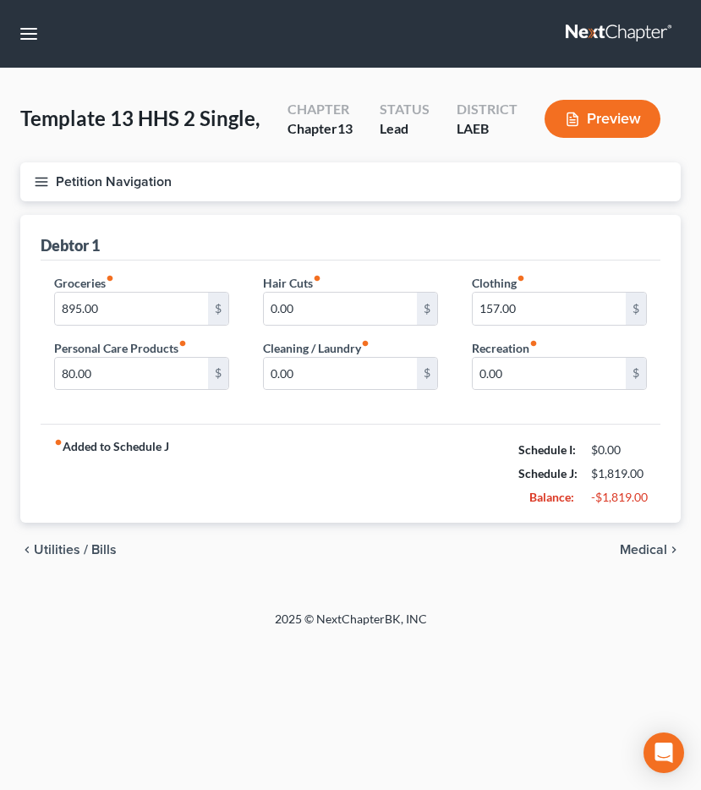
click at [626, 620] on div "2025 © NextChapterBK, INC" at bounding box center [351, 626] width 609 height 30
click at [652, 548] on span "Medical" at bounding box center [643, 550] width 47 height 14
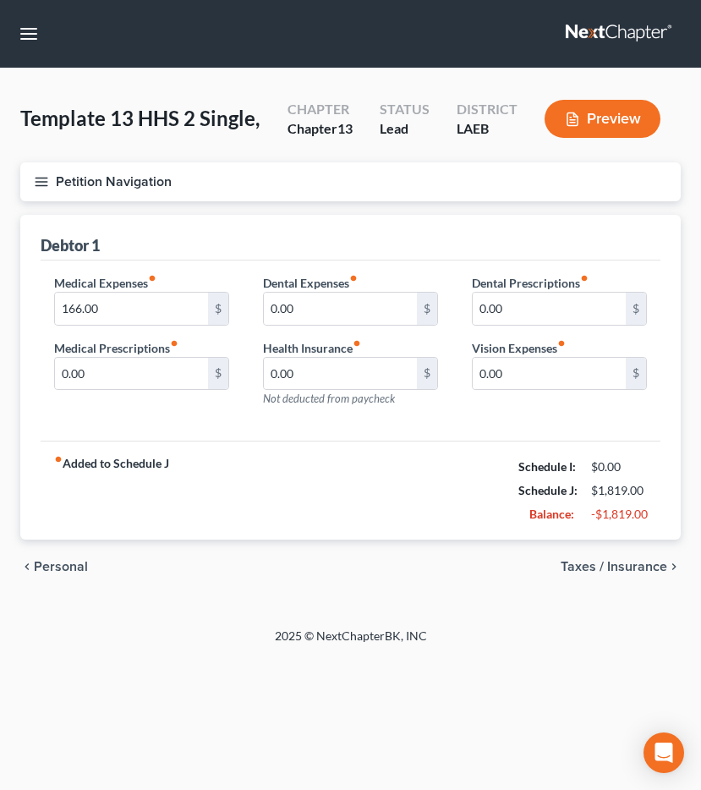
click at [647, 569] on span "Taxes / Insurance" at bounding box center [614, 567] width 107 height 14
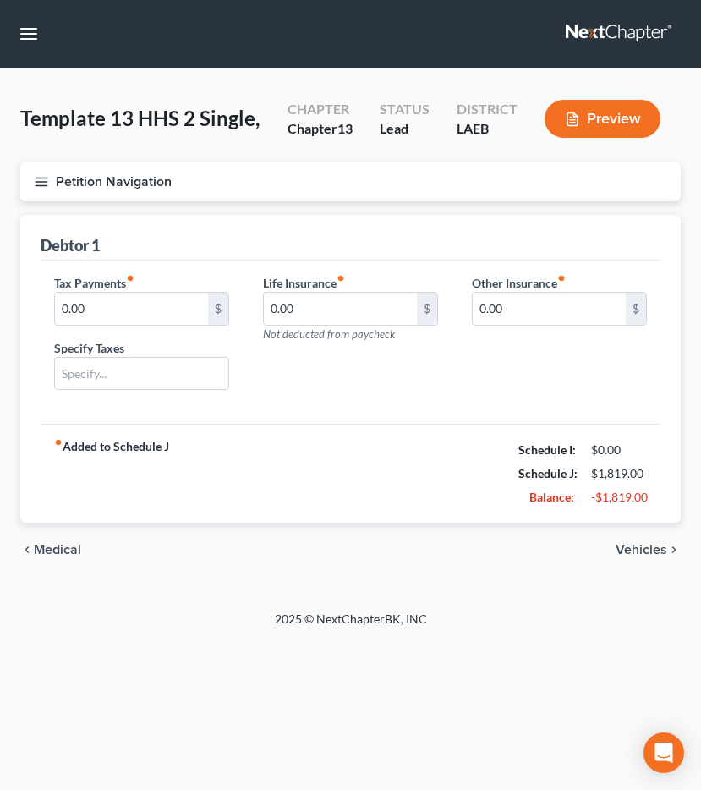
click at [617, 540] on div "chevron_left Medical Vehicles chevron_right" at bounding box center [350, 550] width 661 height 54
click at [626, 543] on span "Vehicles" at bounding box center [642, 550] width 52 height 14
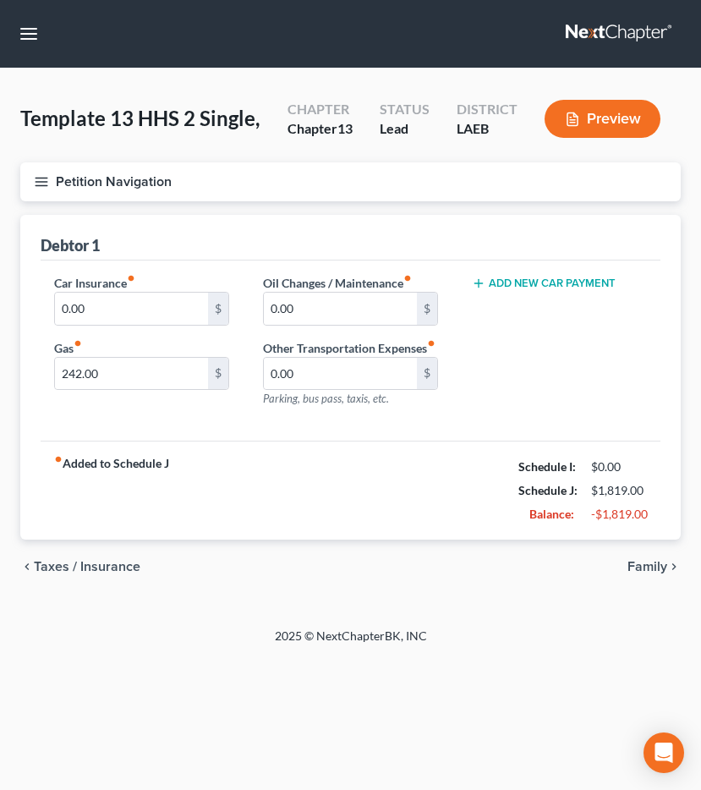
click at [631, 574] on span "Family" at bounding box center [648, 567] width 40 height 14
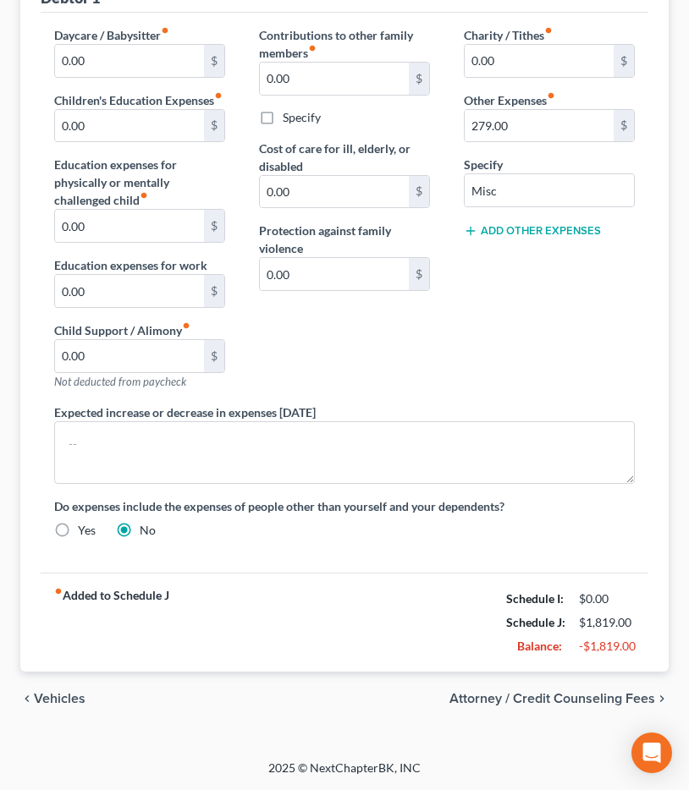
scroll to position [306, 0]
click at [615, 696] on span "Attorney / Credit Counseling Fees" at bounding box center [552, 699] width 206 height 14
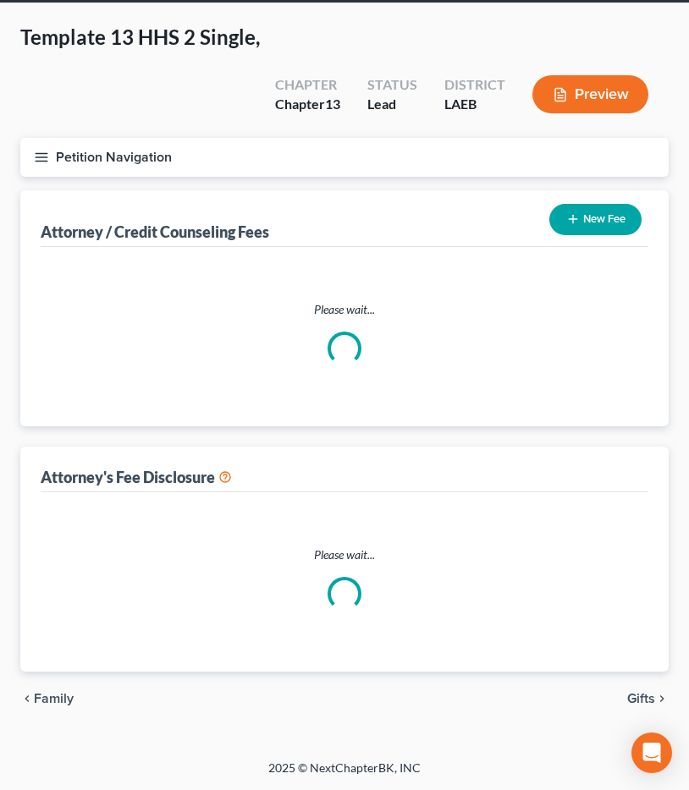
scroll to position [1, 0]
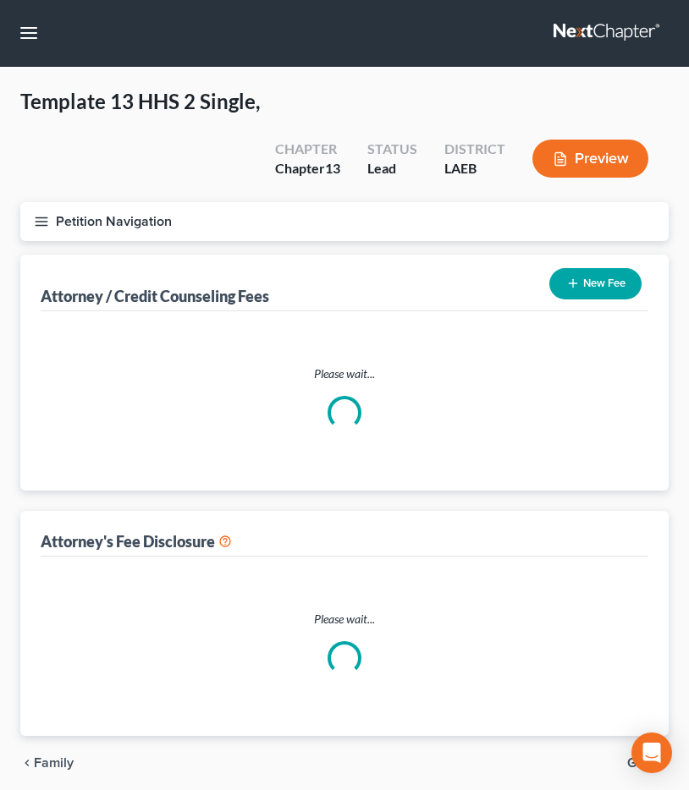
select select "0"
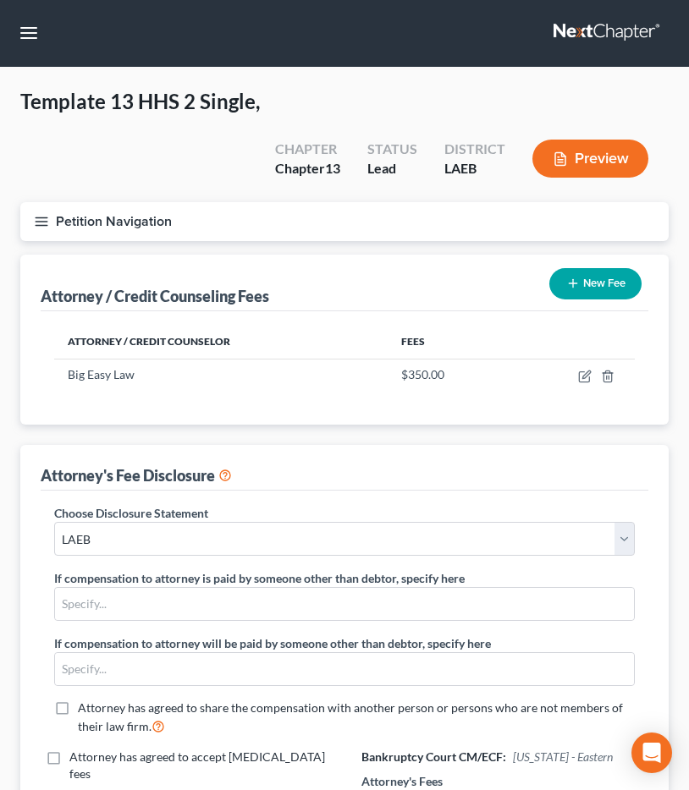
scroll to position [0, 0]
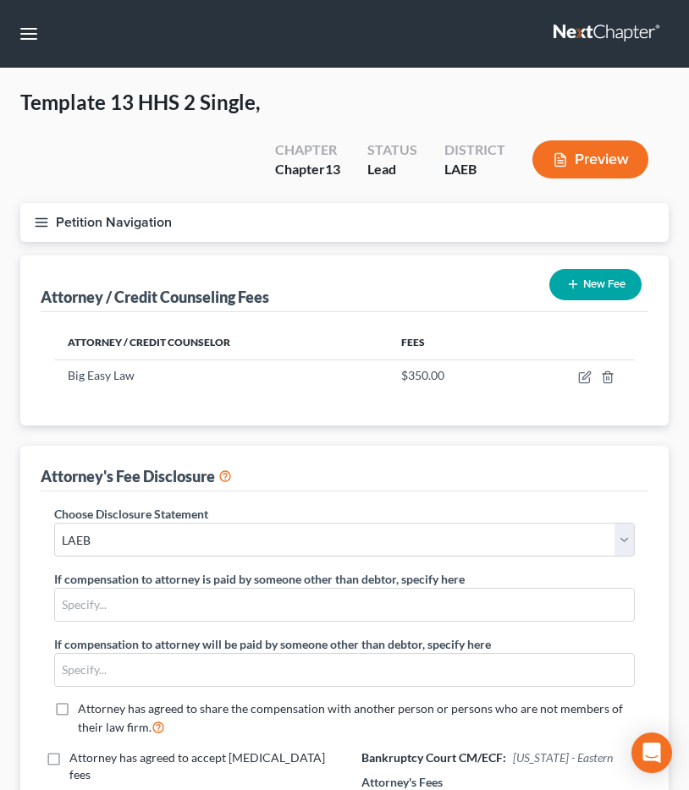
click at [132, 223] on button "Petition Navigation" at bounding box center [344, 222] width 648 height 39
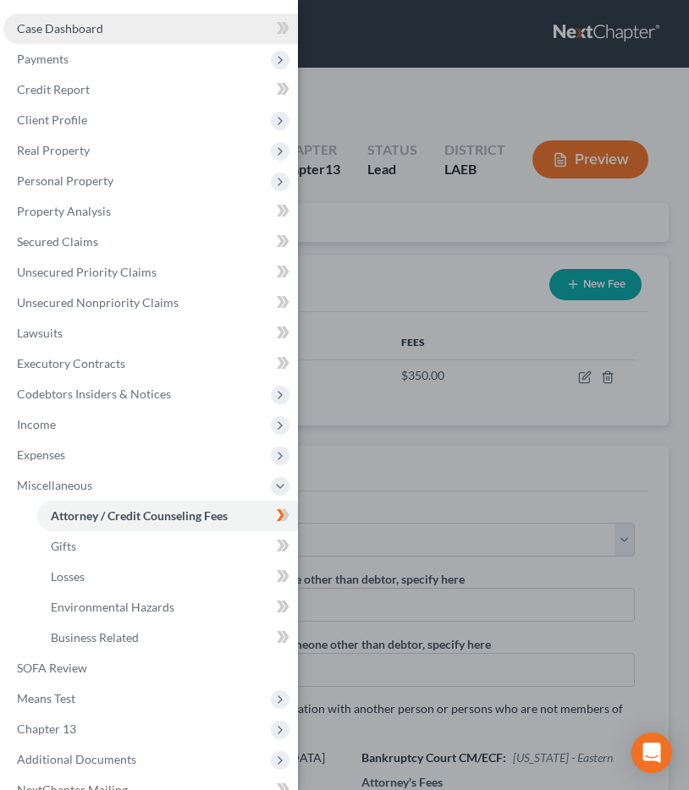
click at [70, 24] on span "Case Dashboard" at bounding box center [60, 28] width 86 height 14
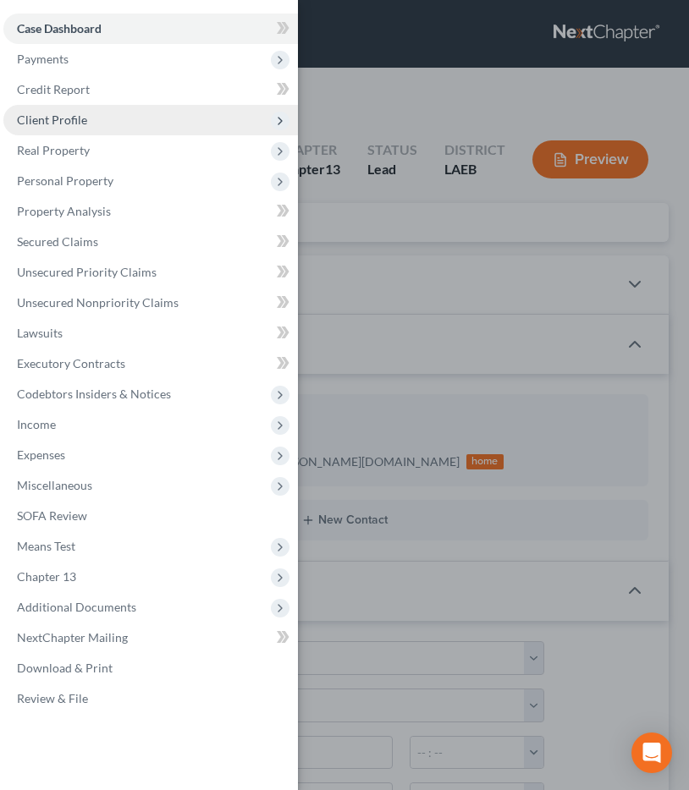
click at [94, 110] on span "Client Profile" at bounding box center [150, 120] width 294 height 30
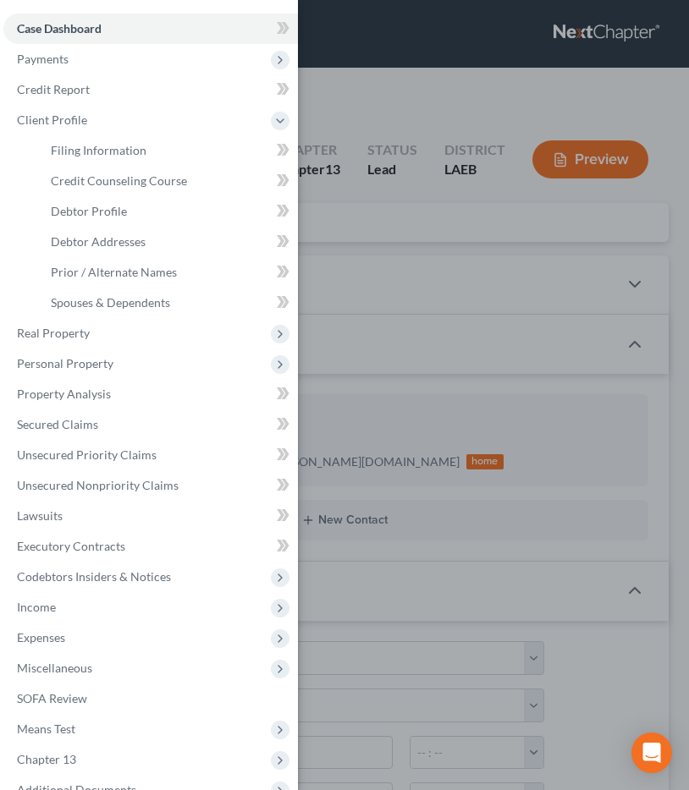
drag, startPoint x: 310, startPoint y: 85, endPoint x: 406, endPoint y: 137, distance: 109.8
click at [310, 84] on div "Case Dashboard Payments Invoices Payments Payments Credit Report Client Profile" at bounding box center [344, 395] width 689 height 790
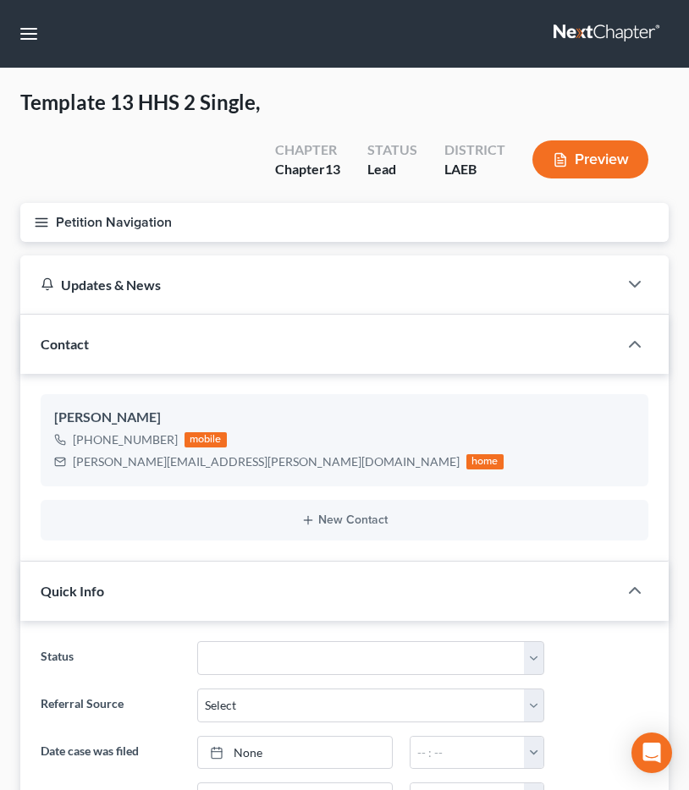
click at [68, 232] on button "Petition Navigation" at bounding box center [344, 222] width 648 height 39
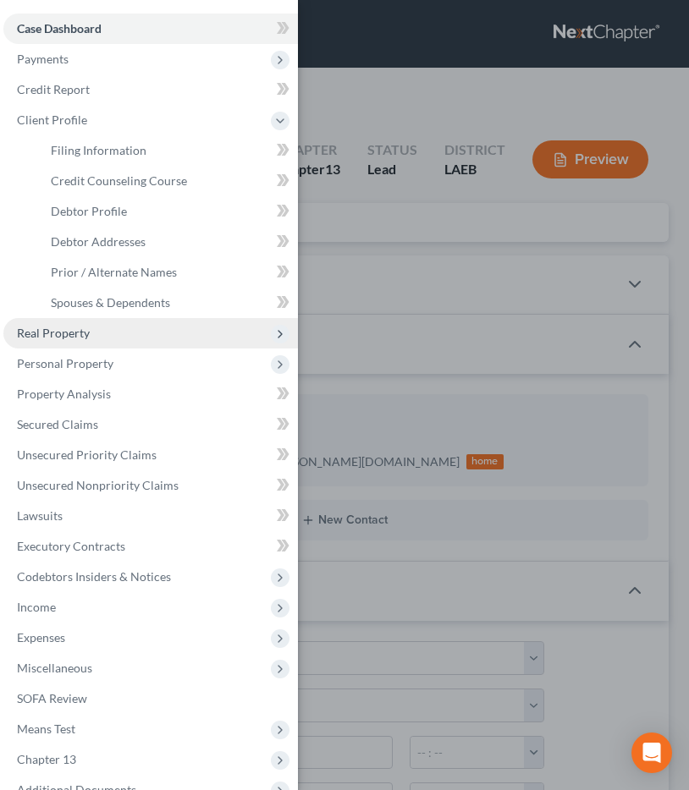
click at [82, 333] on span "Real Property" at bounding box center [53, 333] width 73 height 14
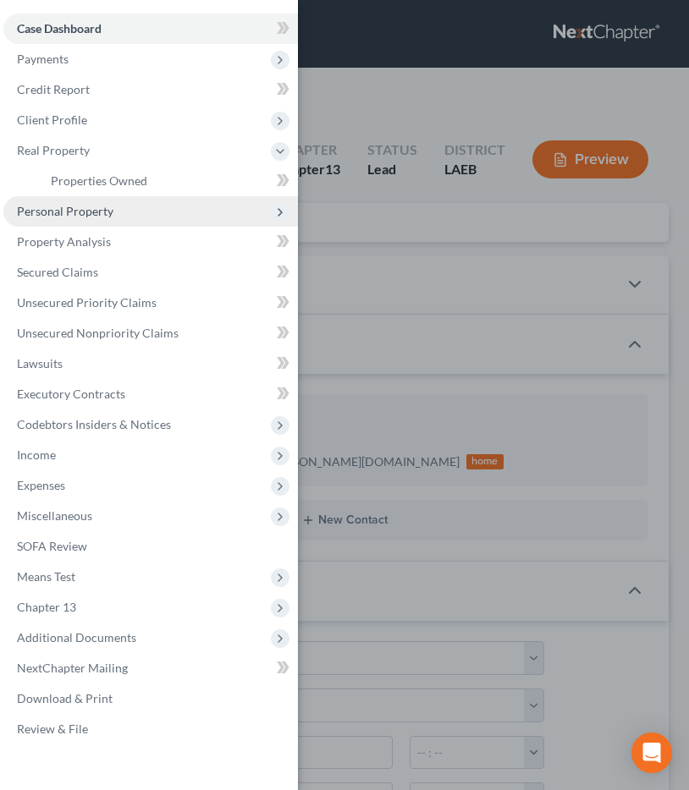
click at [64, 208] on span "Personal Property" at bounding box center [65, 211] width 96 height 14
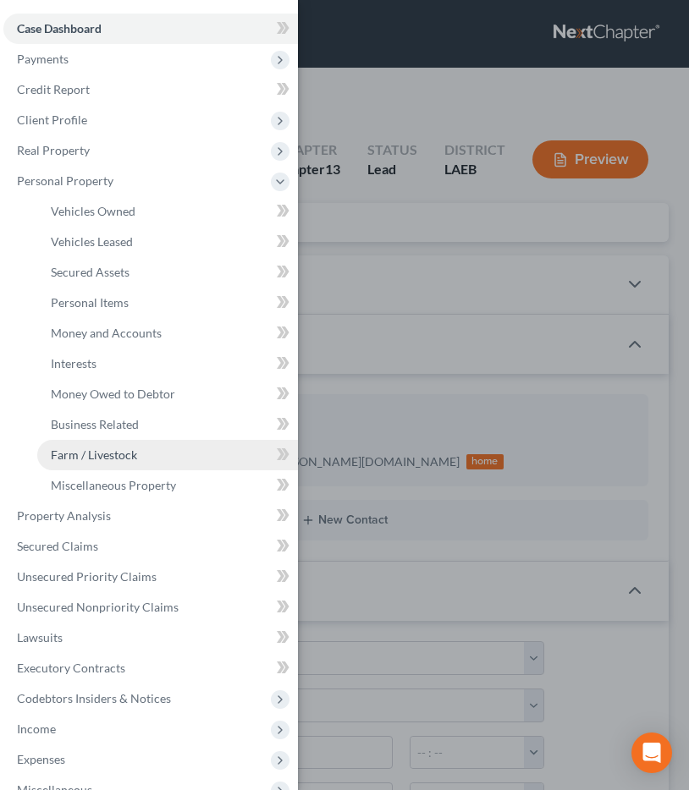
click at [118, 456] on span "Farm / Livestock" at bounding box center [94, 455] width 86 height 14
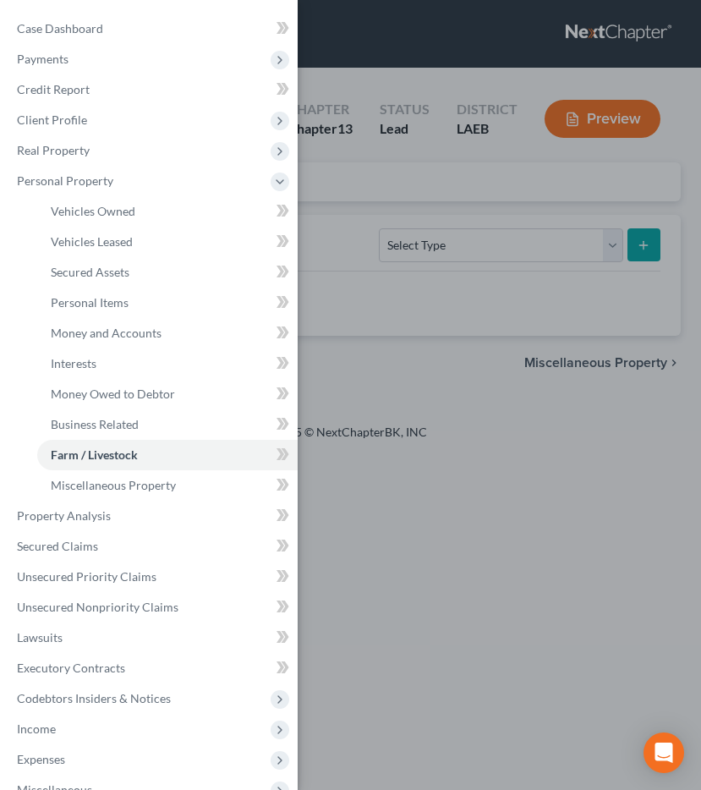
click at [459, 367] on div "Case Dashboard Payments Invoices Payments Payments Credit Report Client Profile" at bounding box center [350, 395] width 701 height 790
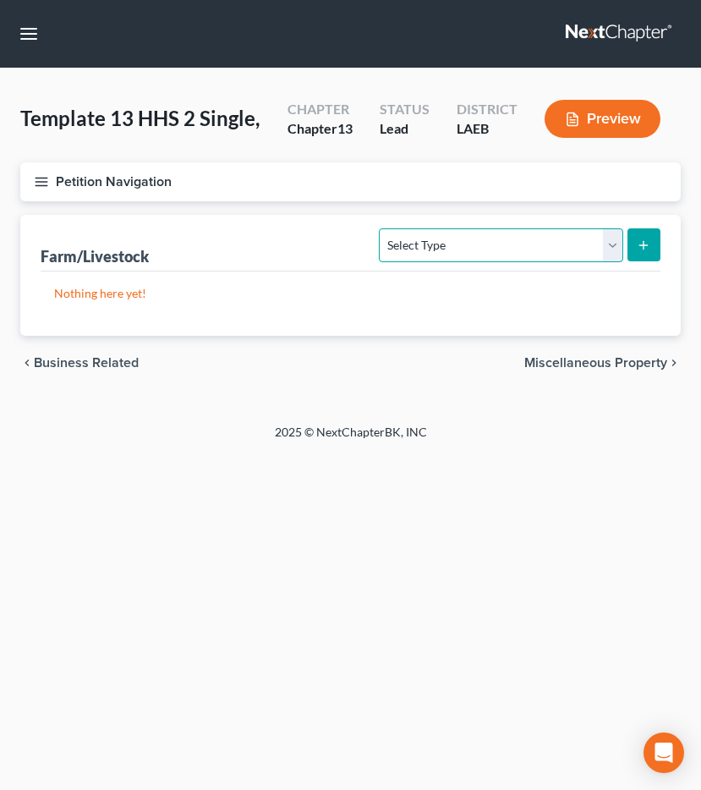
click at [508, 239] on select "Select Type Animals & Livestock (A/B: 47) Crops: Growing or Harvested (A/B: 48)…" at bounding box center [501, 245] width 244 height 34
click at [99, 365] on span "Business Related" at bounding box center [86, 363] width 105 height 14
click at [472, 235] on select "Select Type Customer Lists (A/B: 43) Franchises (A/B: 27) Inventory (A/B: 41) L…" at bounding box center [463, 245] width 317 height 34
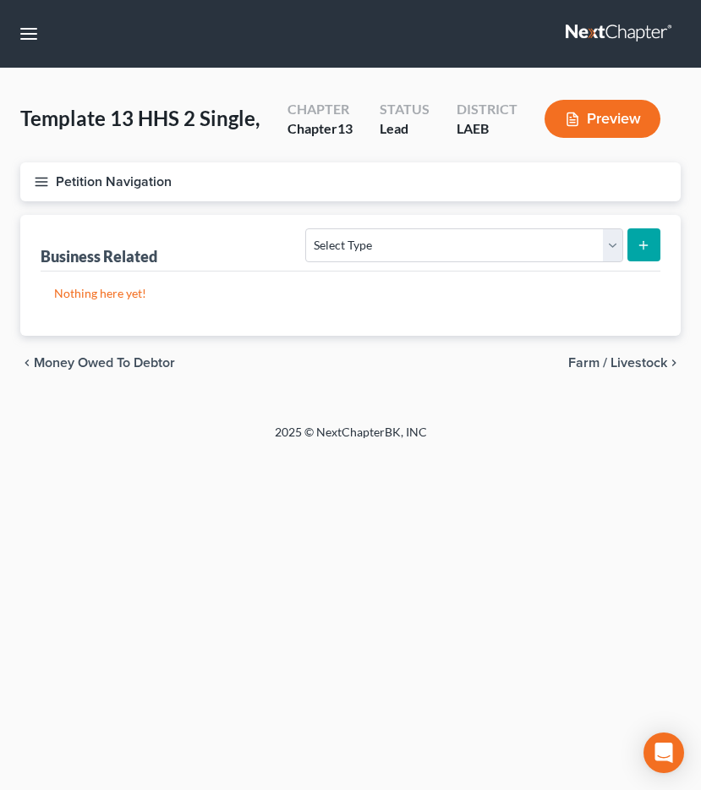
click at [73, 360] on span "Money Owed to Debtor" at bounding box center [104, 363] width 141 height 14
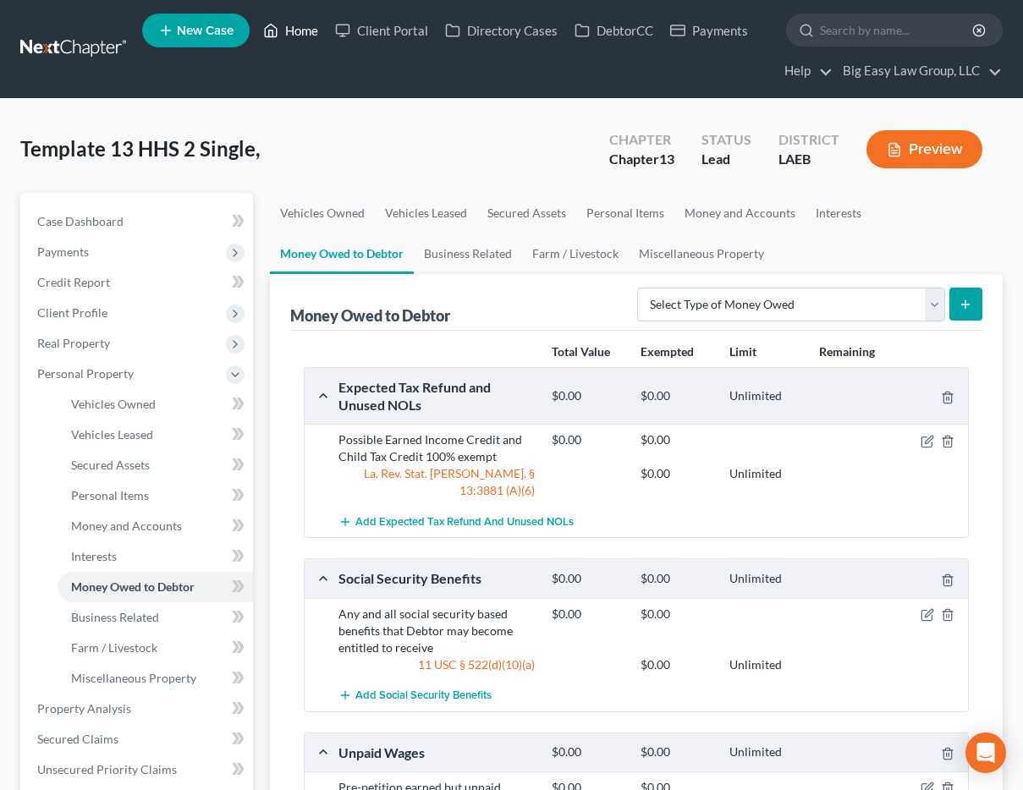
click at [281, 30] on link "Home" at bounding box center [291, 30] width 72 height 30
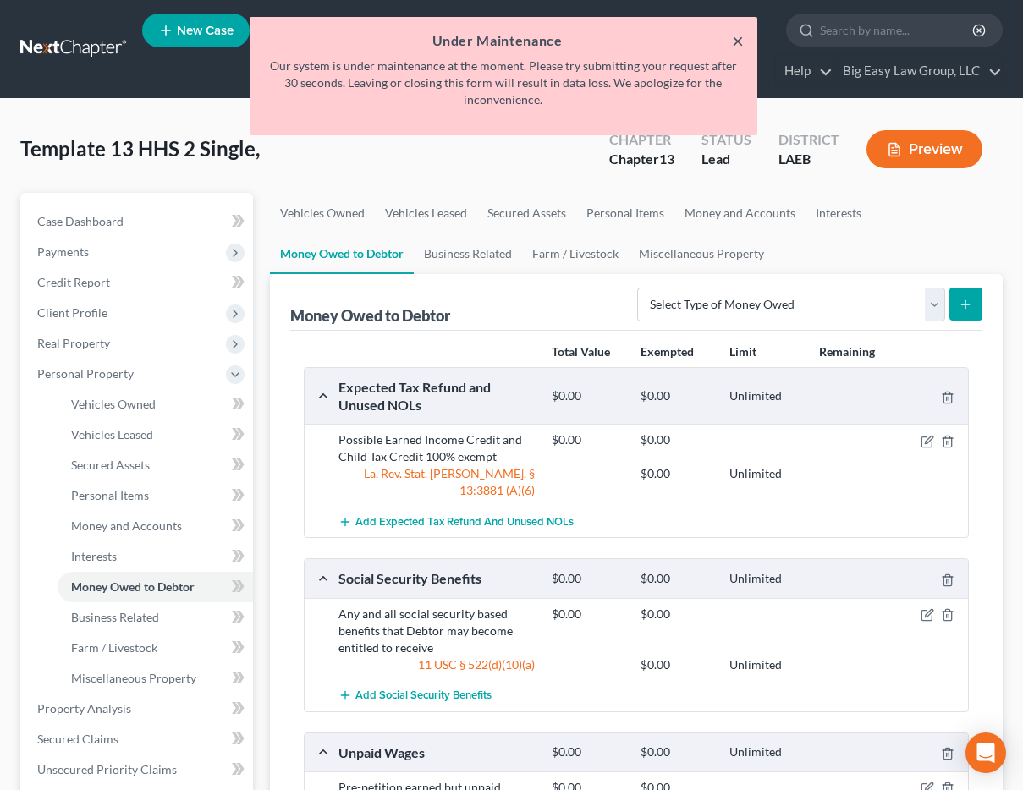
click at [701, 47] on button "×" at bounding box center [738, 40] width 12 height 20
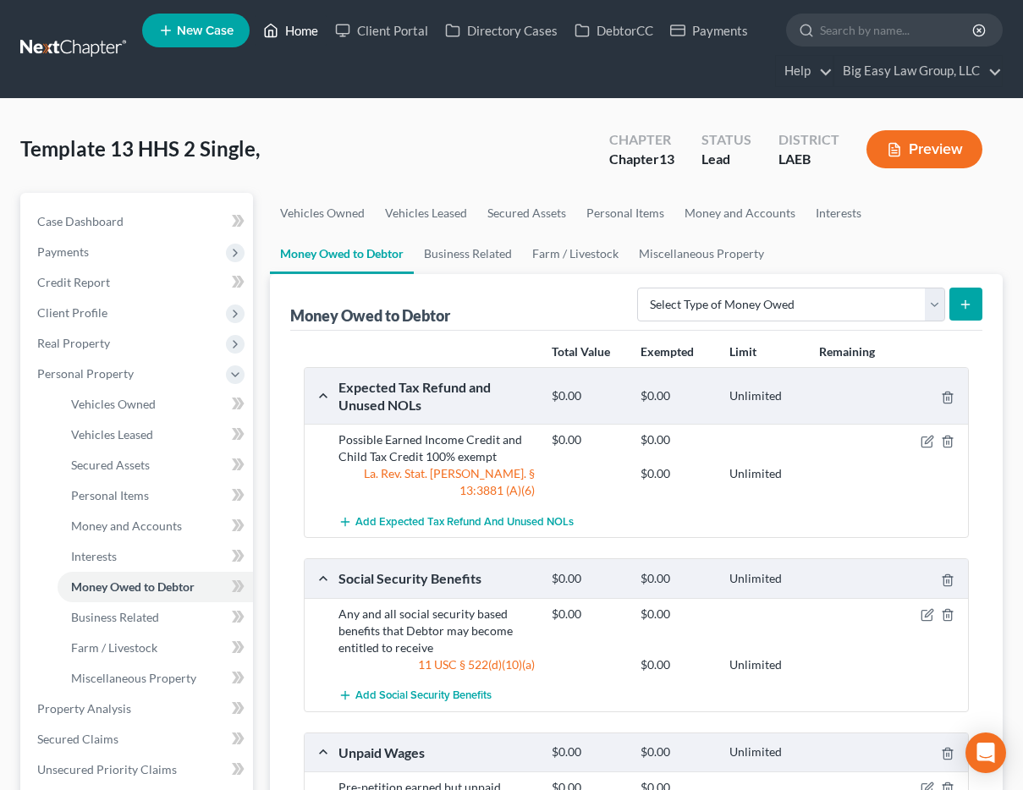
click at [272, 20] on icon at bounding box center [270, 30] width 15 height 20
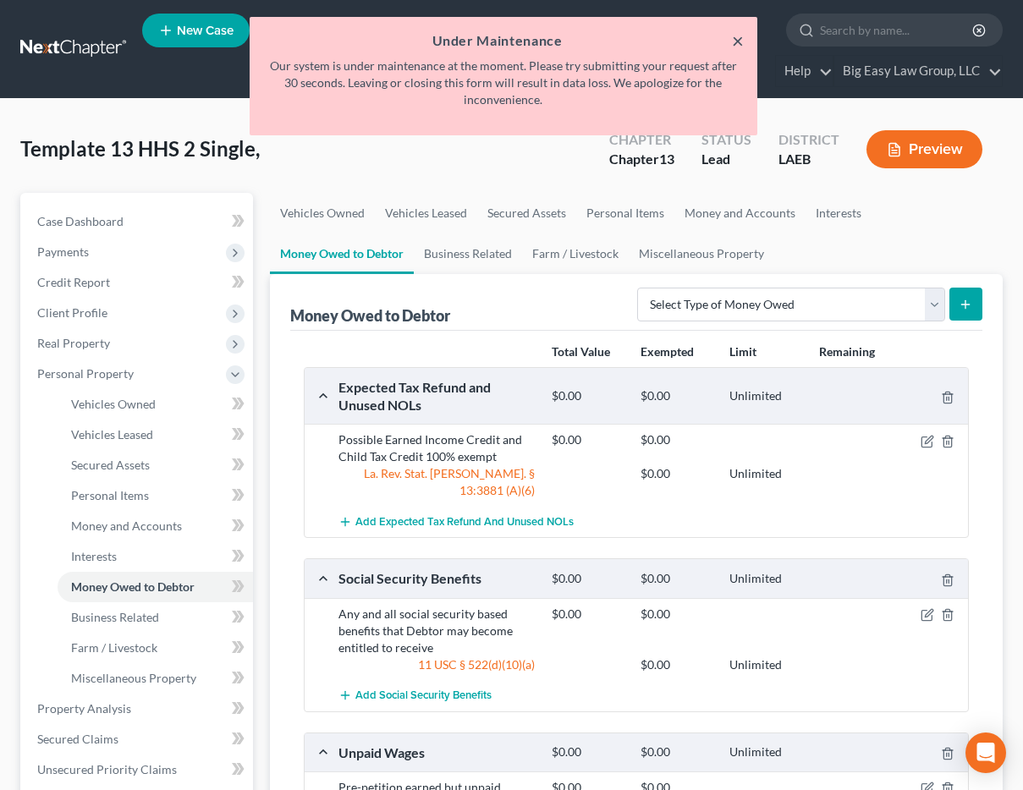
click at [701, 41] on button "×" at bounding box center [738, 40] width 12 height 20
